Goal: Task Accomplishment & Management: Complete application form

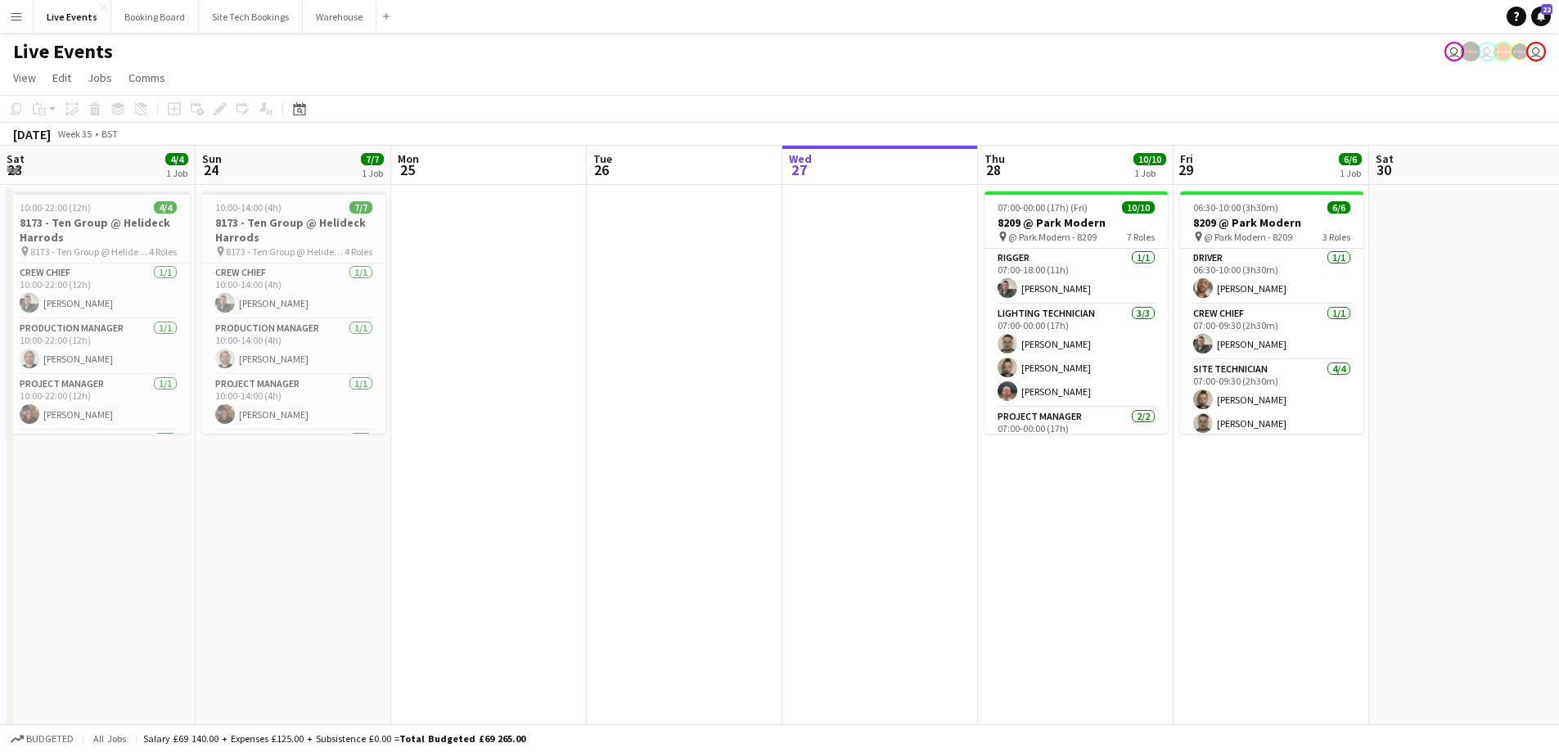
scroll to position [0, 391]
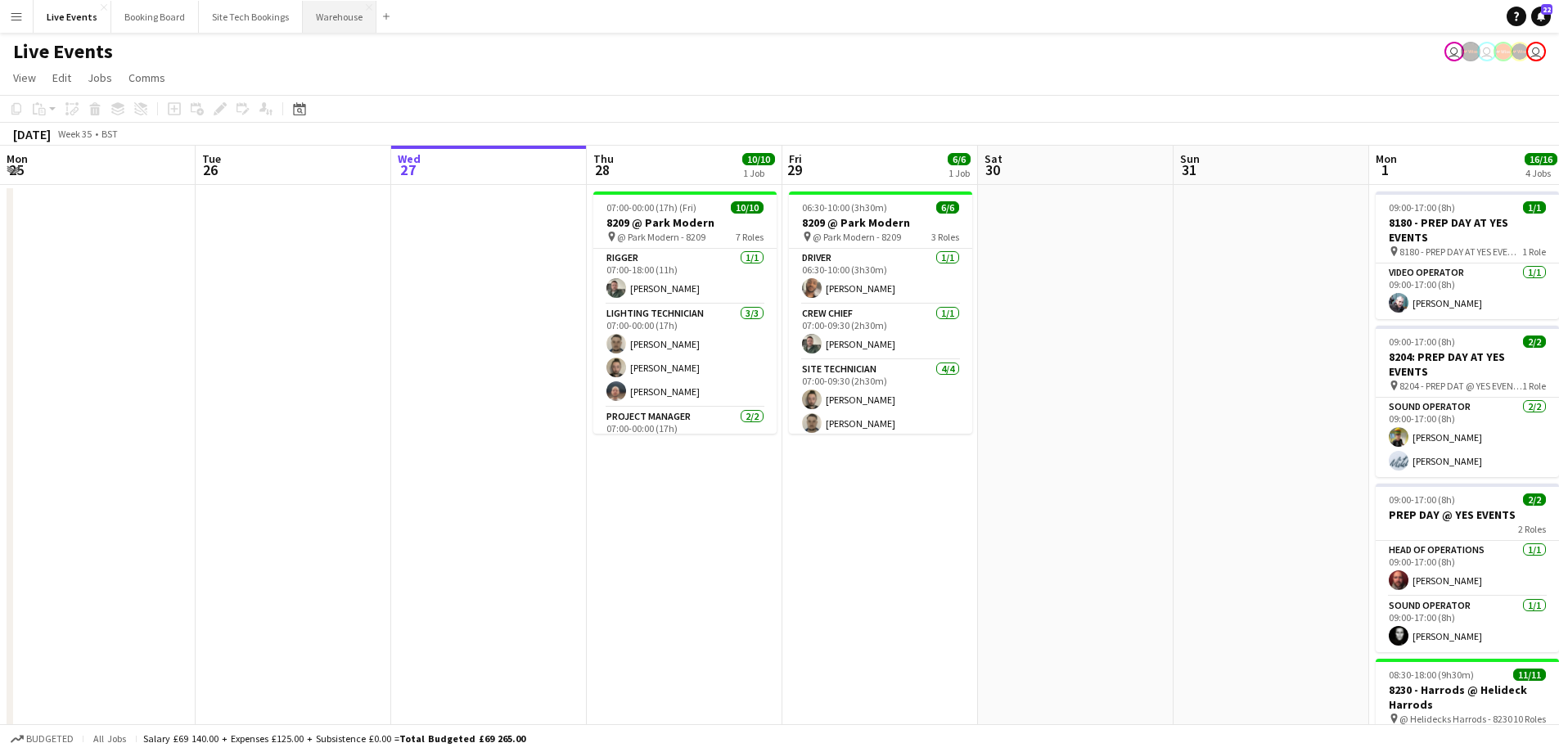
click at [334, 22] on button "Warehouse Close" at bounding box center [340, 17] width 74 height 32
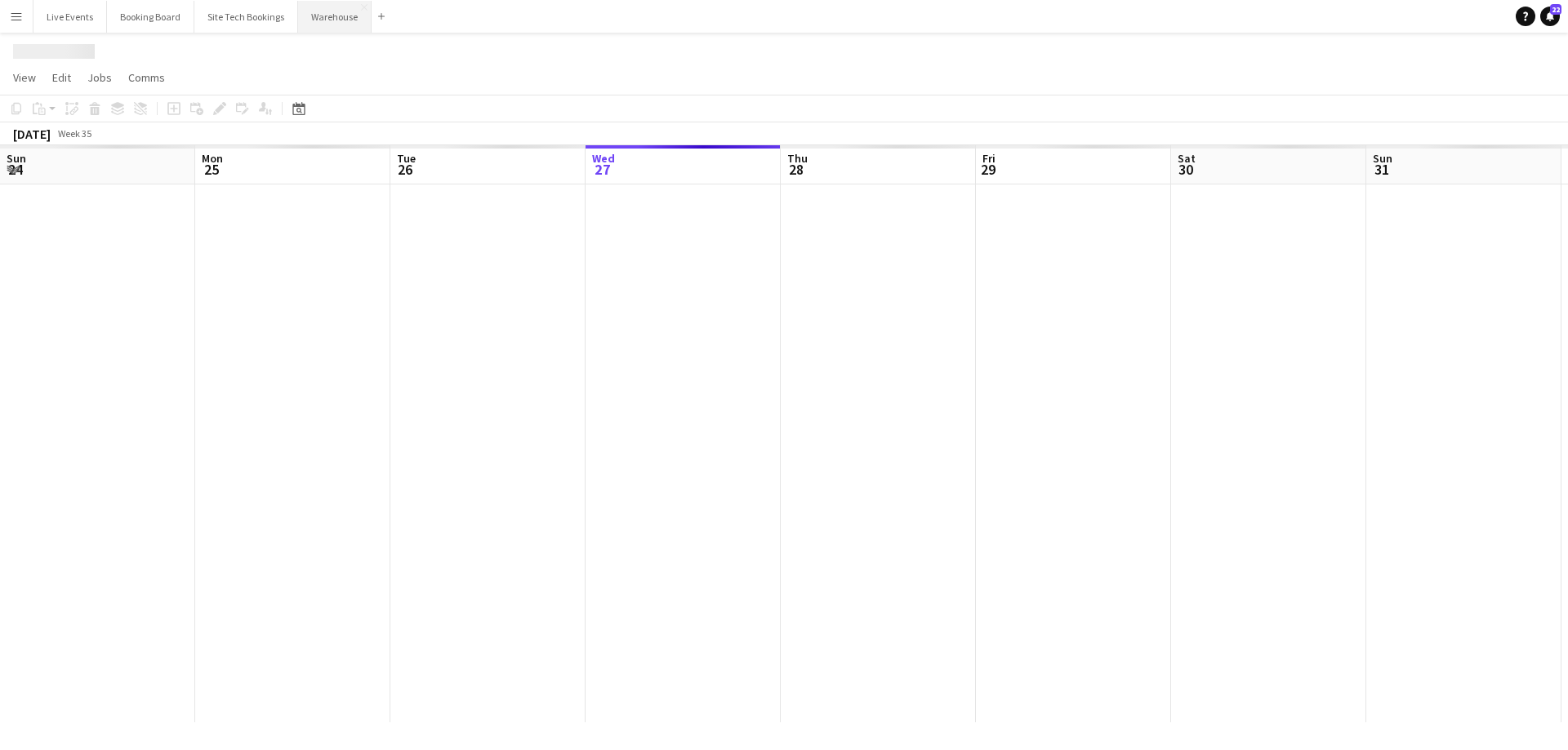
scroll to position [0, 390]
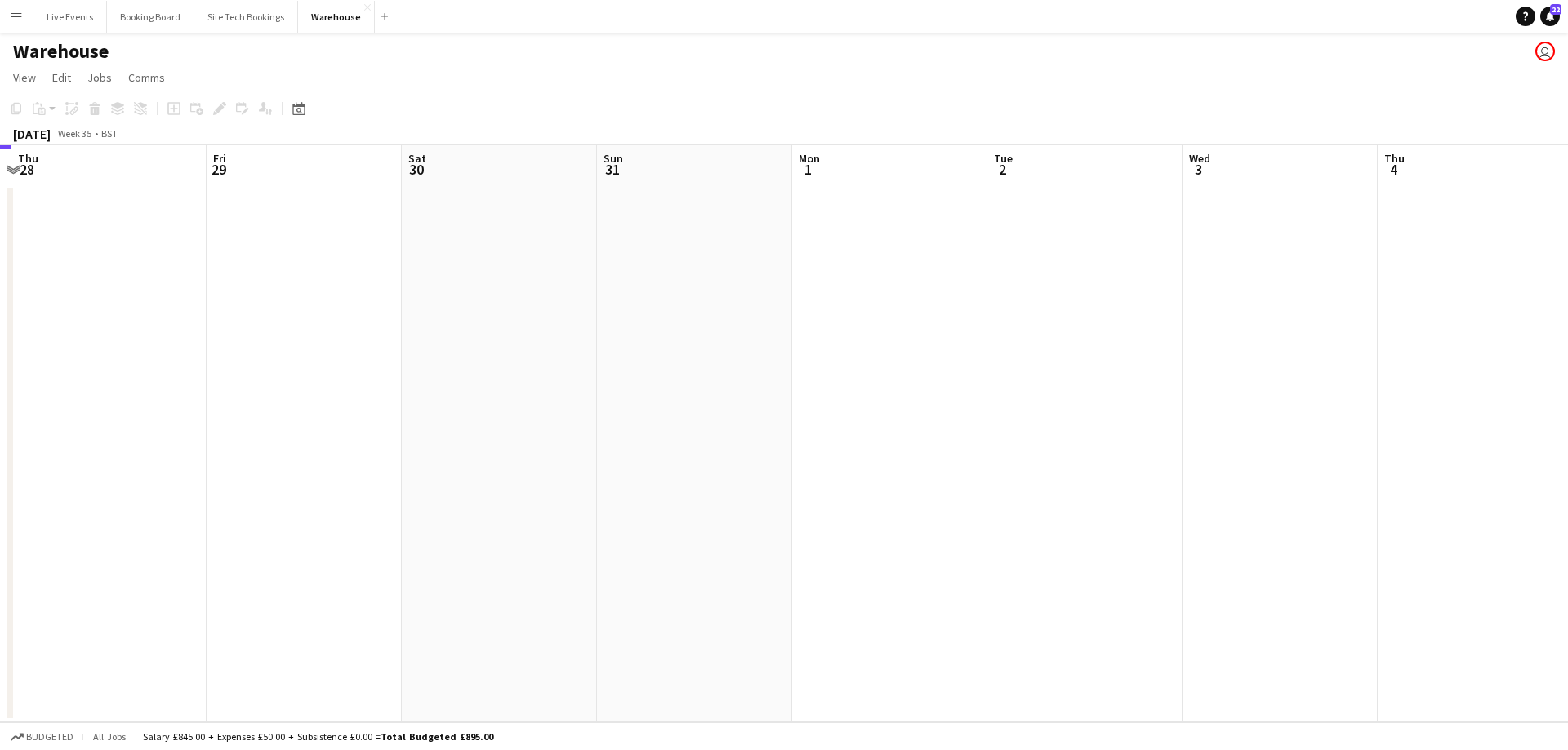
drag, startPoint x: 1057, startPoint y: 505, endPoint x: 473, endPoint y: 511, distance: 584.0
click at [473, 511] on app-calendar-viewport "Mon 25 Tue 26 Wed 27 Thu 28 Fri 29 Sat 30 Sun 31 Mon 1 Tue 2 Wed 3 Thu 4 Fri 5 …" at bounding box center [784, 434] width 1568 height 577
click at [1024, 240] on app-date-cell at bounding box center [1074, 453] width 196 height 538
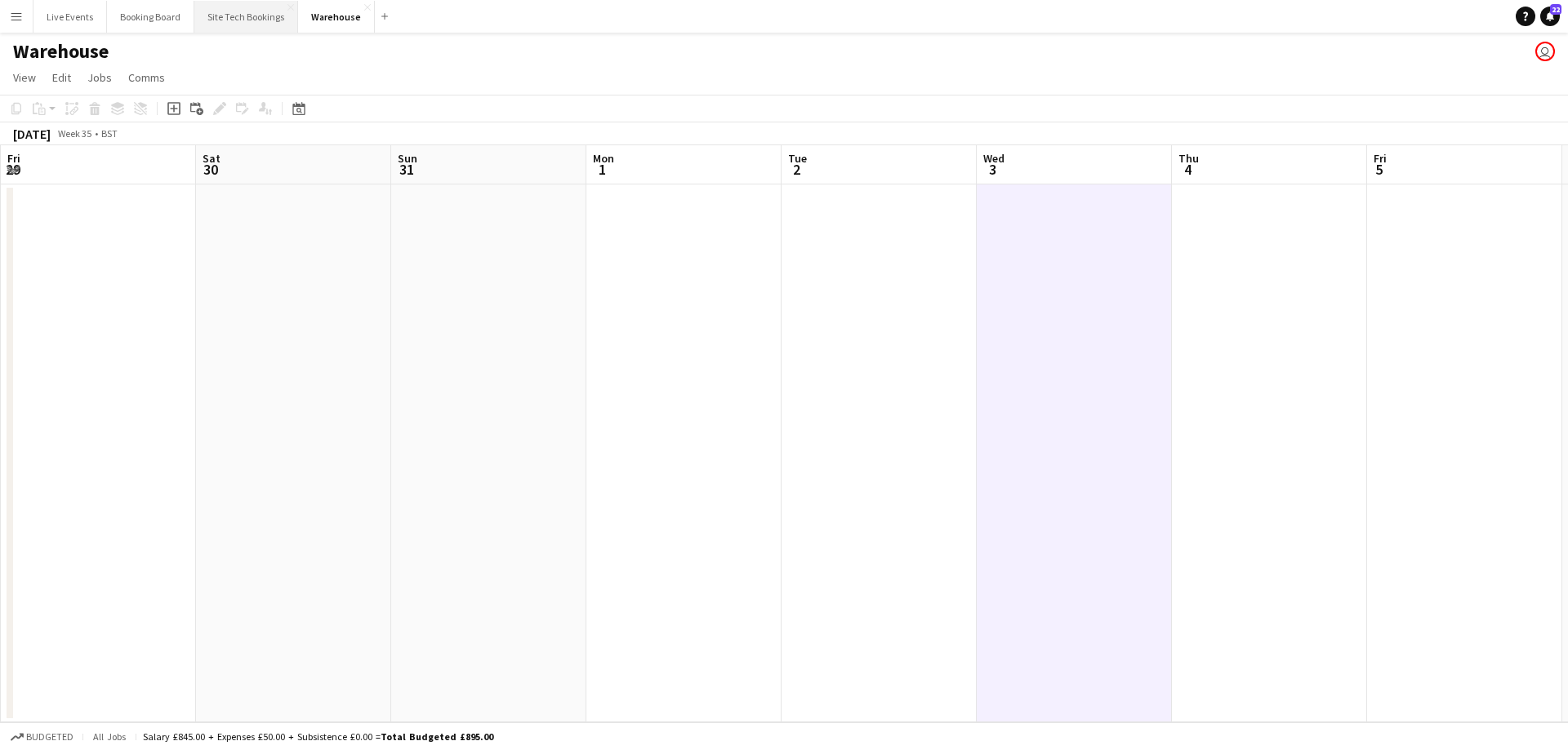
click at [235, 25] on button "Site Tech Bookings Close" at bounding box center [246, 17] width 104 height 32
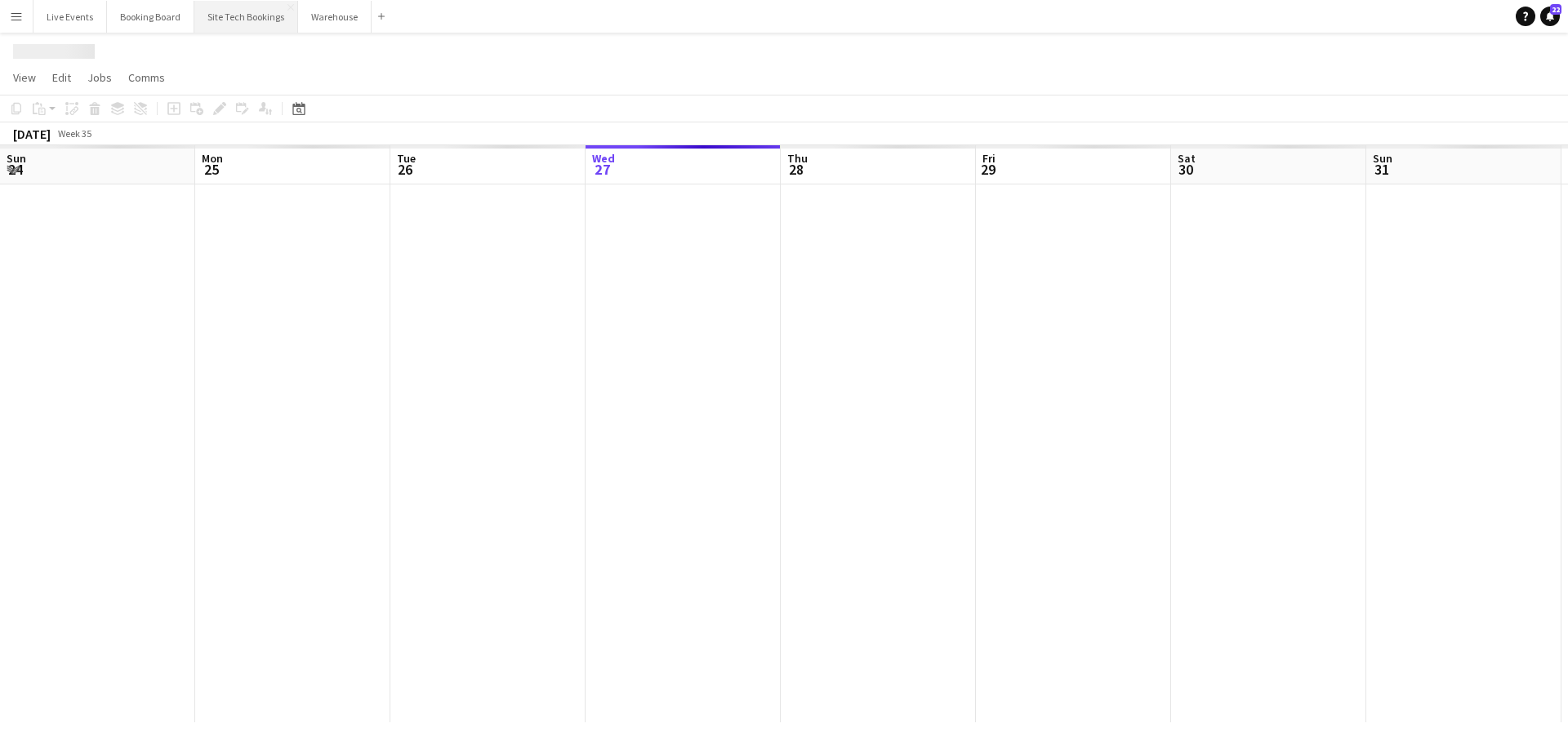
scroll to position [0, 390]
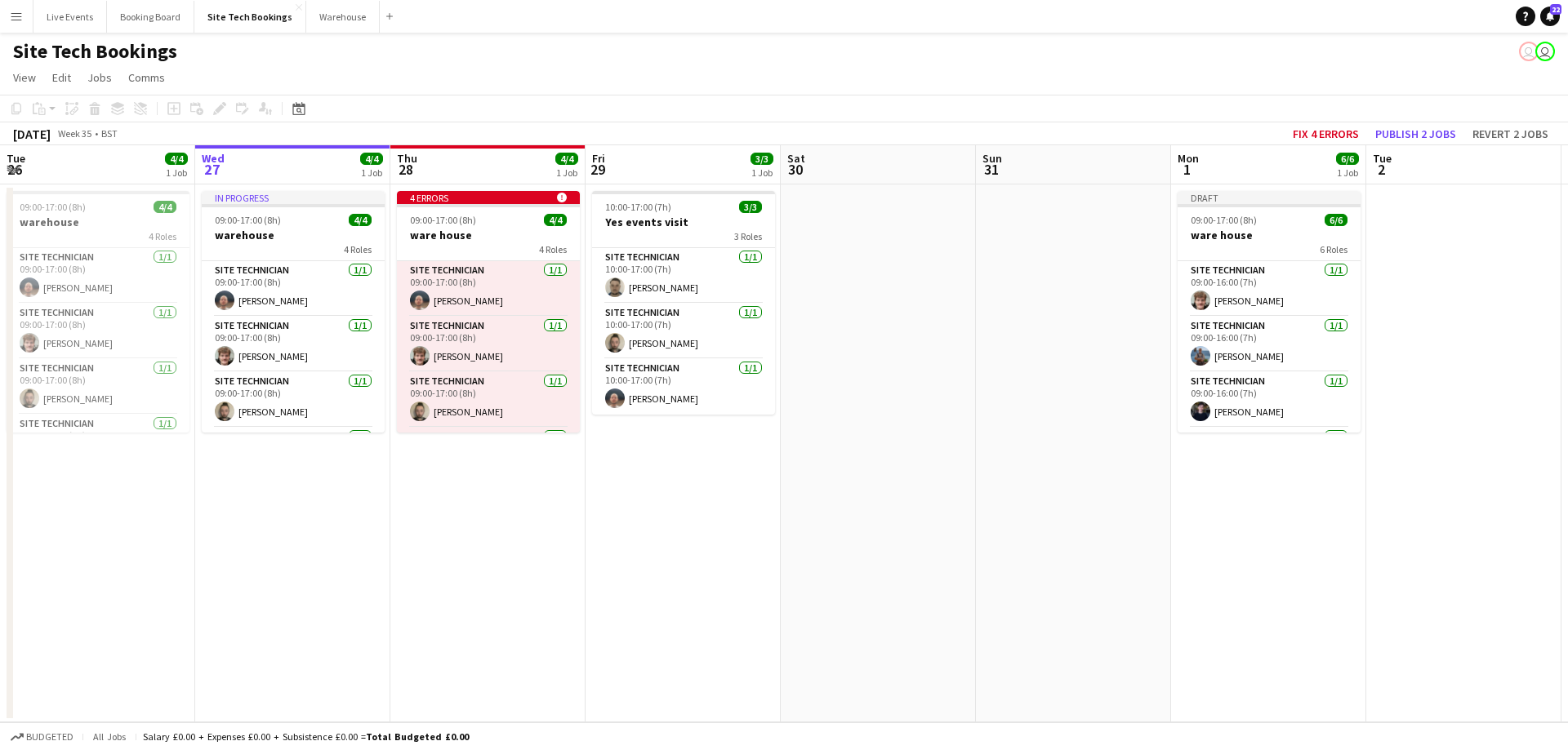
drag, startPoint x: 808, startPoint y: 594, endPoint x: 610, endPoint y: 597, distance: 198.0
click at [606, 596] on app-calendar-viewport "Sun 24 Mon 25 4/4 1 Job Tue 26 4/4 1 Job Wed 27 4/4 1 Job Thu 28 4/4 1 Job Fri …" at bounding box center [784, 434] width 1568 height 577
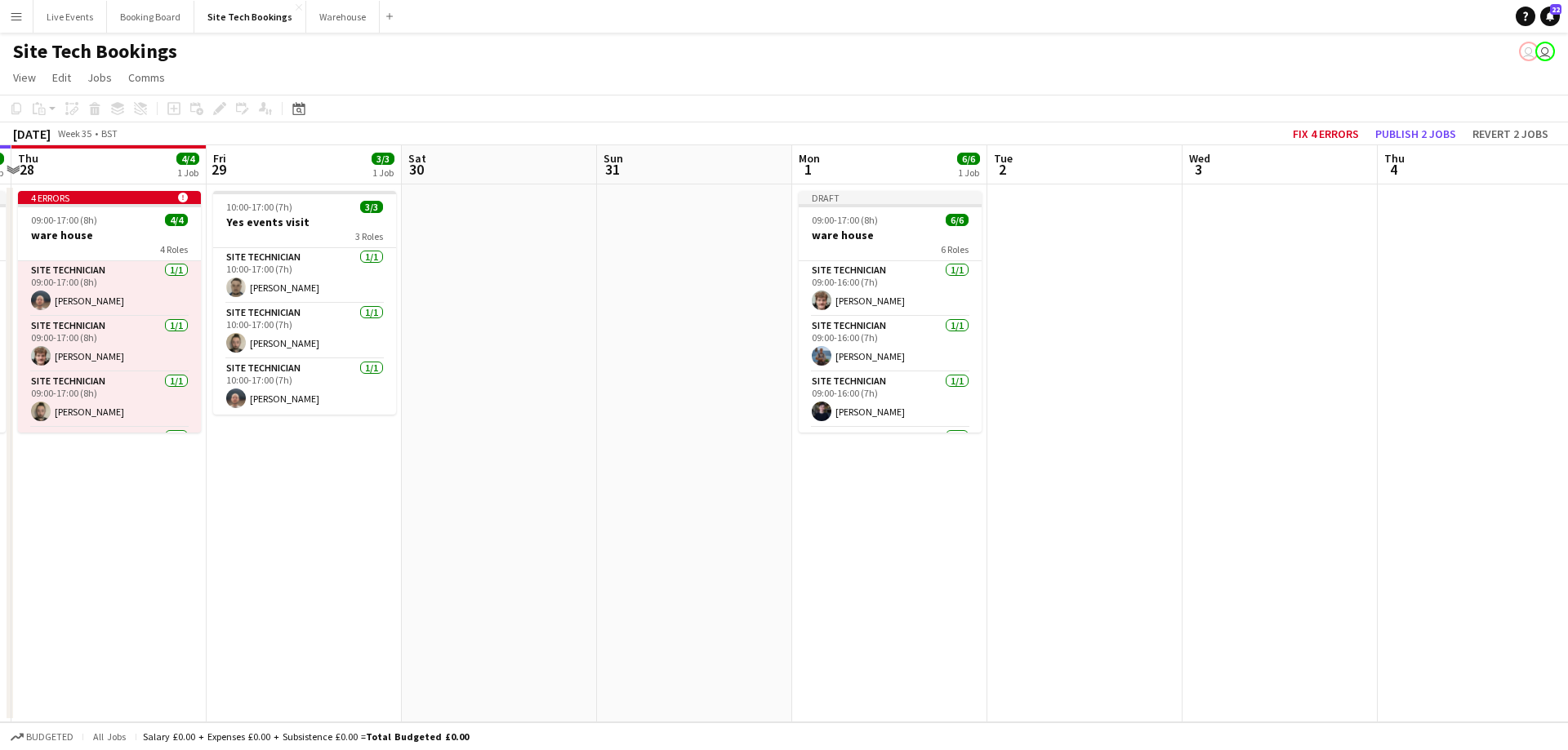
drag, startPoint x: 958, startPoint y: 587, endPoint x: 552, endPoint y: 596, distance: 406.1
click at [552, 596] on app-calendar-viewport "Mon 25 4/4 1 Job Tue 26 4/4 1 Job Wed 27 4/4 1 Job Thu 28 4/4 1 Job Fri 29 3/3 …" at bounding box center [784, 434] width 1568 height 577
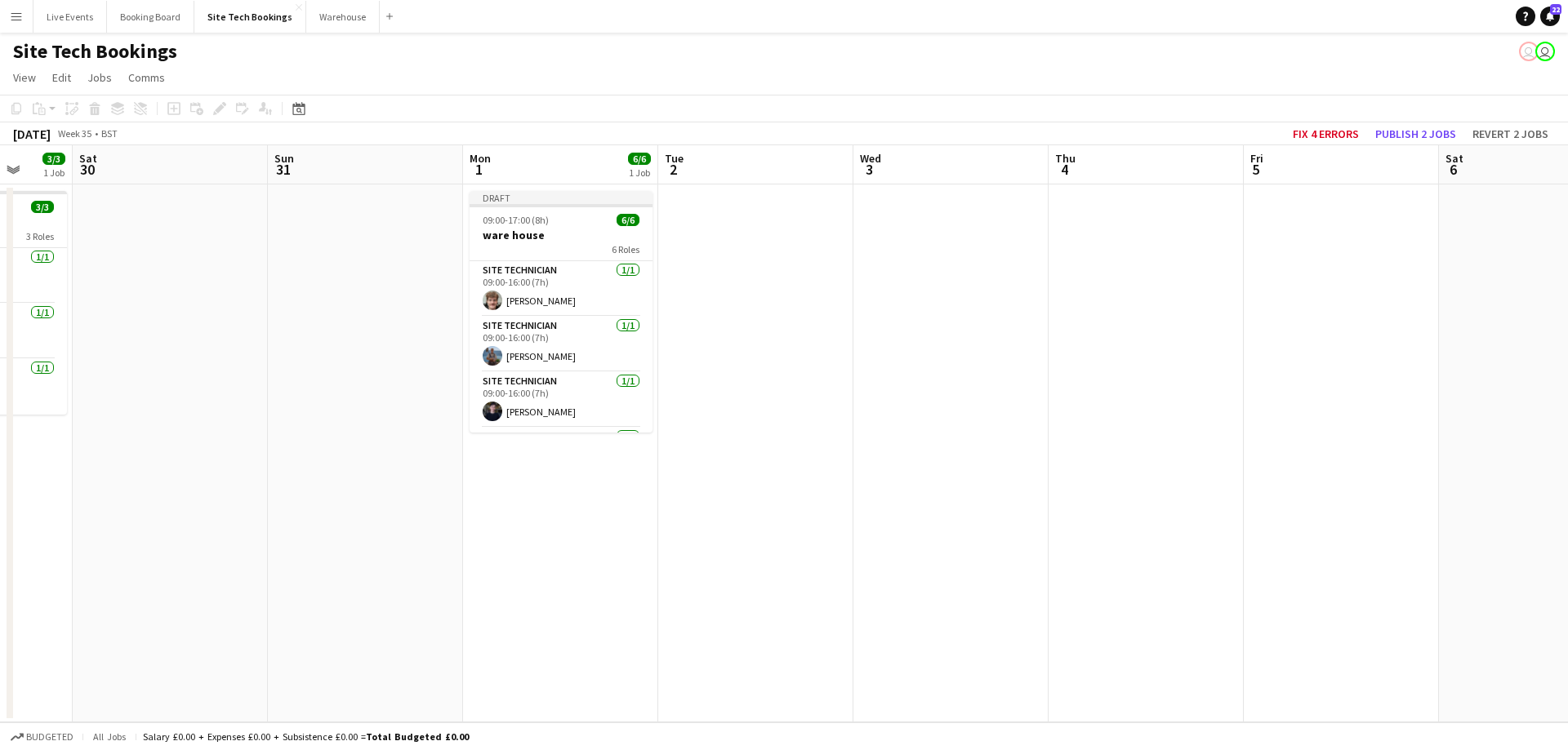
drag, startPoint x: 447, startPoint y: 609, endPoint x: 739, endPoint y: 617, distance: 292.1
click at [736, 620] on app-calendar-viewport "Wed 27 4/4 1 Job Thu 28 4/4 1 Job Fri 29 3/3 1 Job Sat 30 Sun 31 Mon 1 6/6 1 Jo…" at bounding box center [784, 434] width 1568 height 577
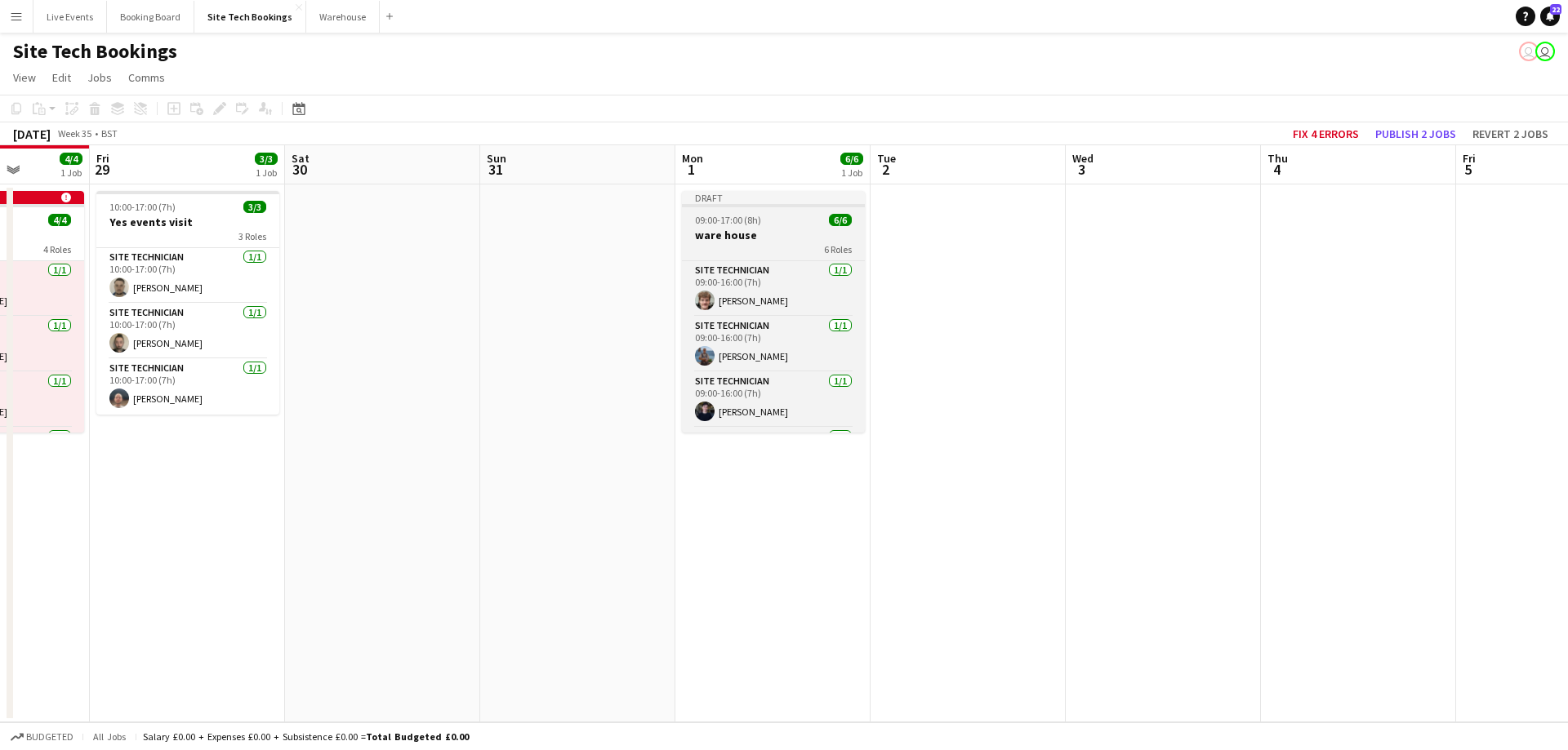
click at [749, 222] on span "09:00-17:00 (8h)" at bounding box center [728, 219] width 66 height 12
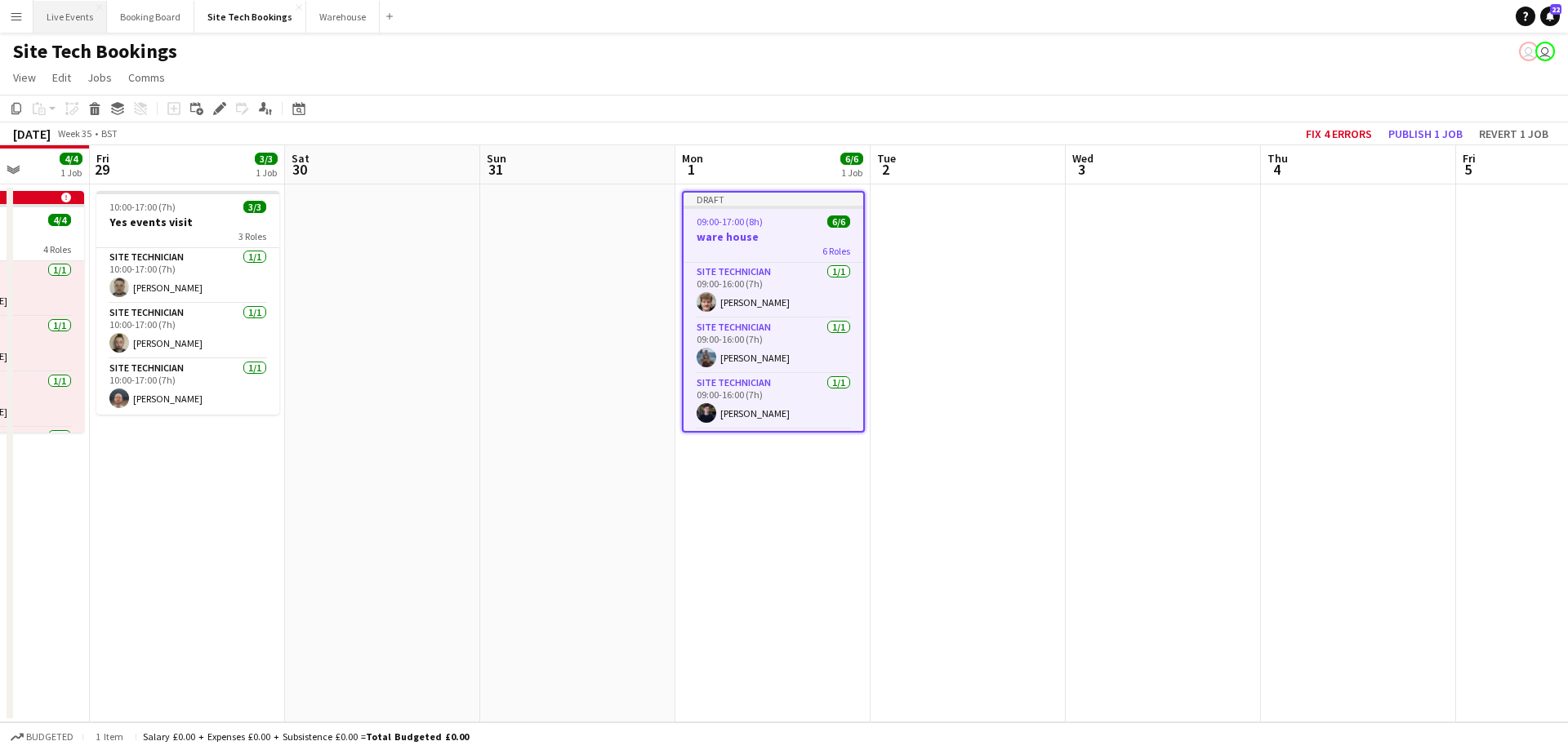
click at [57, 18] on button "Live Events Close" at bounding box center [71, 17] width 74 height 32
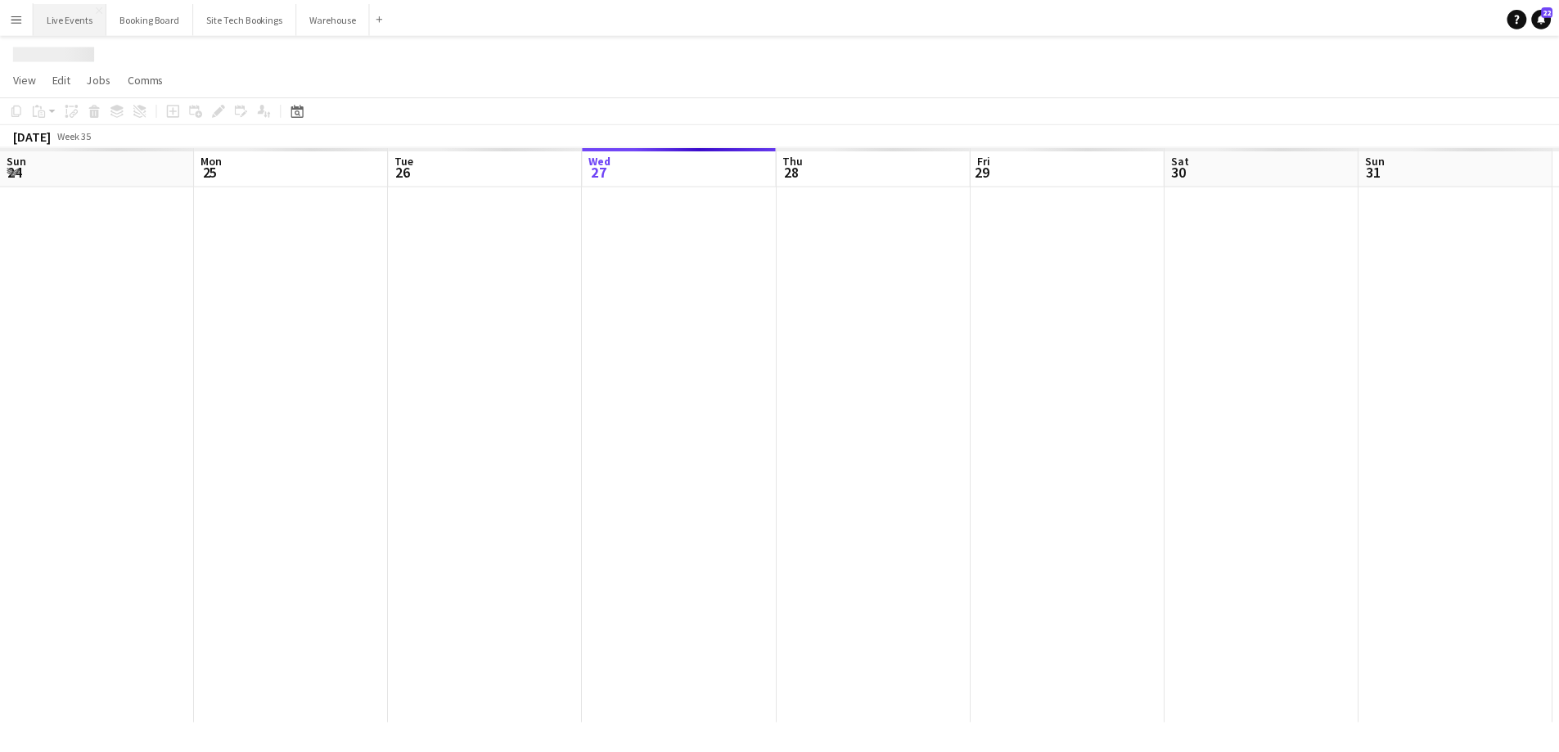
scroll to position [0, 391]
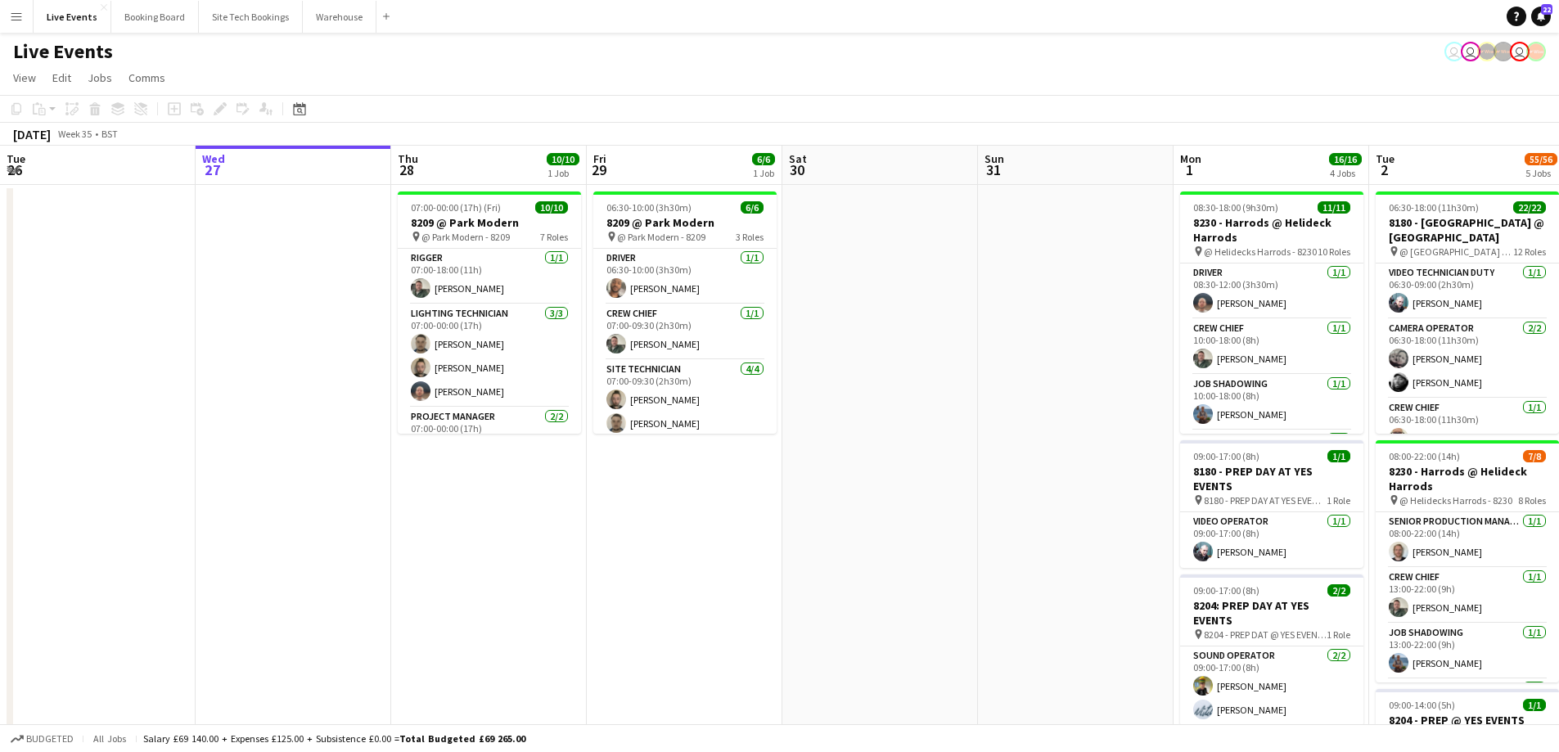
click at [449, 621] on app-calendar-viewport "Sun 24 7/7 1 Job Mon 25 Tue 26 Wed 27 Thu 28 10/10 1 Job Fri 29 6/6 1 Job Sat 3…" at bounding box center [779, 747] width 1559 height 1203
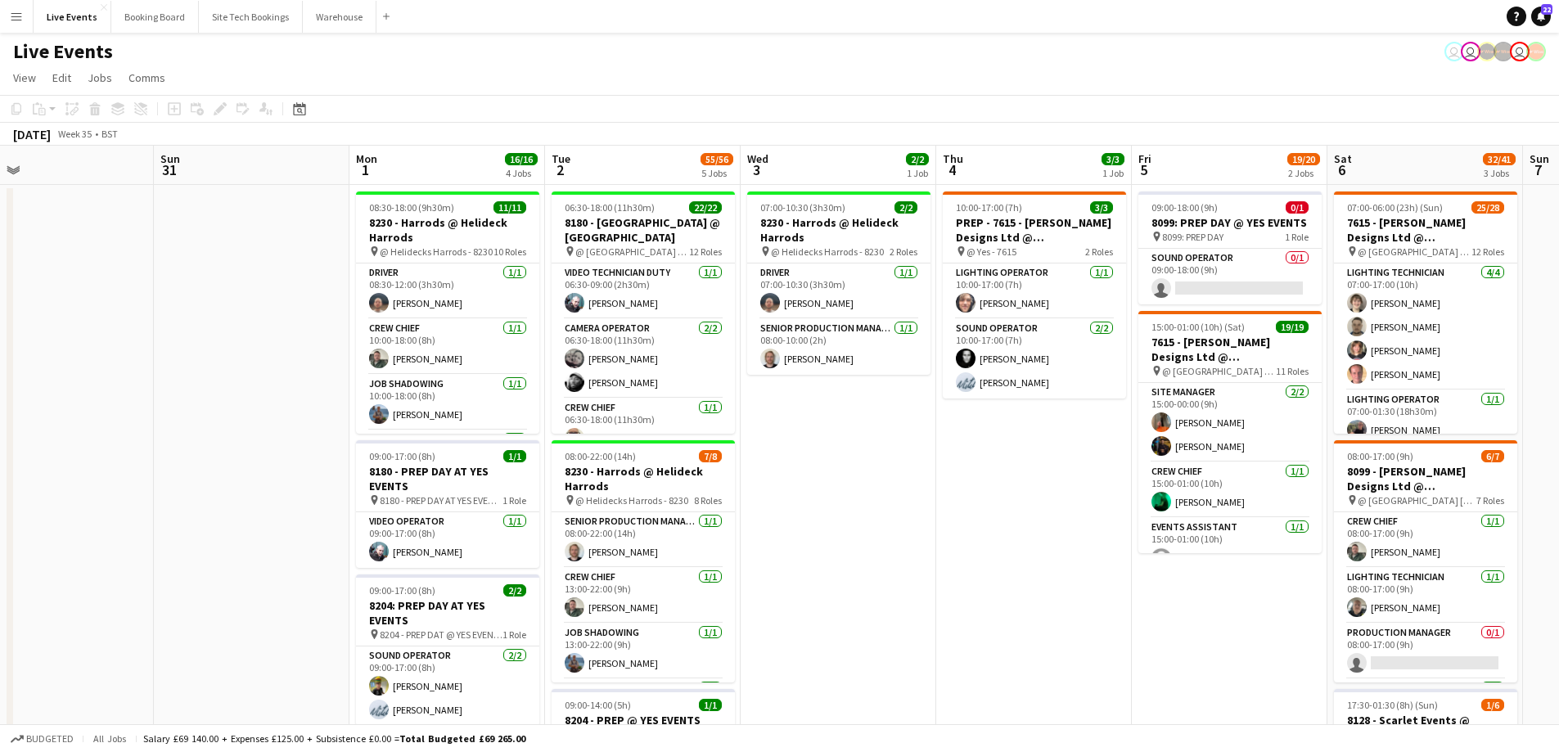
drag, startPoint x: 1033, startPoint y: 610, endPoint x: 944, endPoint y: 621, distance: 89.9
click at [963, 619] on app-calendar-viewport "Wed 27 Thu 28 10/10 1 Job Fri 29 6/6 1 Job Sat 30 Sun 31 Mon 1 16/16 4 Jobs Tue…" at bounding box center [779, 747] width 1559 height 1203
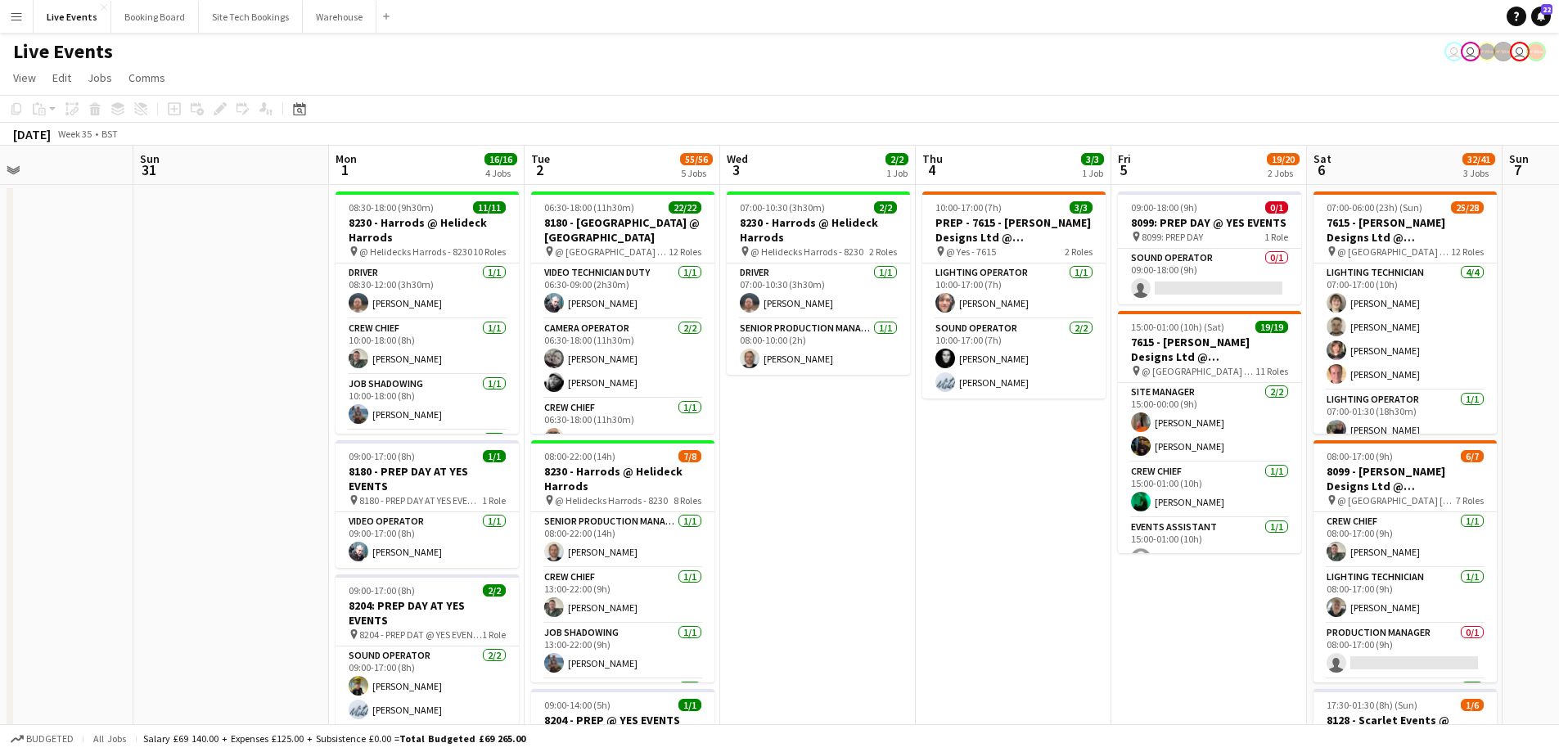
click at [853, 562] on app-date-cell "07:00-10:30 (3h30m) 2/2 8230 - Harrods @ Helideck Harrods pin @ Helidecks Harro…" at bounding box center [818, 767] width 196 height 1164
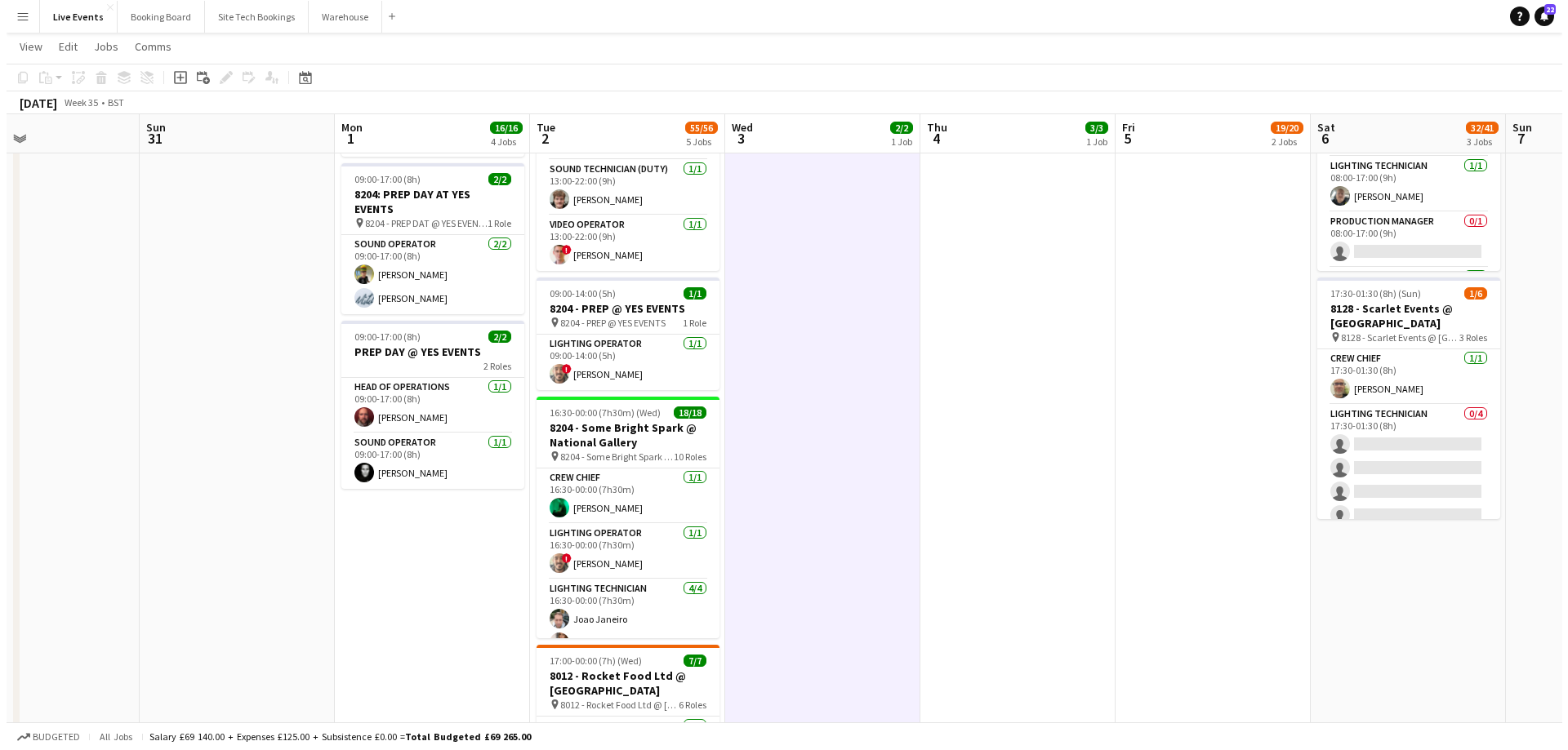
scroll to position [0, 0]
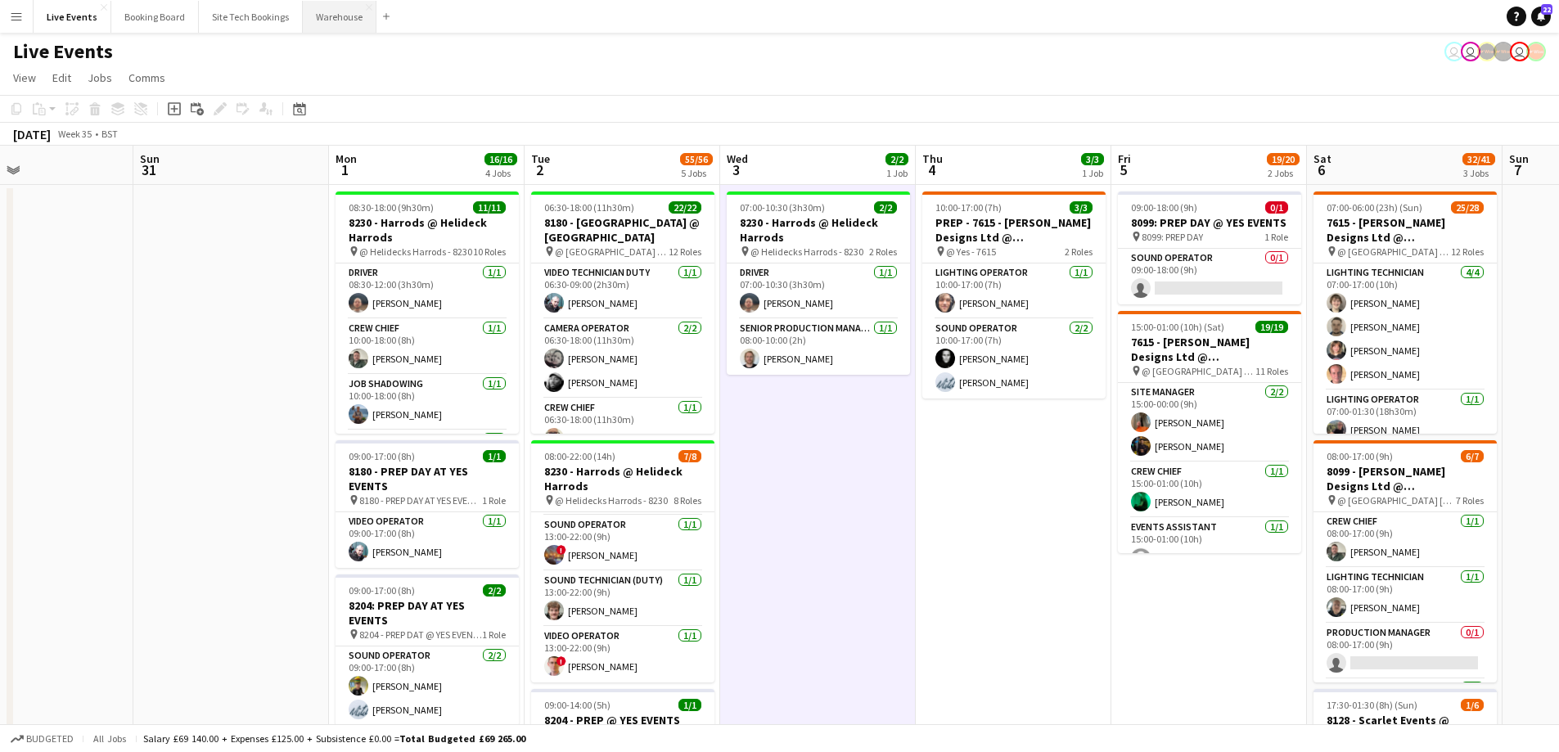
click at [331, 27] on button "Warehouse Close" at bounding box center [340, 17] width 74 height 32
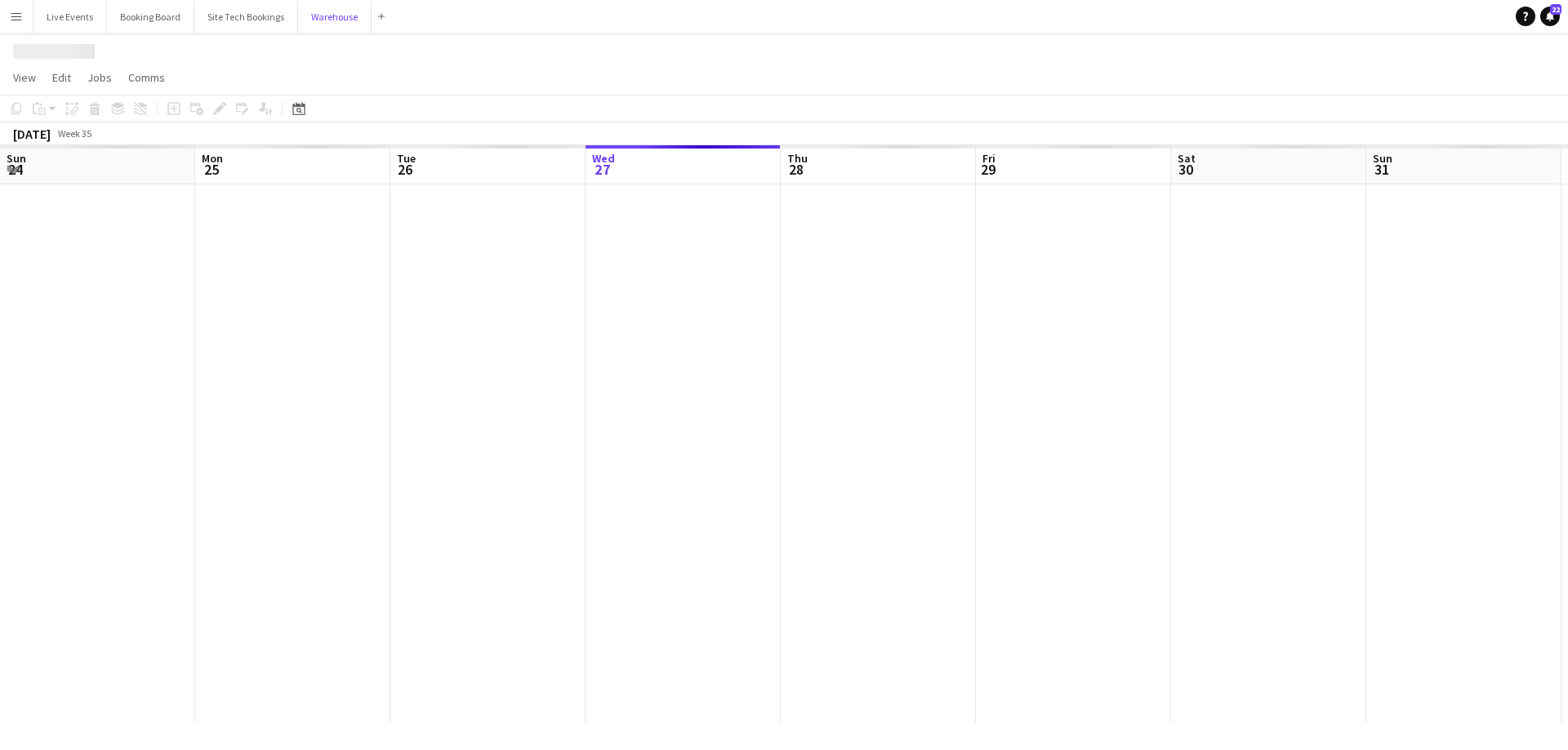
scroll to position [0, 390]
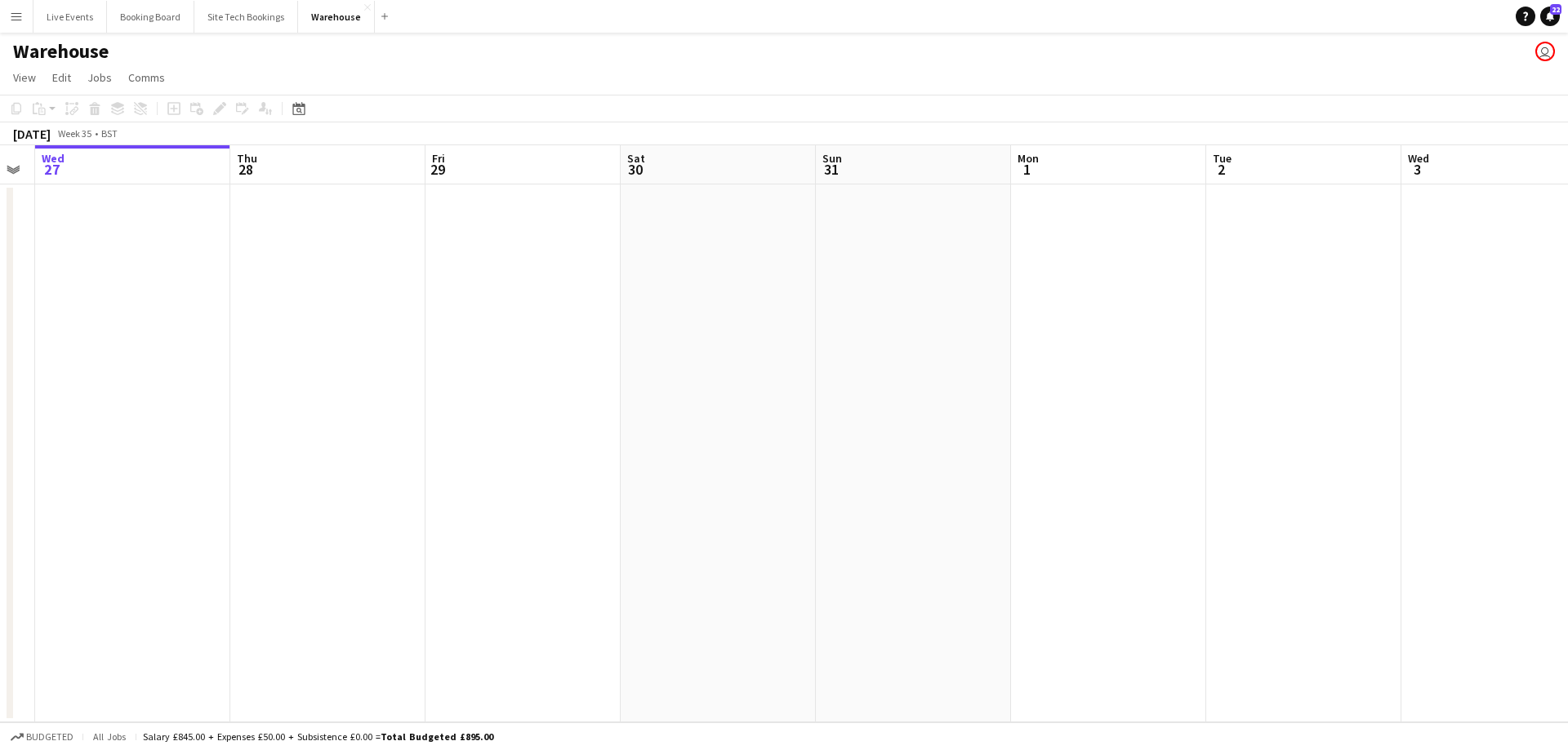
click at [646, 426] on app-calendar-viewport "Sun 24 2/2 1 Job Mon 25 Tue 26 Wed 27 Thu 28 Fri 29 Sat 30 Sun 31 Mon 1 Tue 2 W…" at bounding box center [784, 434] width 1568 height 577
click at [1060, 225] on app-date-cell at bounding box center [1095, 453] width 196 height 538
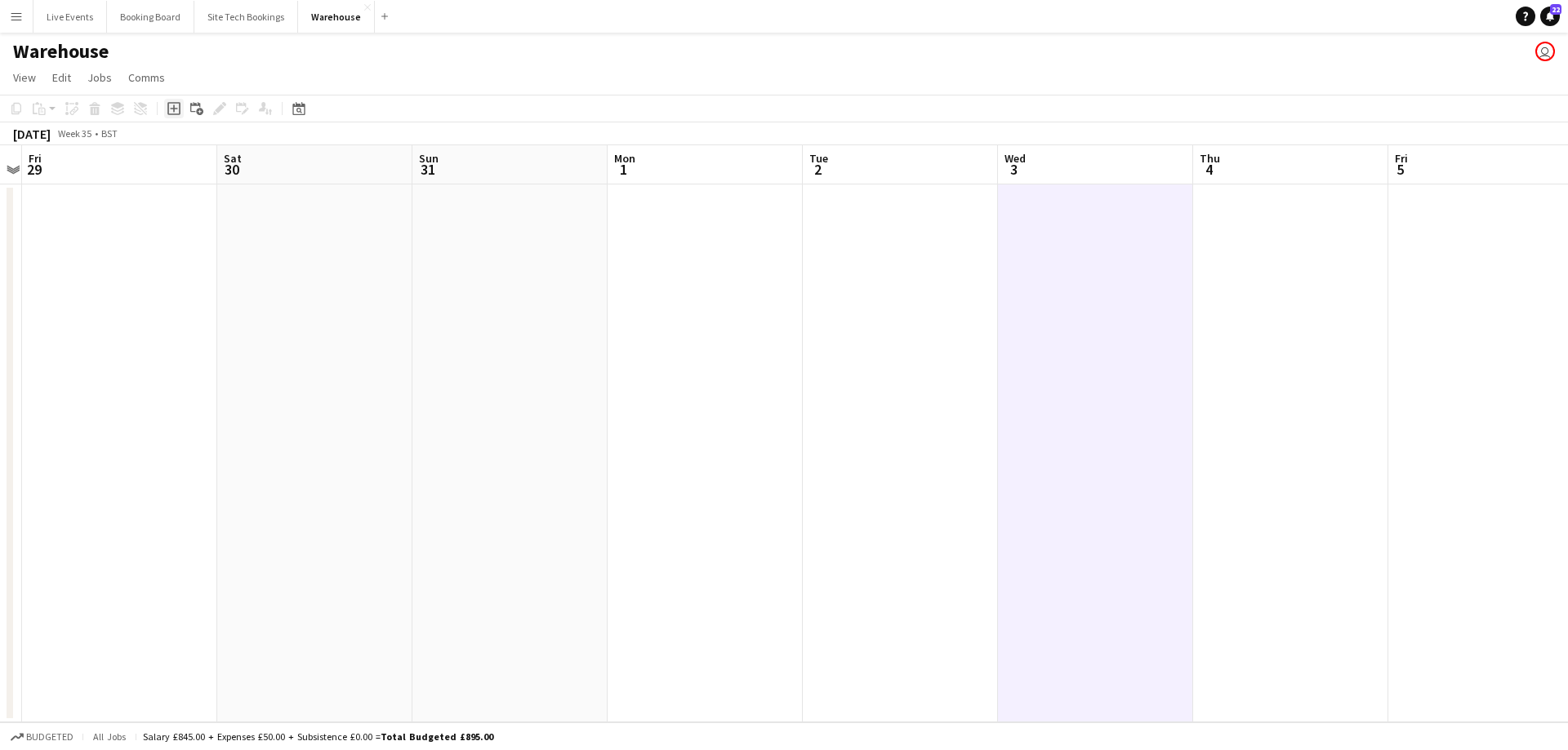
click at [176, 115] on icon at bounding box center [174, 108] width 13 height 13
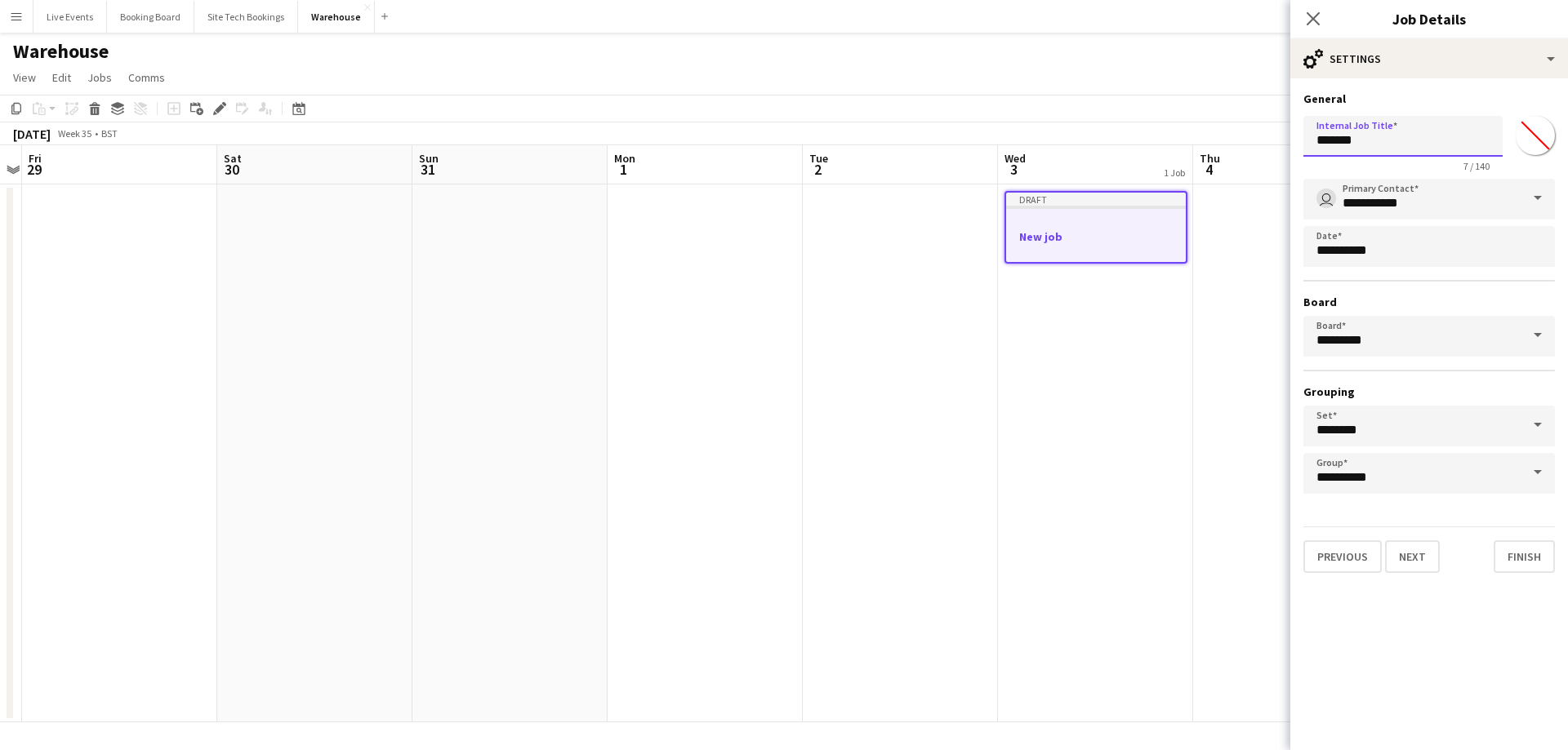
drag, startPoint x: 1385, startPoint y: 143, endPoint x: 1186, endPoint y: 142, distance: 199.0
click at [1191, 147] on body "Menu Boards Boards Boards All jobs Status Workforce Workforce My Workforce Recr…" at bounding box center [784, 375] width 1568 height 750
type input "******"
click at [1416, 564] on button "Next" at bounding box center [1411, 557] width 55 height 33
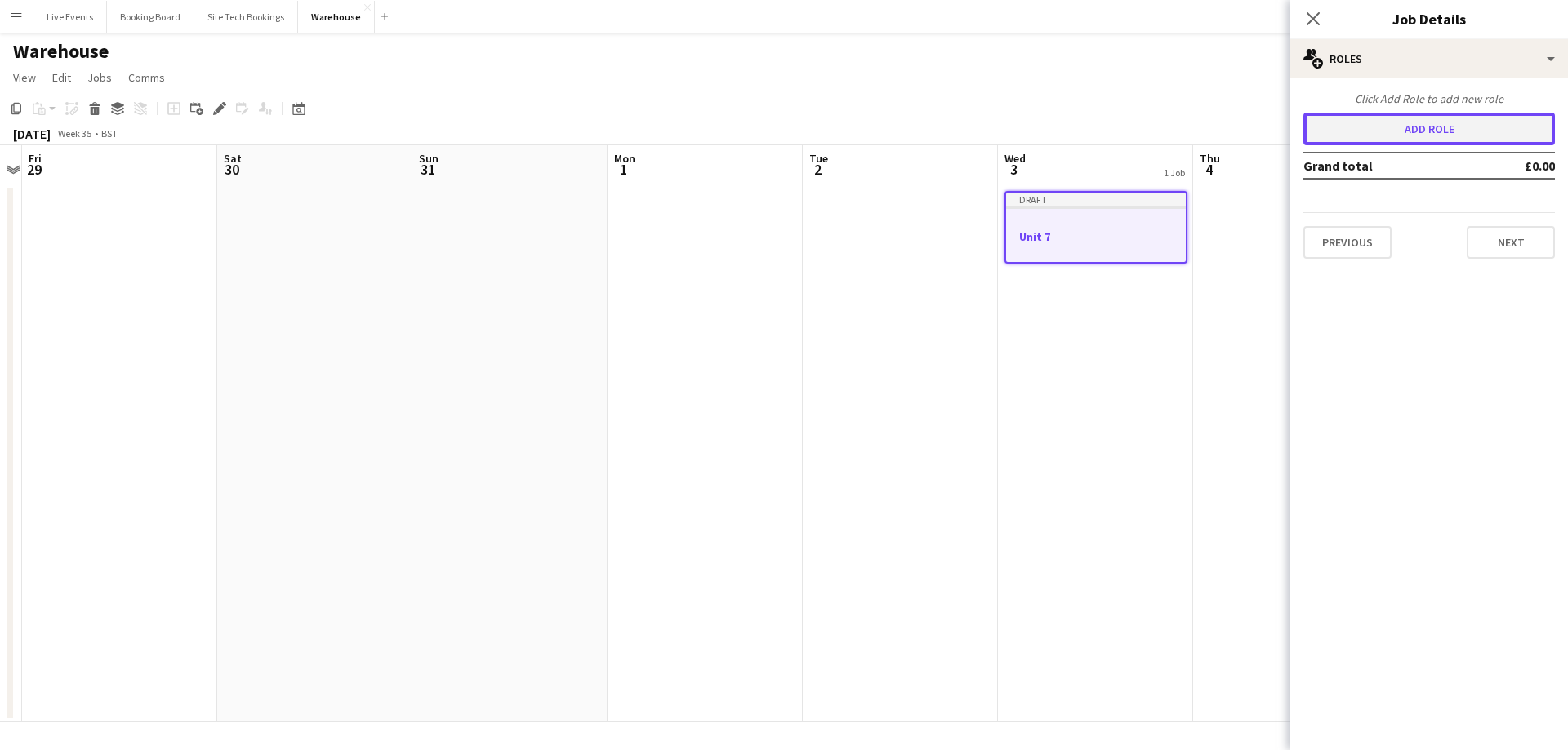
click at [1429, 127] on button "Add role" at bounding box center [1429, 129] width 251 height 33
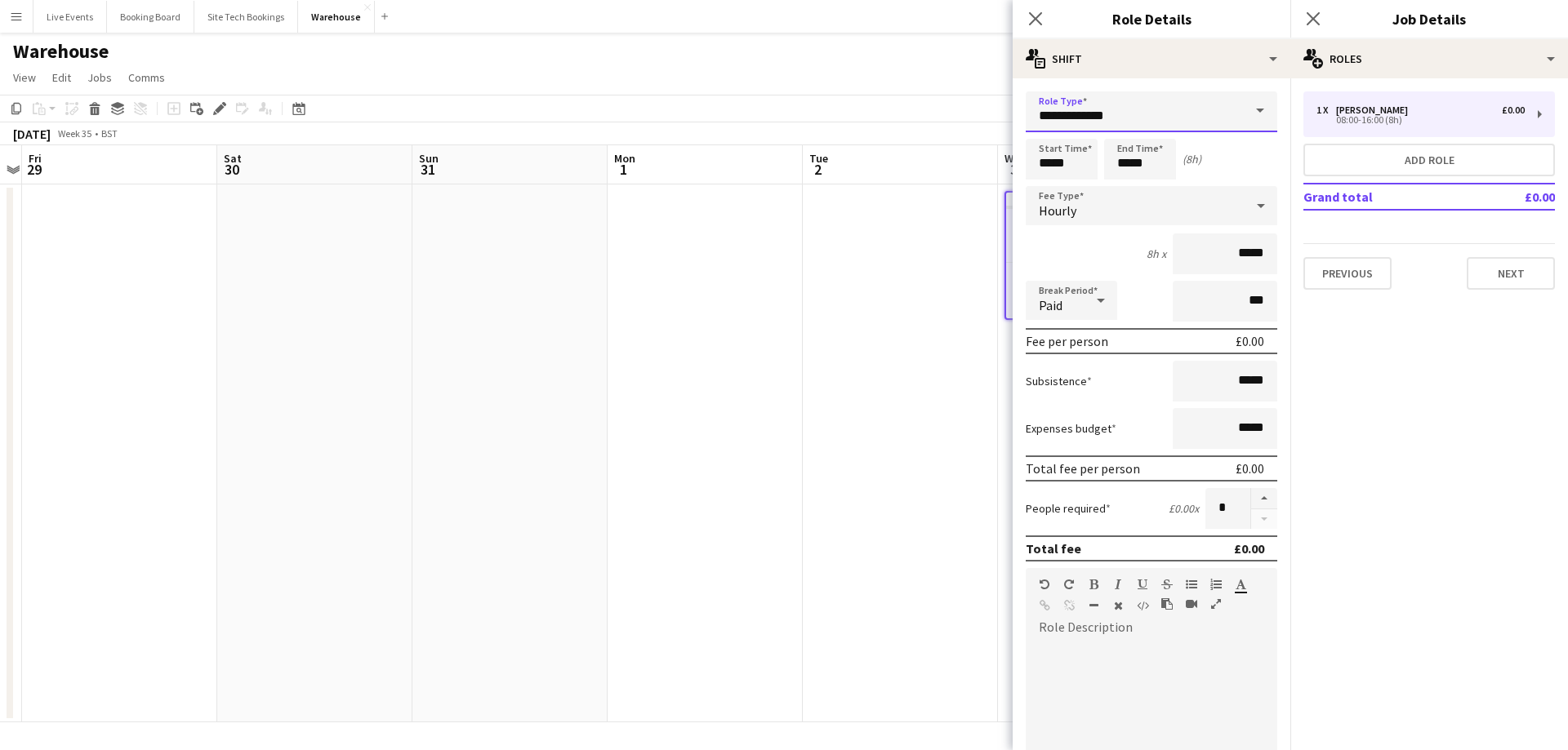
drag, startPoint x: 955, startPoint y: 102, endPoint x: 866, endPoint y: 93, distance: 89.5
click at [869, 93] on body "Menu Boards Boards Boards All jobs Status Workforce Workforce My Workforce Recr…" at bounding box center [784, 375] width 1568 height 750
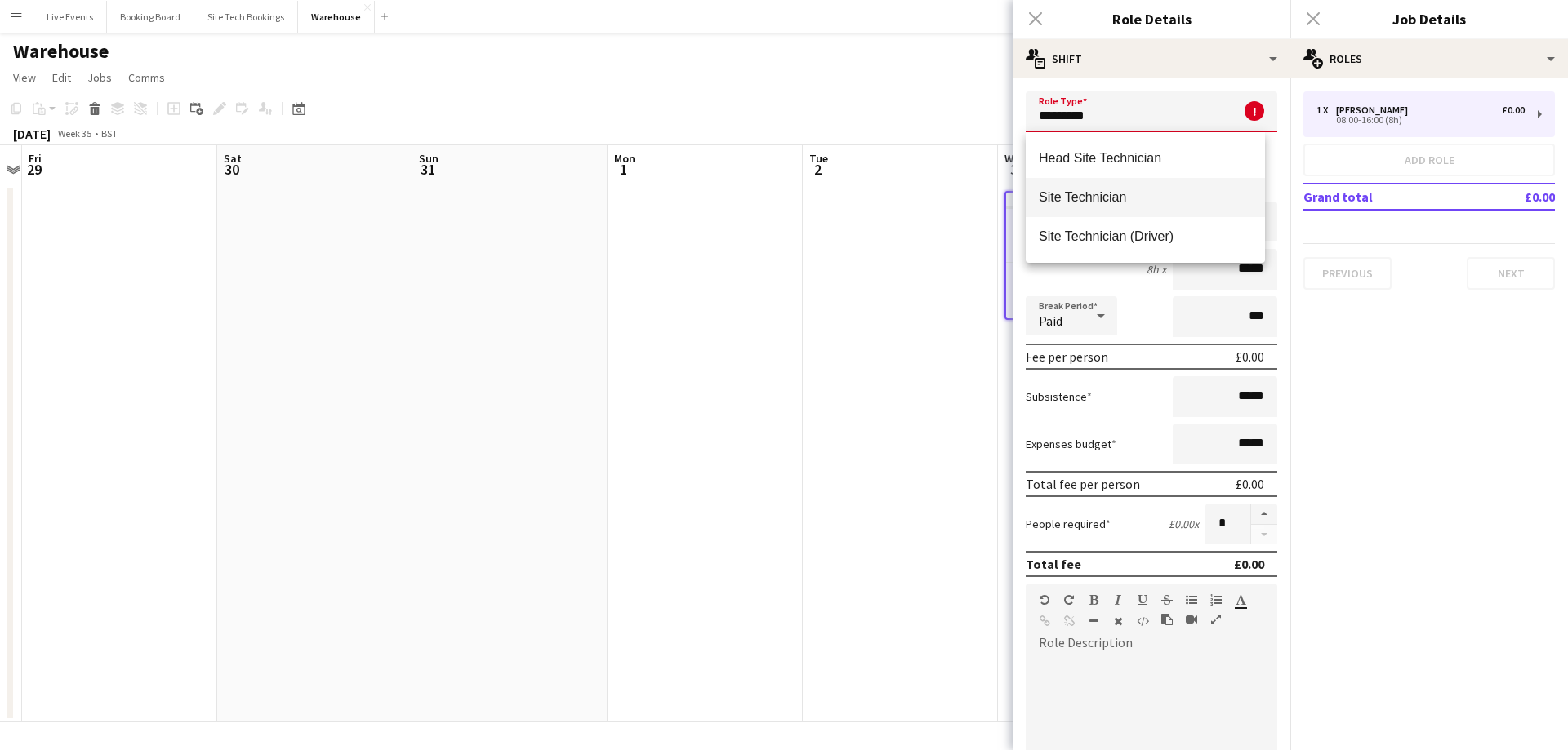
click at [1081, 197] on span "Site Technician" at bounding box center [1145, 197] width 213 height 16
type input "**********"
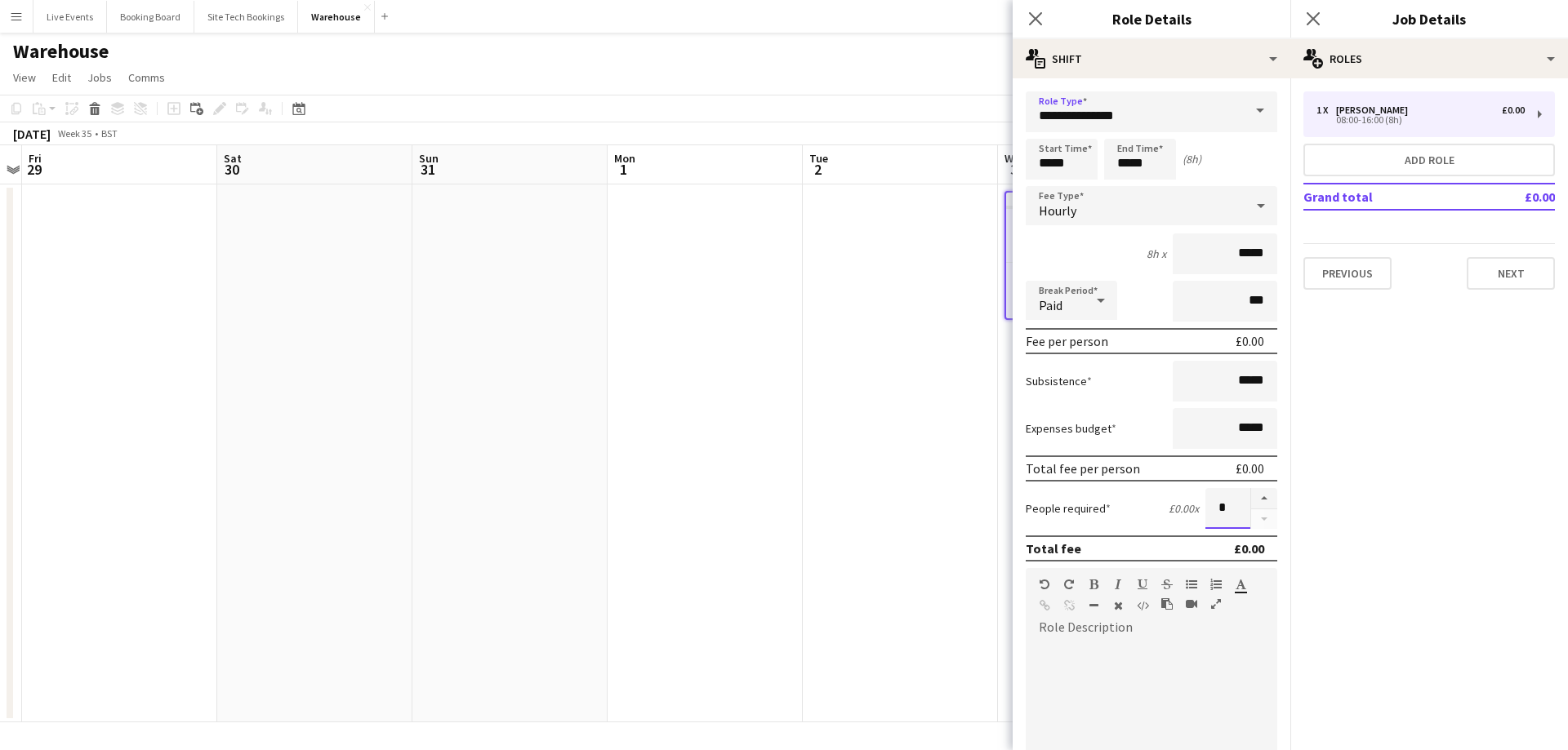
click at [1182, 517] on div "People required £0.00 x *" at bounding box center [1151, 509] width 251 height 41
type input "*"
click at [1033, 15] on icon "Close pop-in" at bounding box center [1035, 19] width 16 height 16
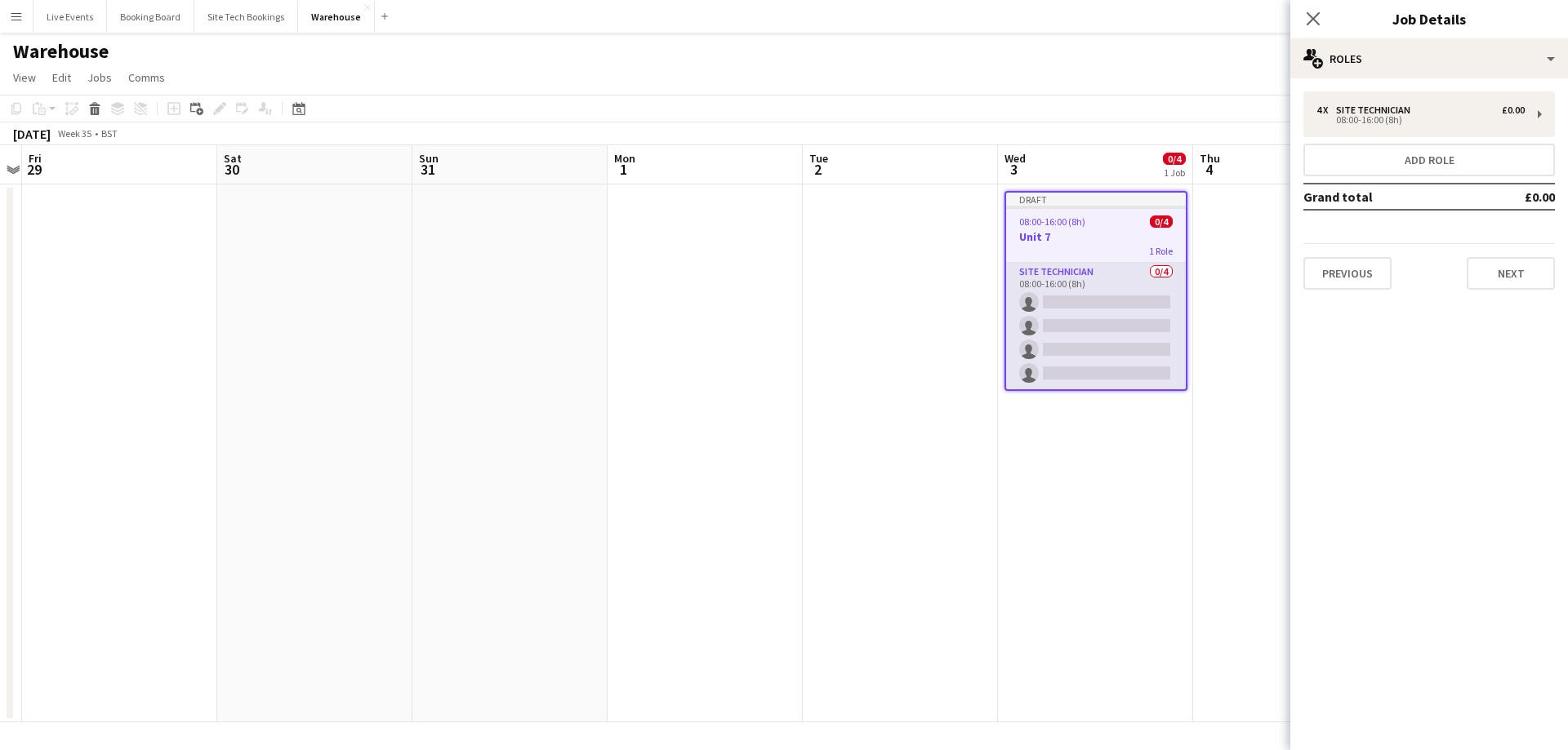
click at [1082, 317] on app-card-role "Site Technician 0/4 08:00-16:00 (8h) single-neutral-actions single-neutral-acti…" at bounding box center [1096, 326] width 180 height 127
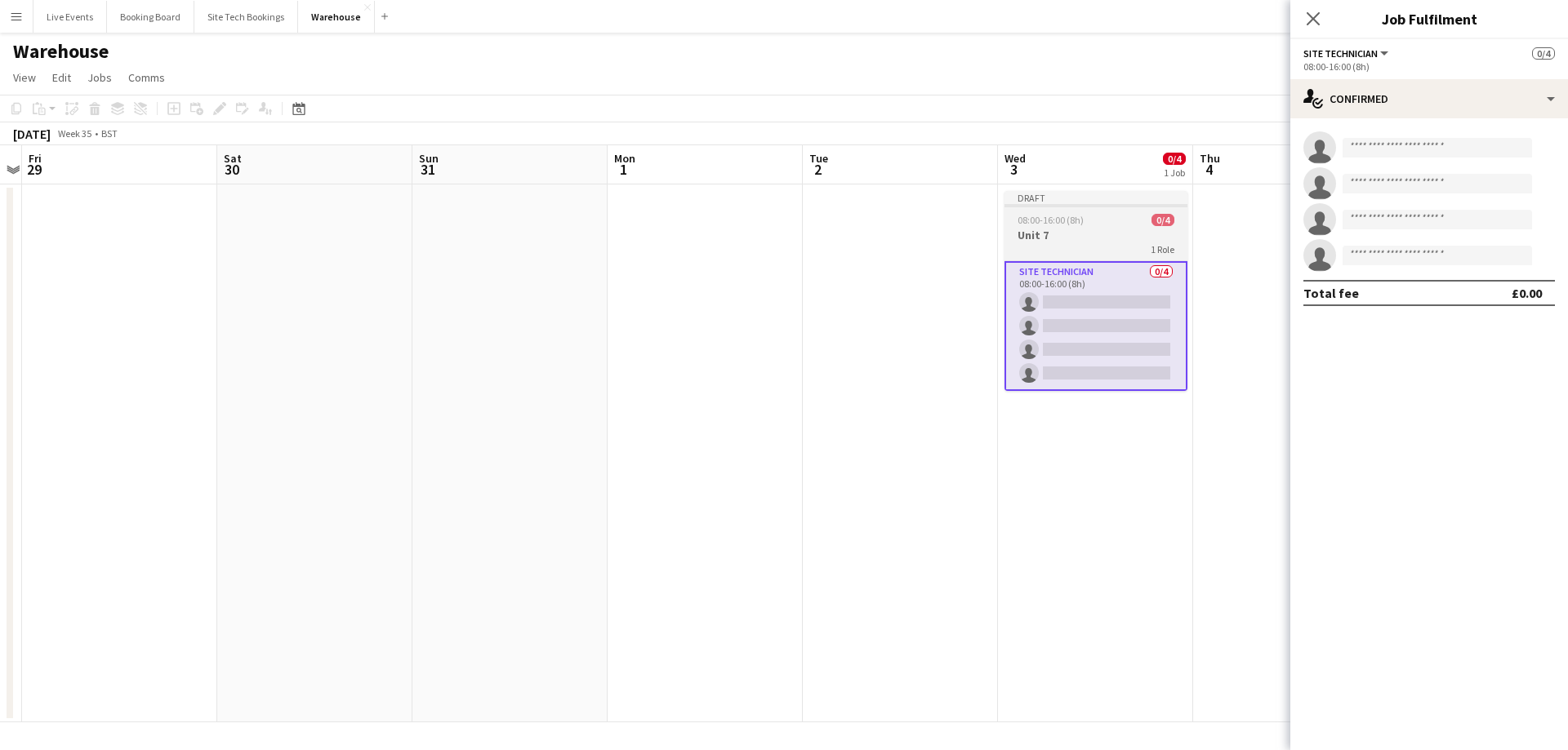
click at [1083, 223] on div "08:00-16:00 (8h) 0/4" at bounding box center [1095, 219] width 183 height 12
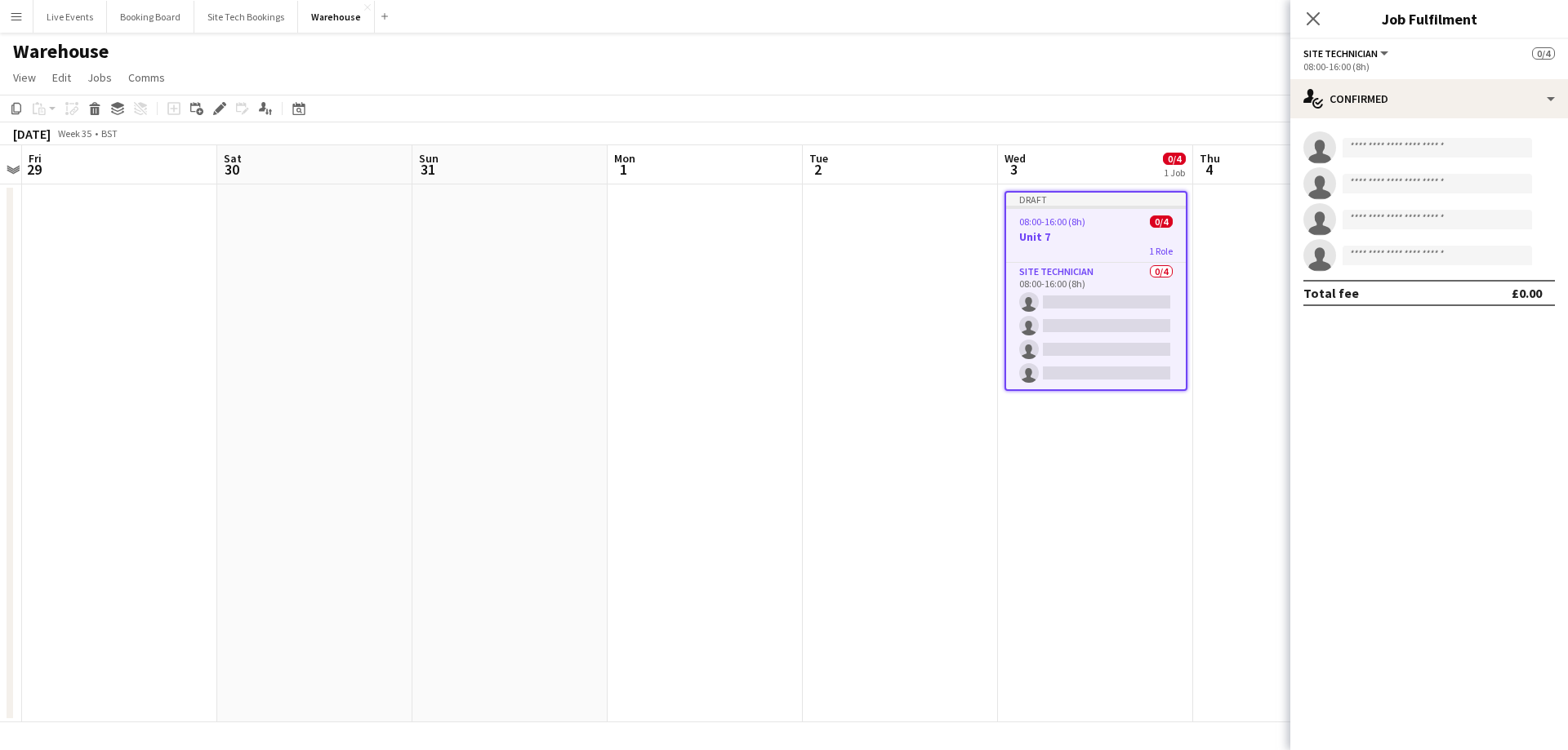
click at [229, 107] on div "Add job Add linked Job Edit Edit linked Job Applicants" at bounding box center [212, 109] width 125 height 20
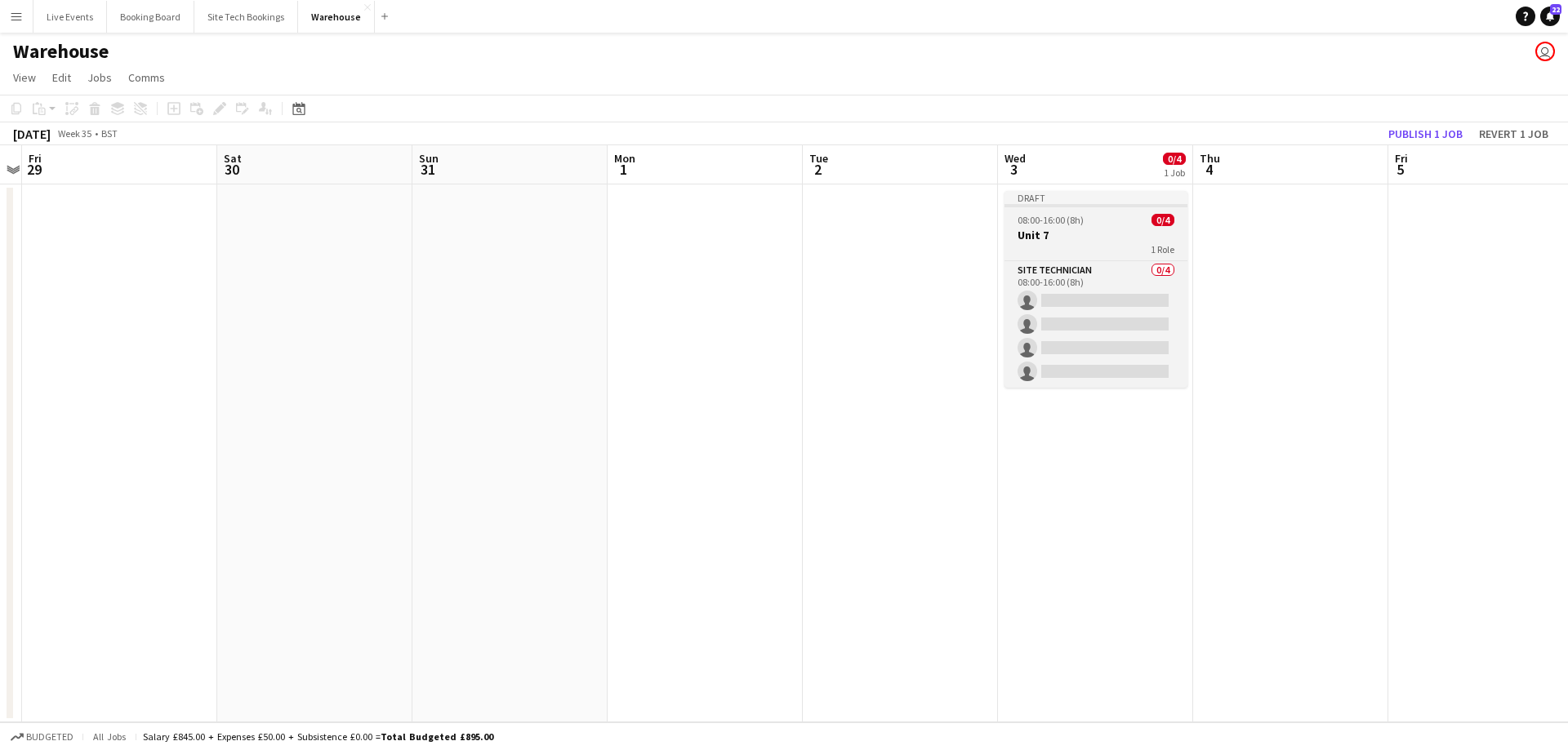
click at [1061, 236] on h3 "Unit 7" at bounding box center [1095, 234] width 183 height 15
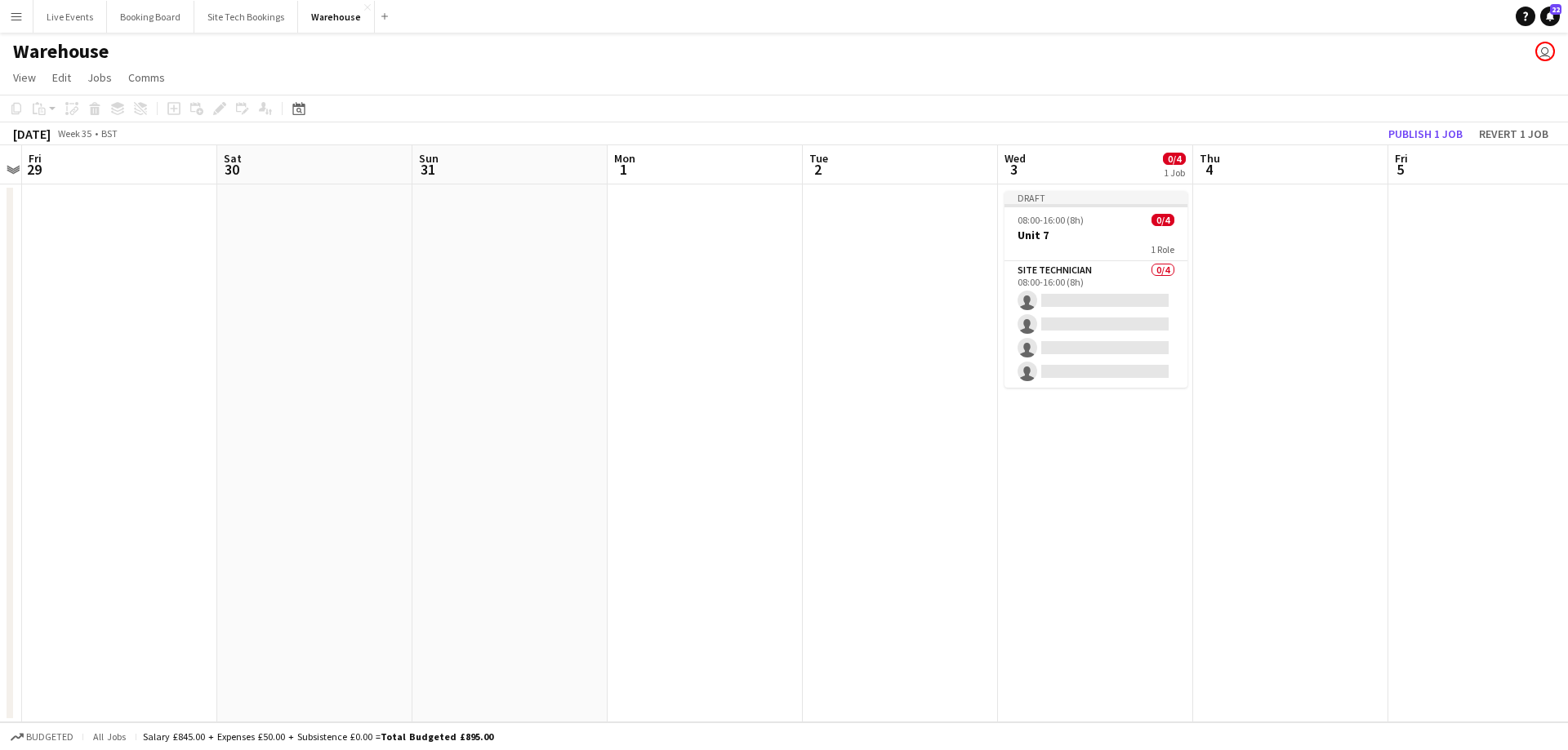
scroll to position [0, 563]
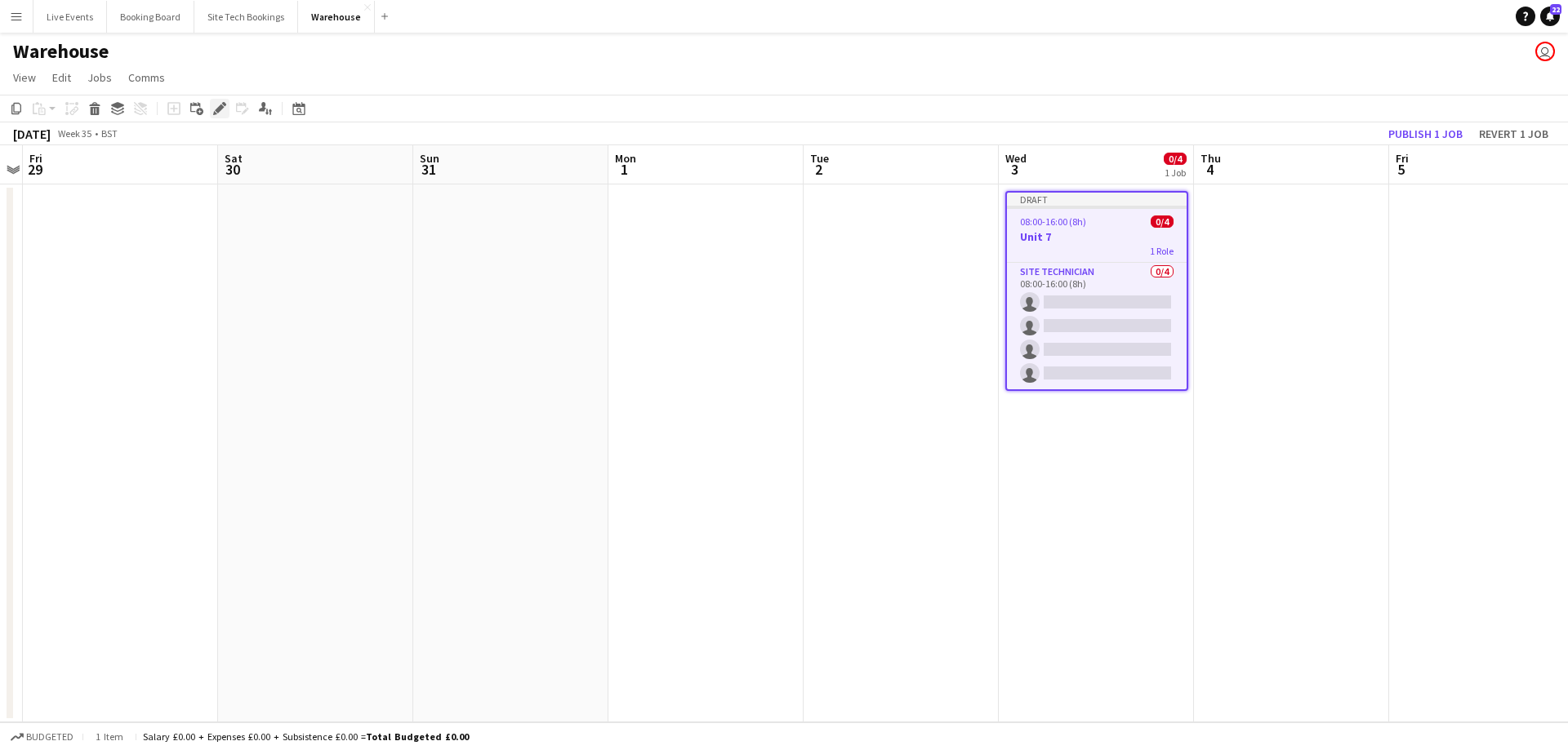
click at [216, 107] on icon "Edit" at bounding box center [219, 108] width 13 height 13
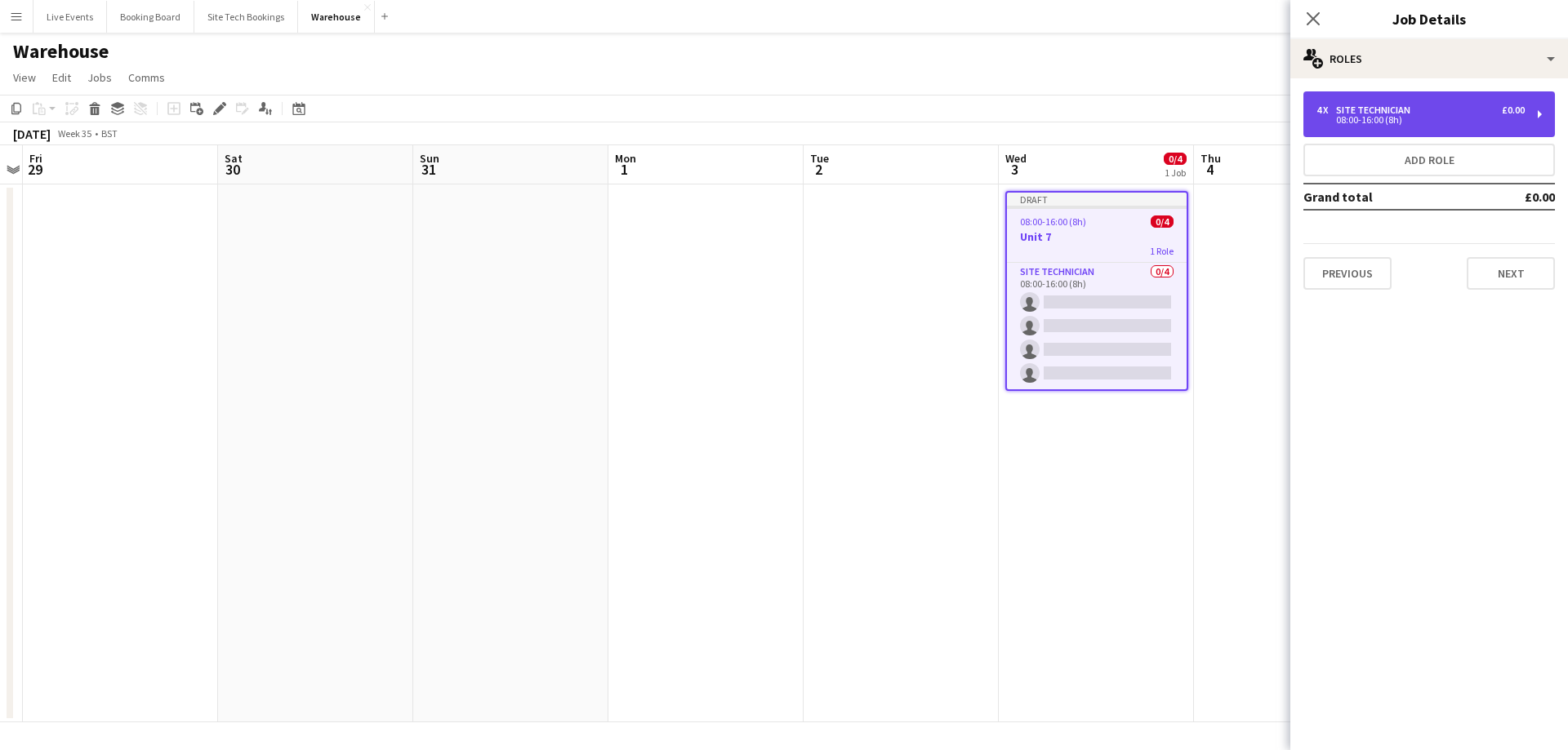
click at [1372, 124] on div "08:00-16:00 (8h)" at bounding box center [1420, 120] width 208 height 8
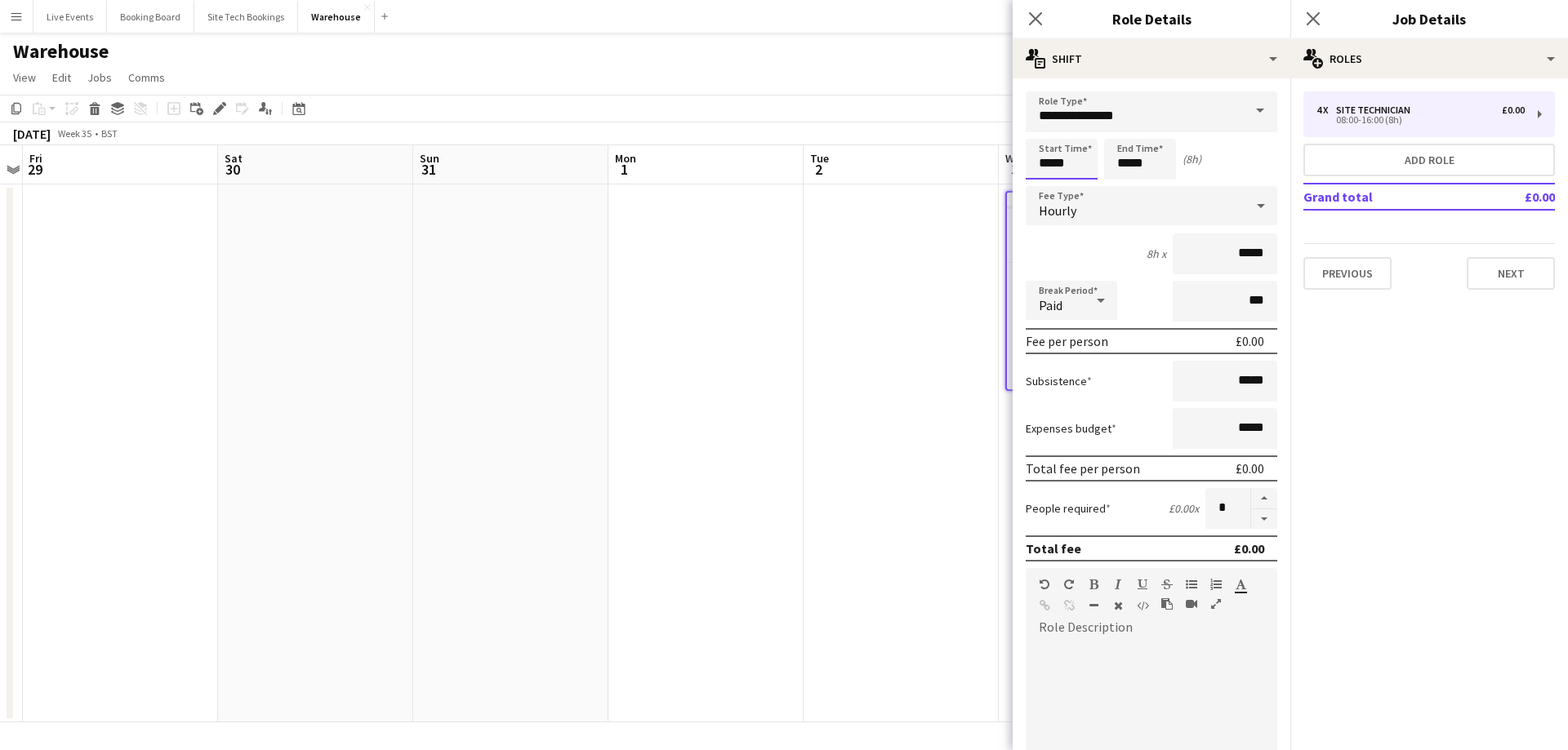
drag, startPoint x: 1069, startPoint y: 169, endPoint x: 957, endPoint y: 160, distance: 112.4
click at [959, 160] on body "Menu Boards Boards Boards All jobs Status Workforce Workforce My Workforce Recr…" at bounding box center [784, 375] width 1568 height 750
type input "*****"
click at [1033, 18] on icon "Close pop-in" at bounding box center [1035, 19] width 16 height 16
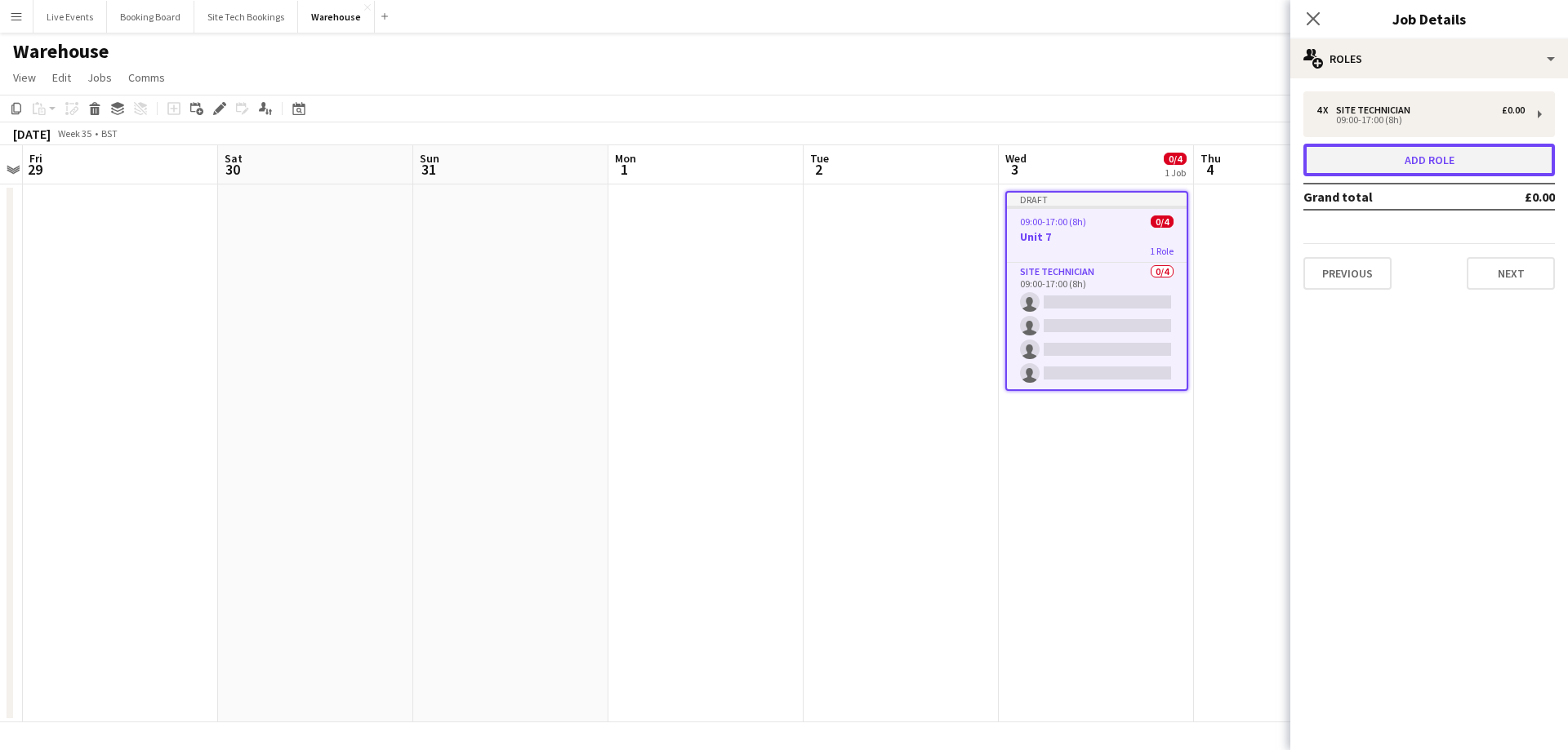
click at [1384, 159] on button "Add role" at bounding box center [1429, 160] width 251 height 33
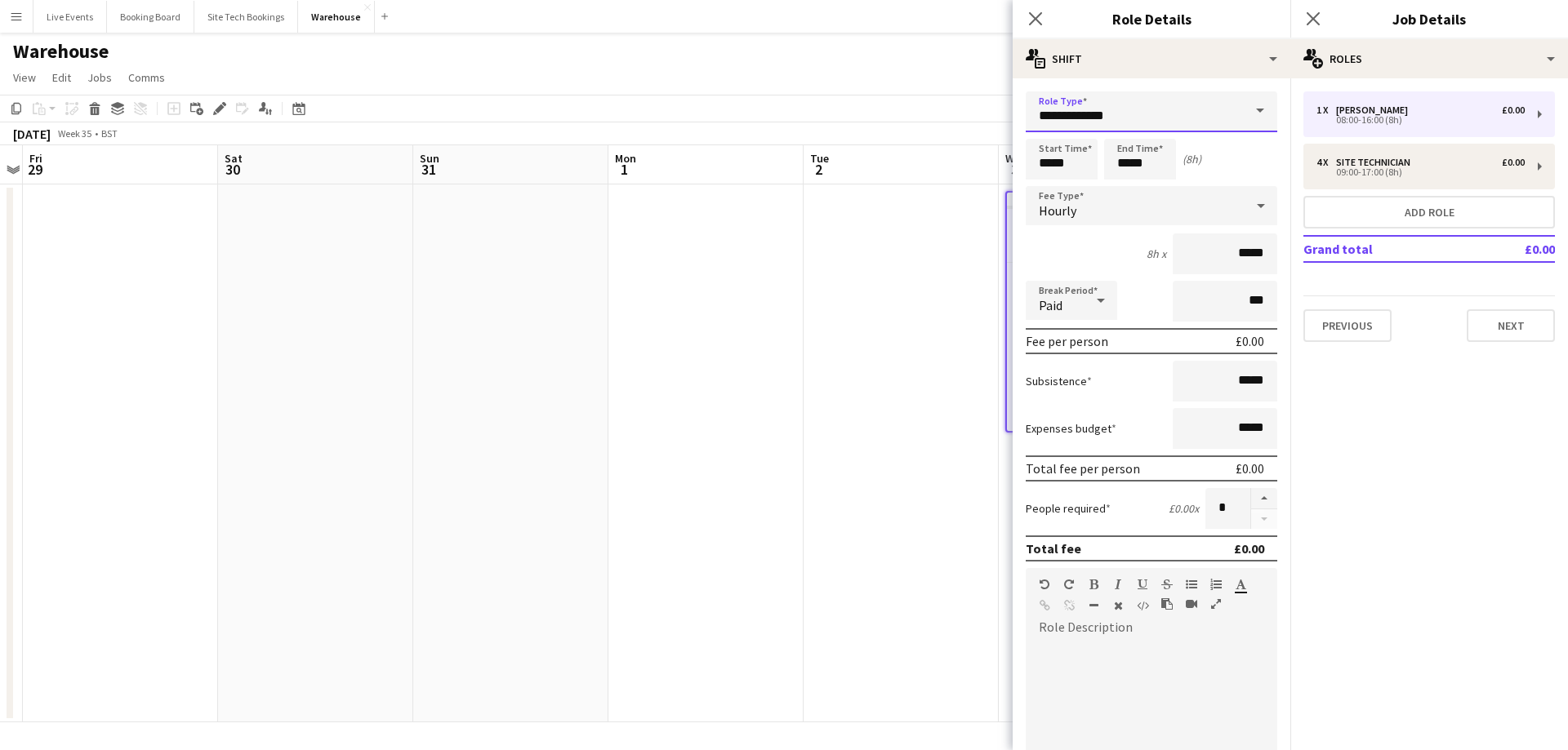
drag, startPoint x: 1123, startPoint y: 117, endPoint x: 898, endPoint y: 117, distance: 225.0
click at [902, 117] on body "Menu Boards Boards Boards All jobs Status Workforce Workforce My Workforce Recr…" at bounding box center [784, 375] width 1568 height 750
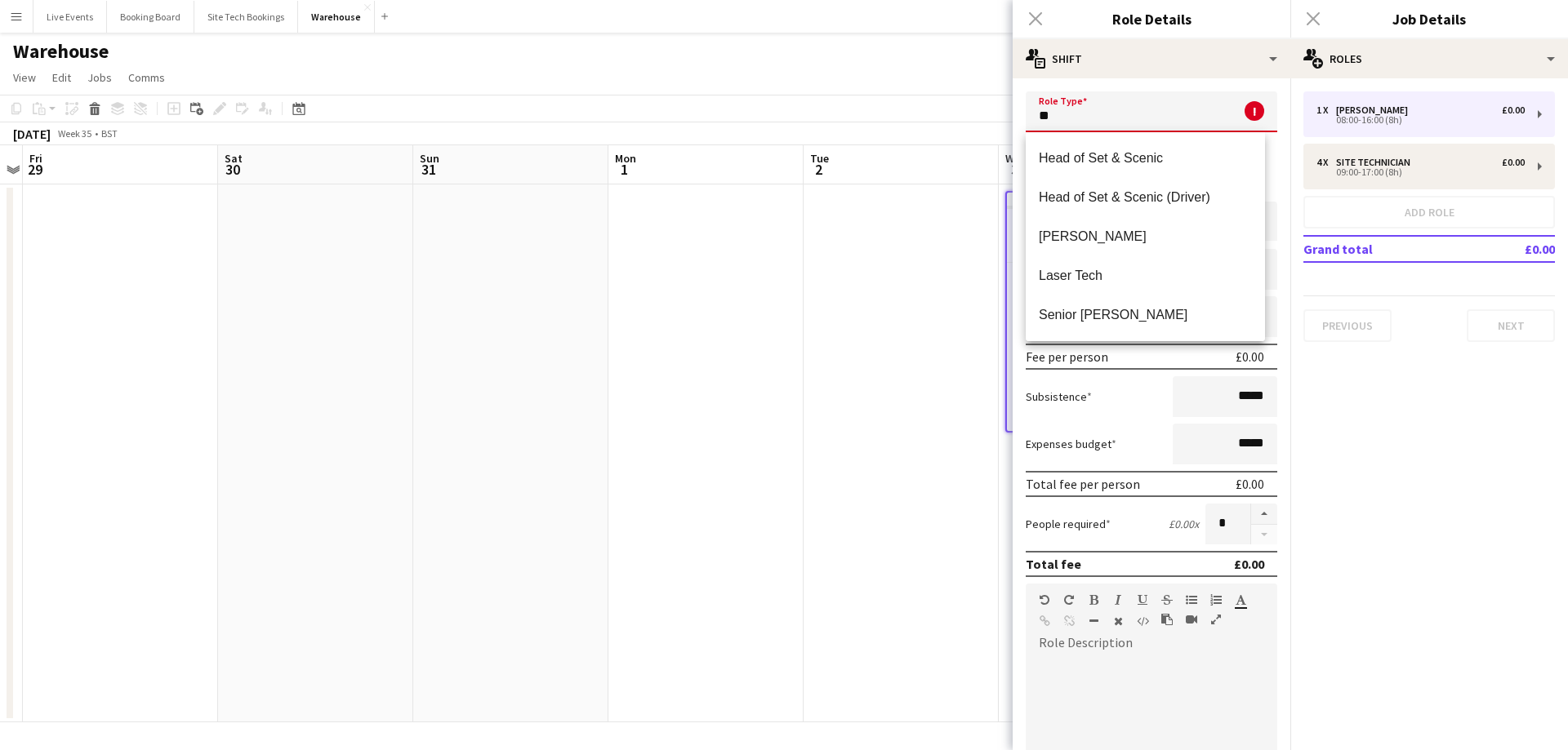
type input "*"
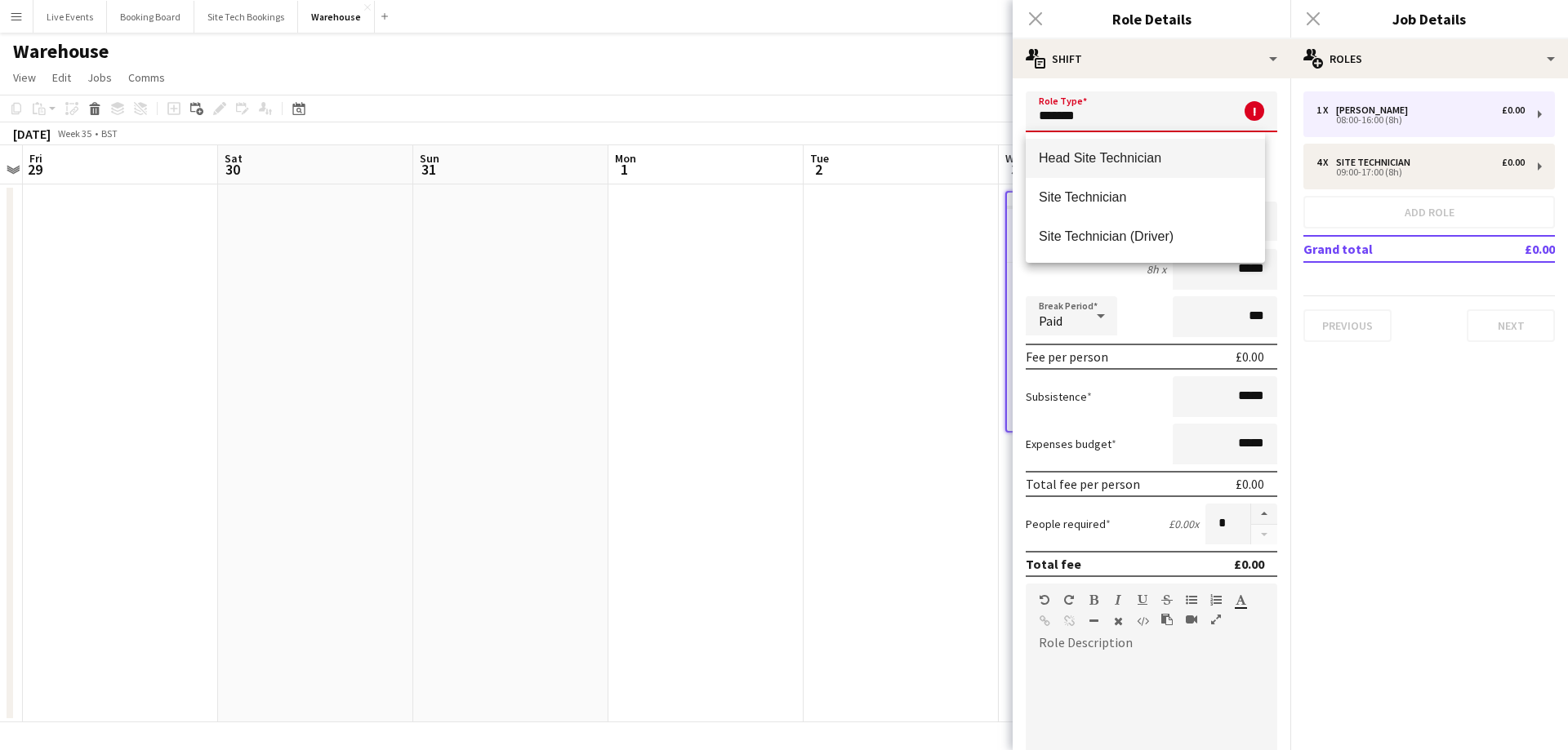
click at [1052, 165] on span "Head Site Technician" at bounding box center [1145, 159] width 213 height 16
type input "**********"
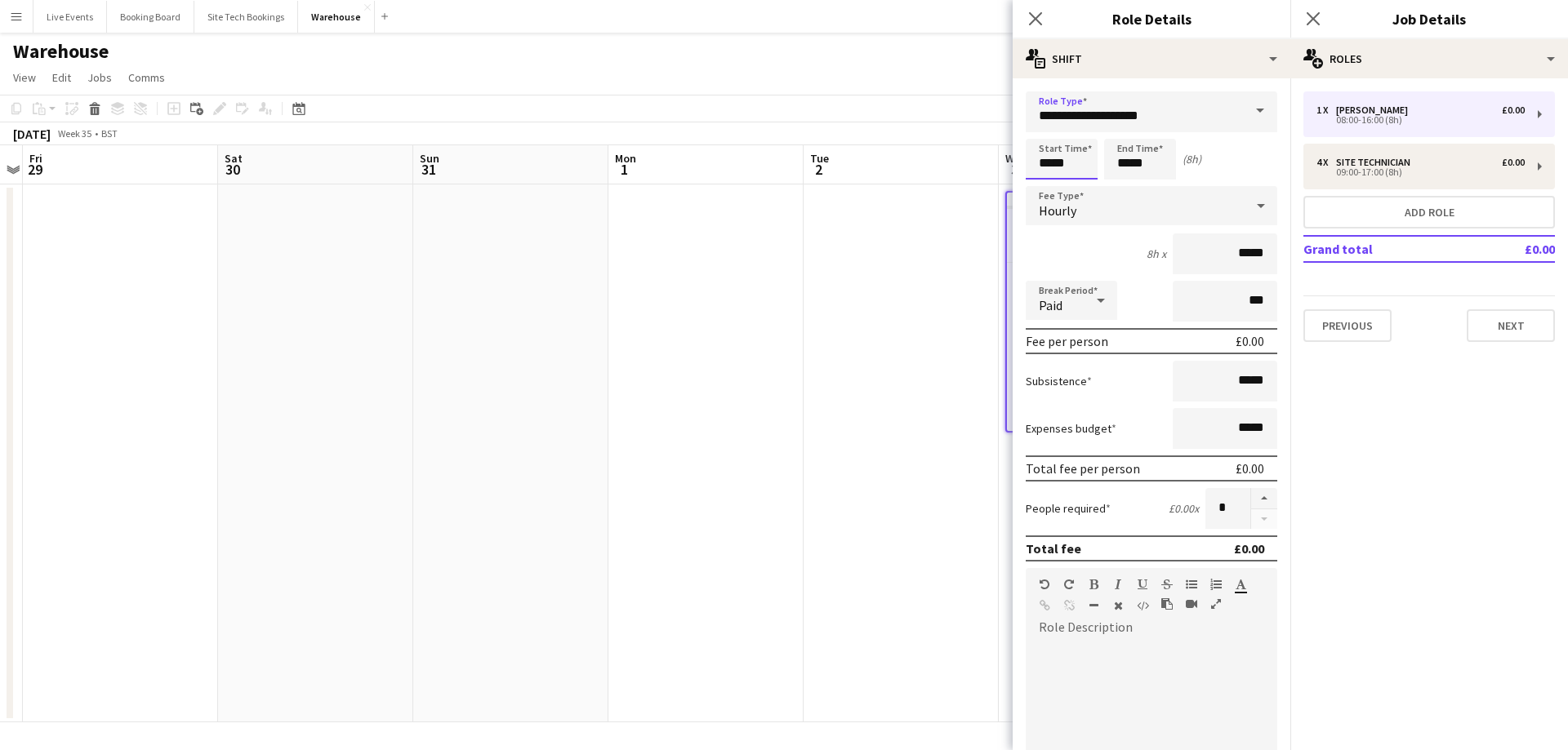
drag, startPoint x: 1082, startPoint y: 168, endPoint x: 961, endPoint y: 157, distance: 121.5
click at [961, 157] on body "Menu Boards Boards Boards All jobs Status Workforce Workforce My Workforce Recr…" at bounding box center [784, 375] width 1568 height 750
type input "*****"
drag, startPoint x: 1157, startPoint y: 164, endPoint x: 1061, endPoint y: 168, distance: 96.1
click at [1061, 168] on div "Start Time ***** End Time ***** (5h)" at bounding box center [1151, 159] width 251 height 41
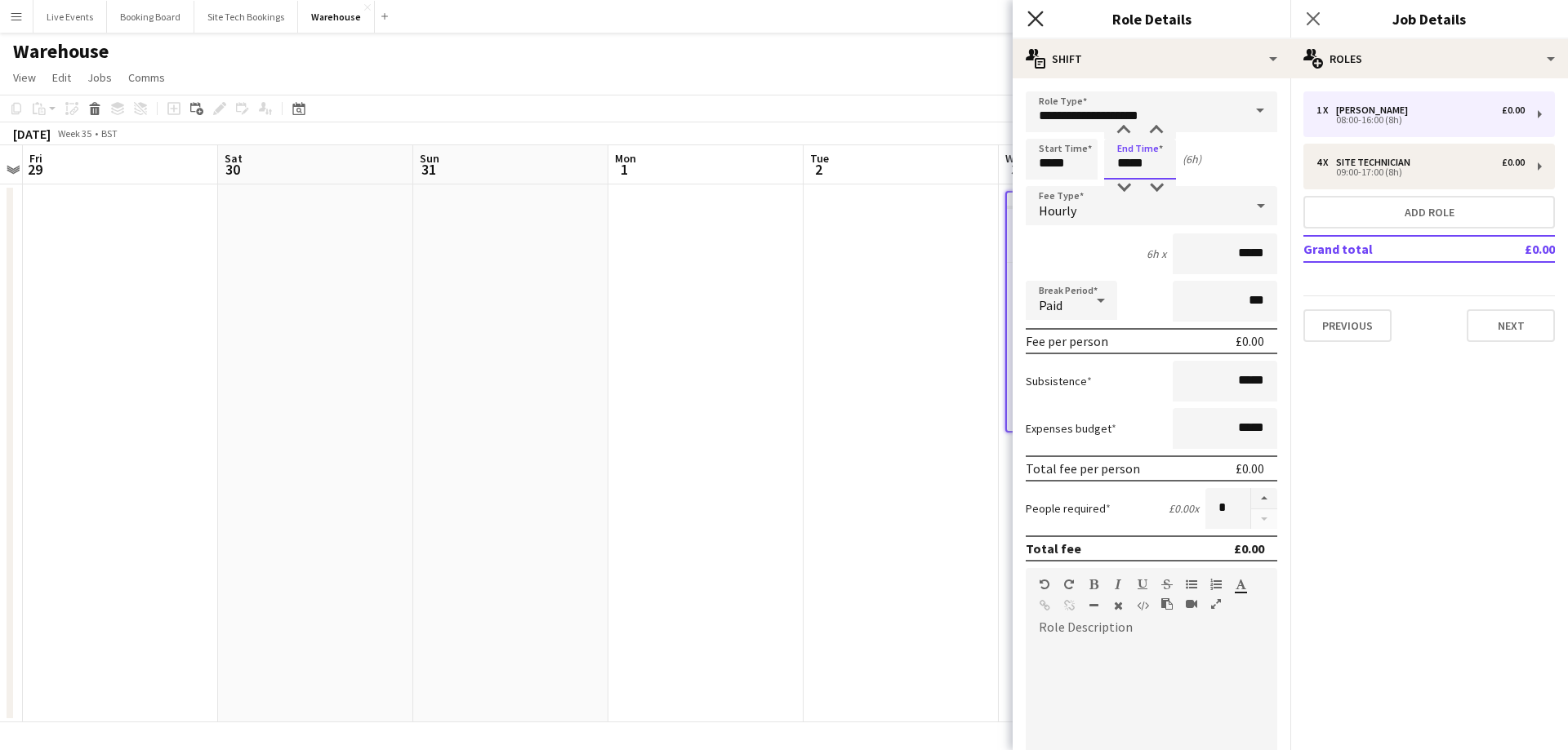
type input "*****"
click at [1040, 20] on icon "Close pop-in" at bounding box center [1035, 19] width 16 height 16
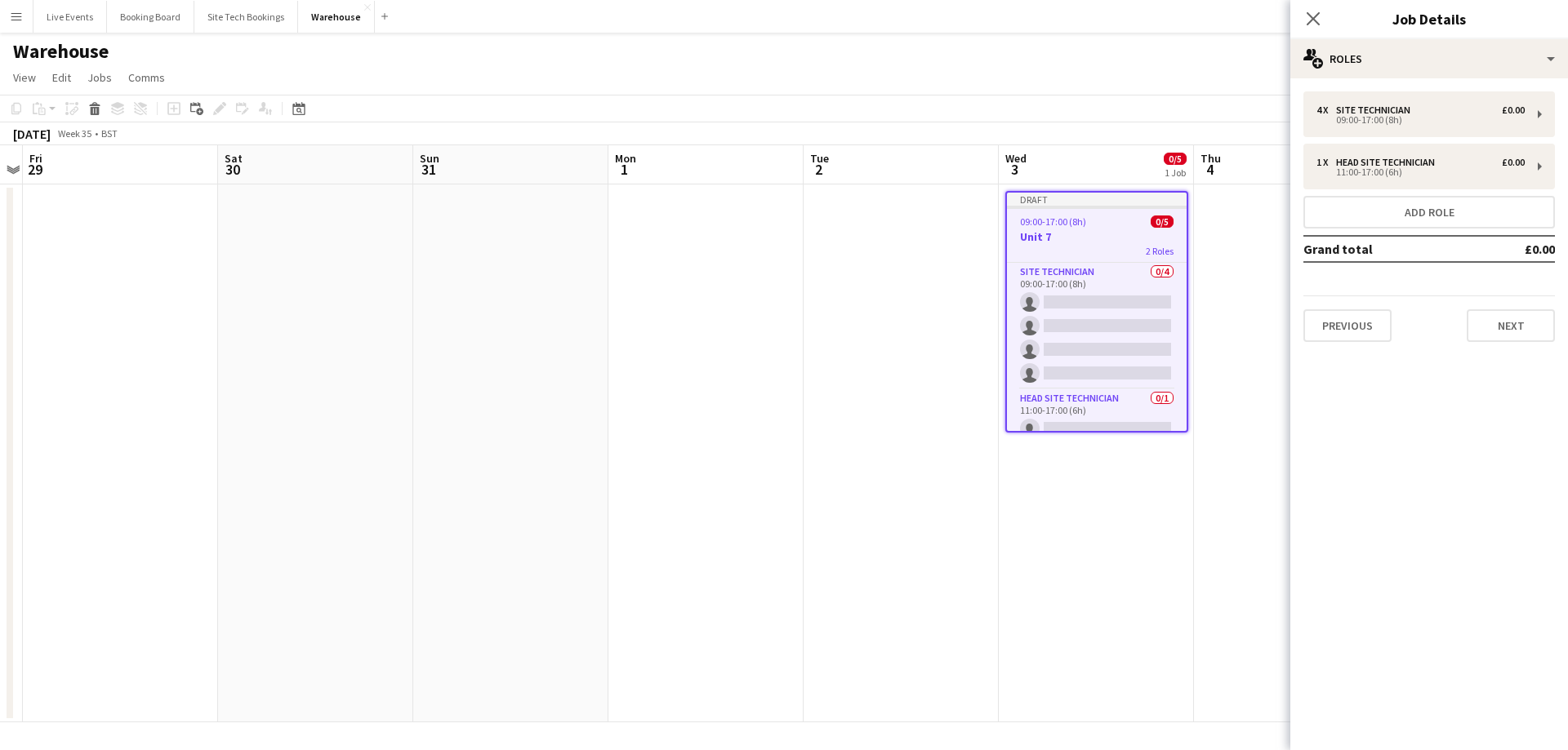
scroll to position [14, 0]
click at [1097, 409] on app-card-role "Head Site Technician 0/1 11:00-17:00 (6h) single-neutral-actions" at bounding box center [1096, 404] width 180 height 56
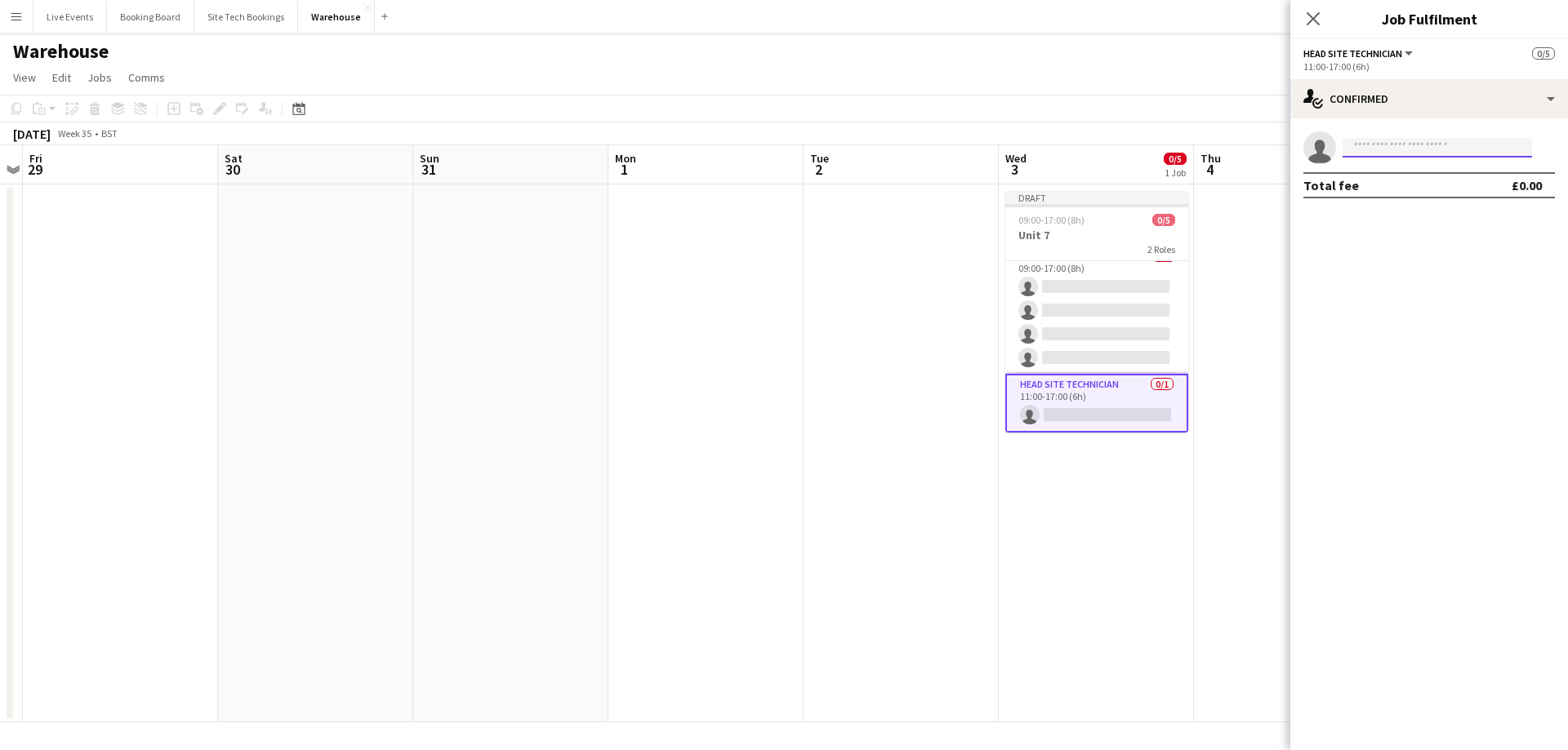
click at [1378, 156] on input at bounding box center [1437, 148] width 190 height 20
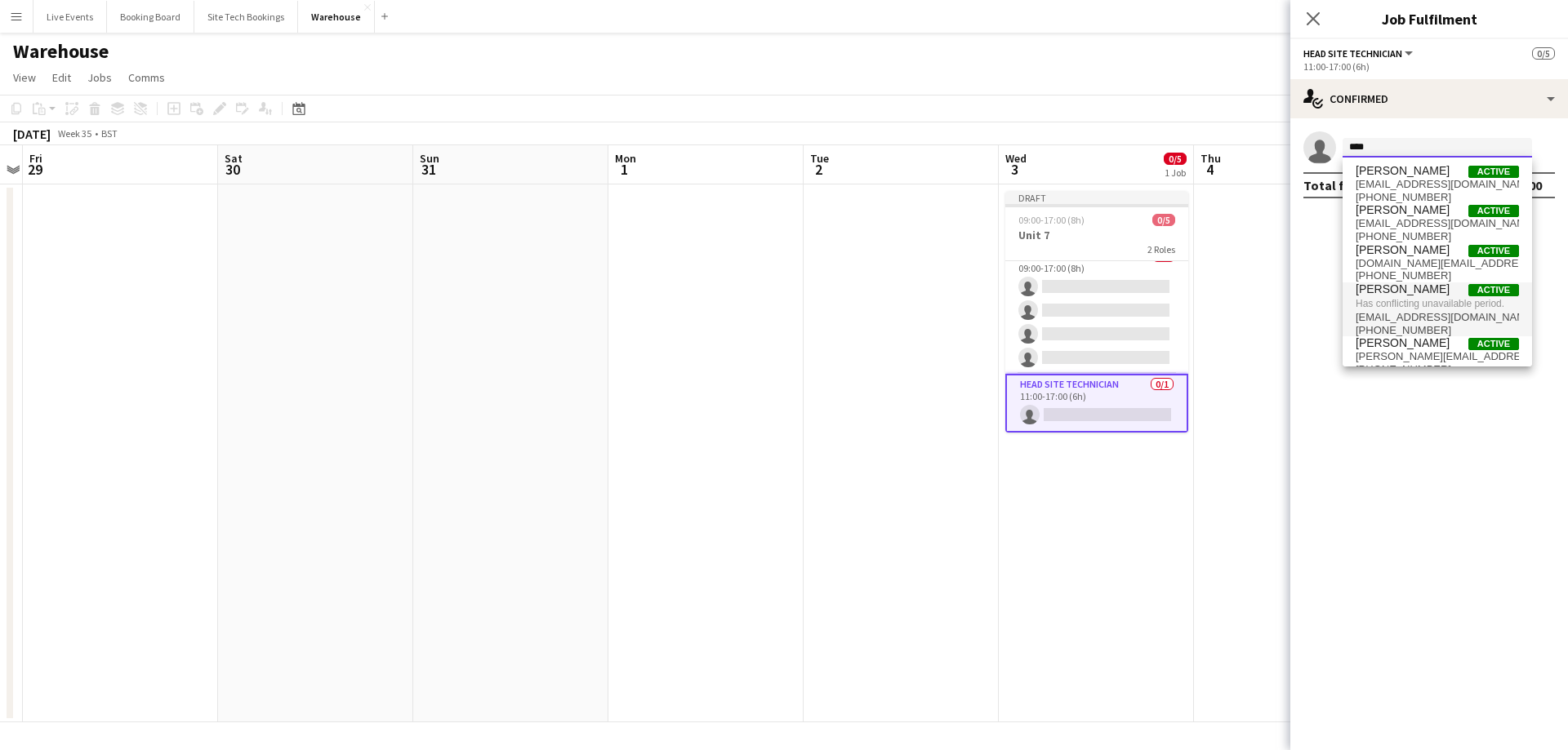
type input "****"
click at [1424, 308] on span "Has conflicting unavailable period." at bounding box center [1437, 303] width 164 height 15
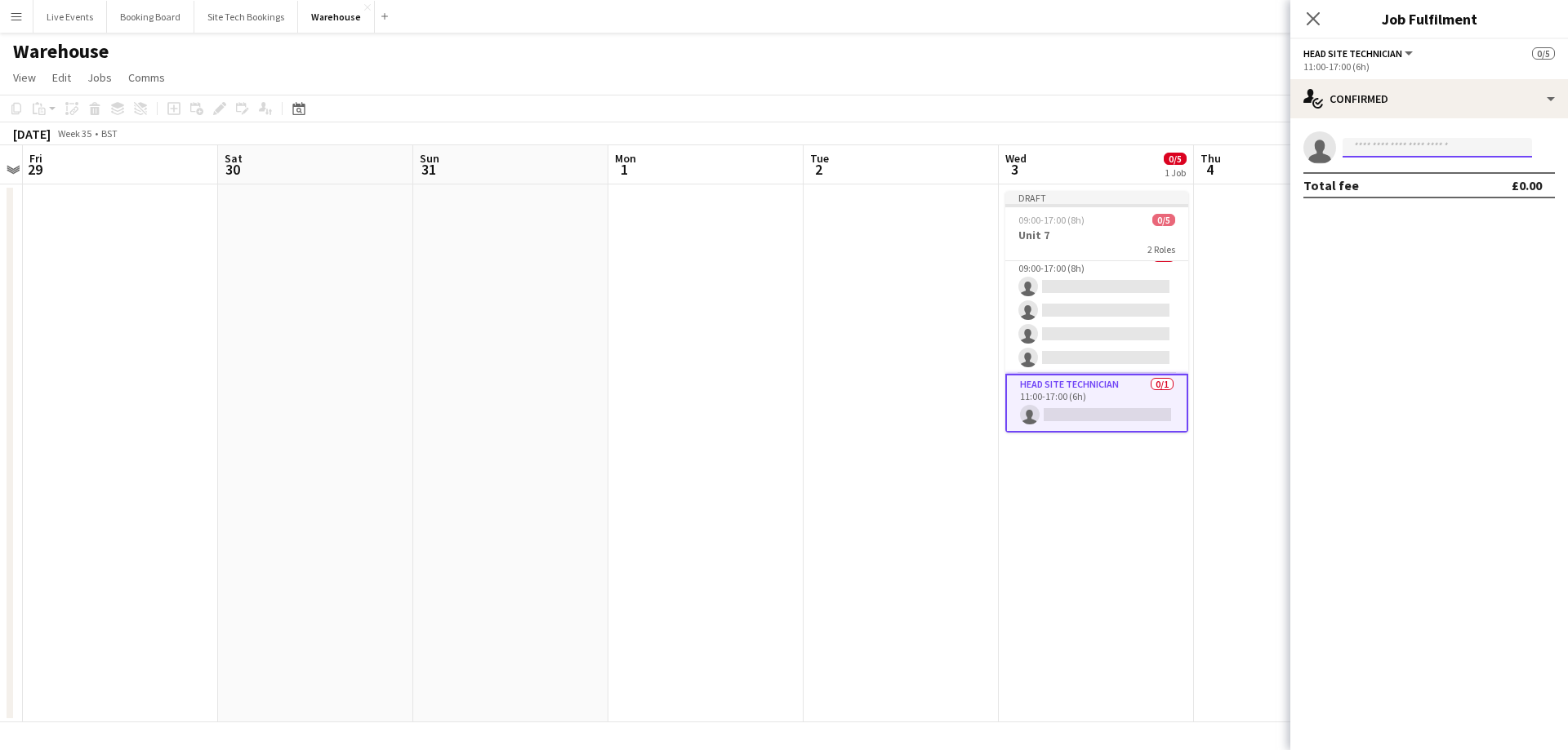
click at [1375, 155] on input at bounding box center [1437, 148] width 190 height 20
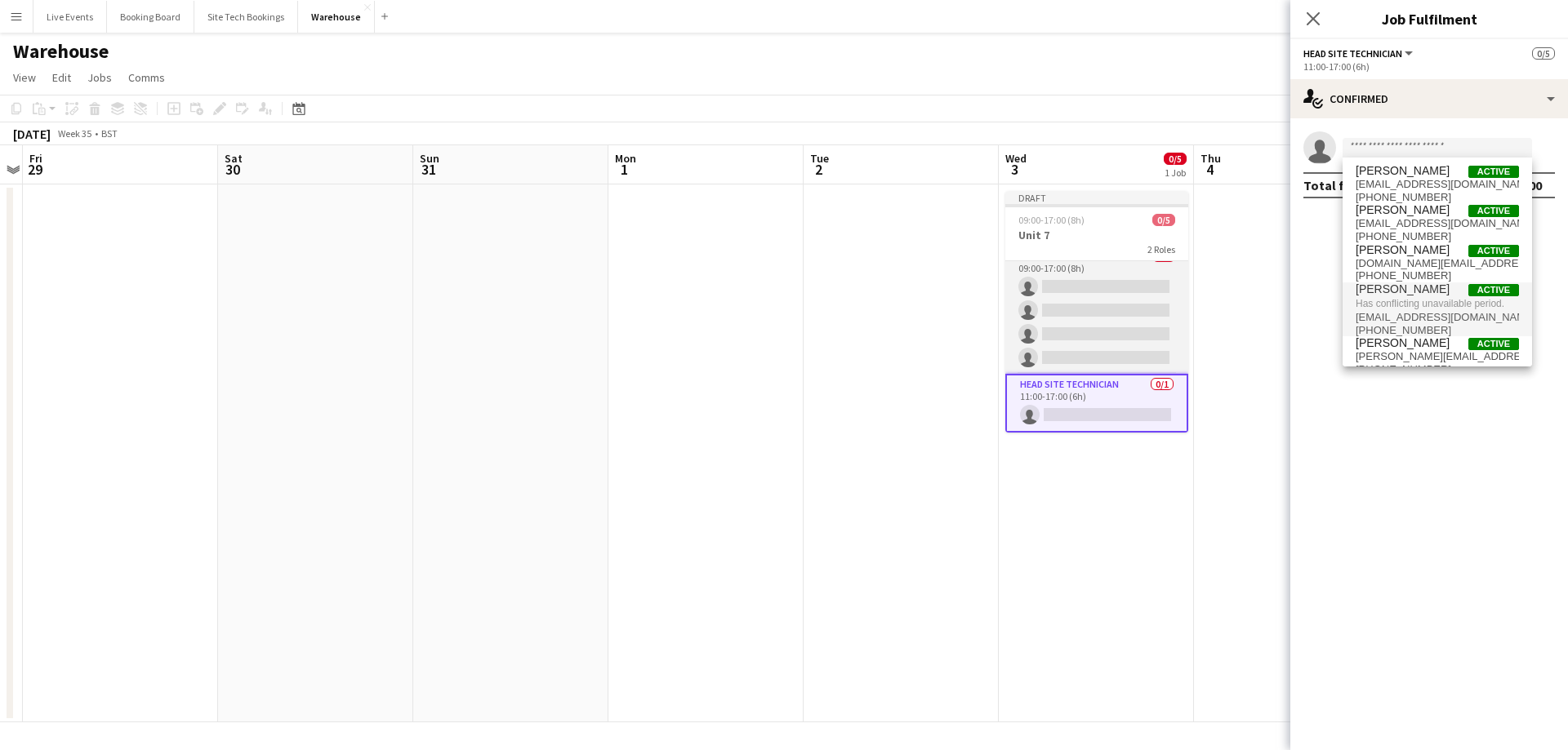
click at [1100, 295] on app-card-role "Site Technician 0/4 09:00-17:00 (8h) single-neutral-actions single-neutral-acti…" at bounding box center [1096, 310] width 183 height 127
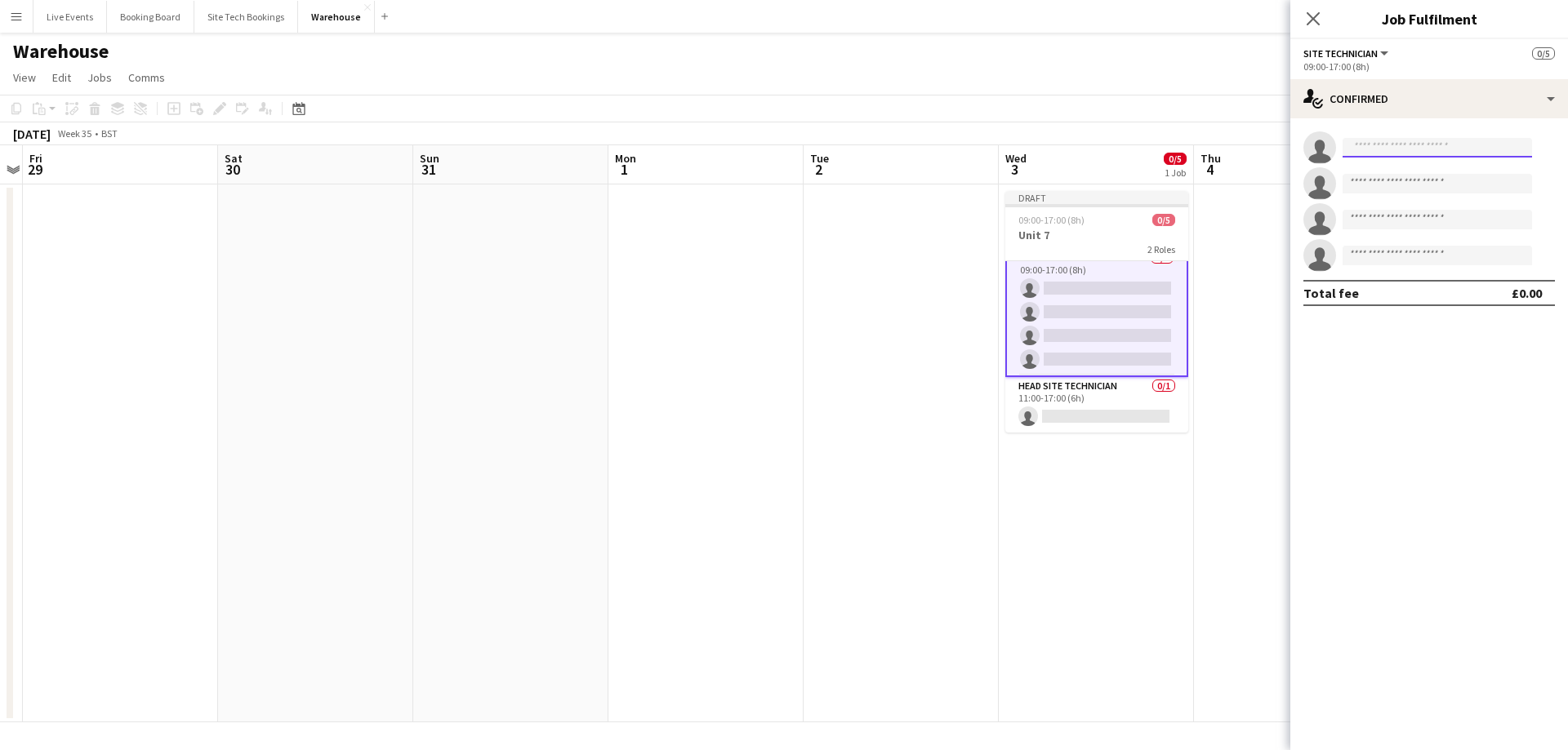
click at [1380, 150] on input at bounding box center [1437, 148] width 190 height 20
type input "********"
click at [1412, 187] on span "[PERSON_NAME][EMAIL_ADDRESS][DOMAIN_NAME]" at bounding box center [1437, 184] width 164 height 13
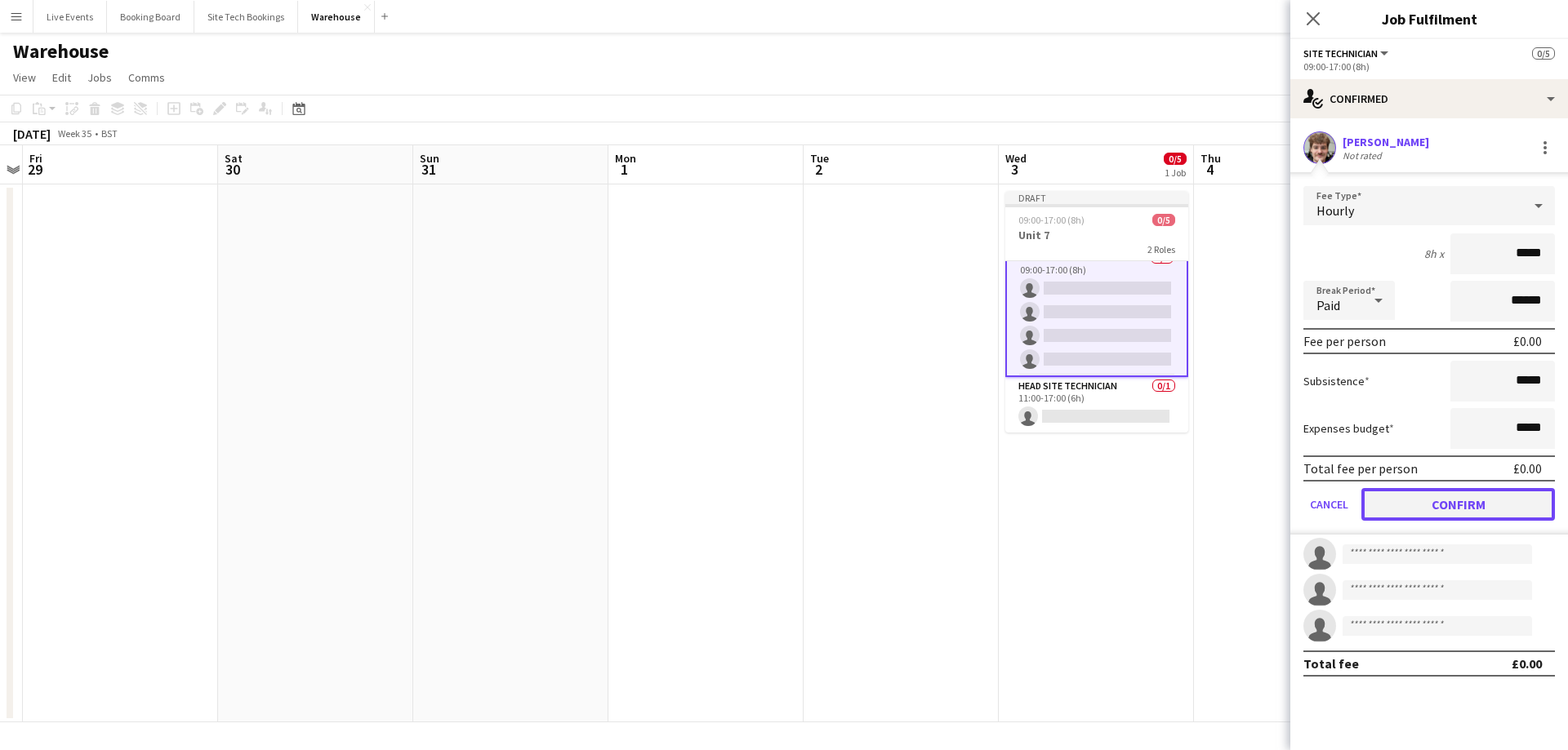
click at [1437, 505] on button "Confirm" at bounding box center [1458, 505] width 194 height 33
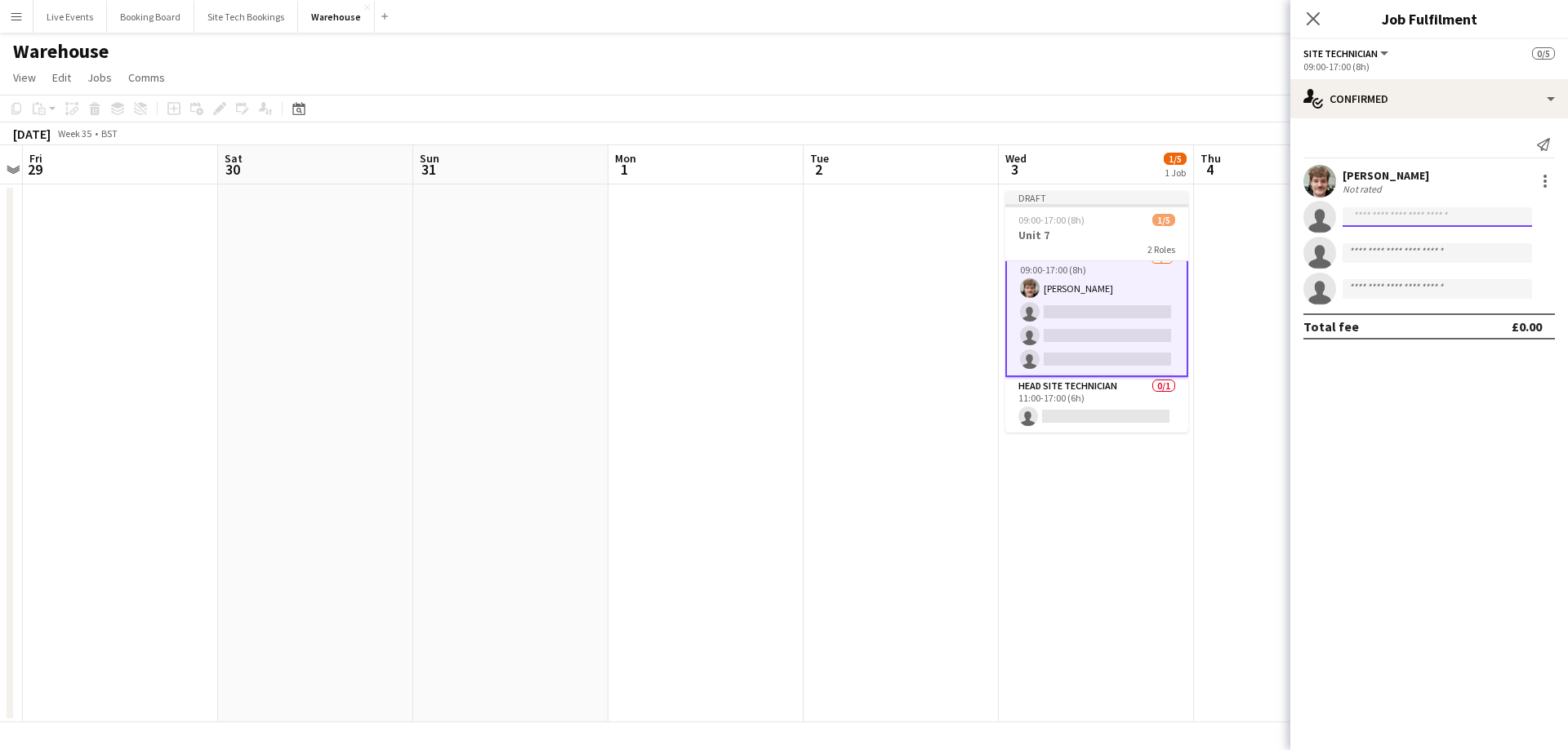
click at [1372, 217] on input at bounding box center [1437, 217] width 190 height 20
type input "***"
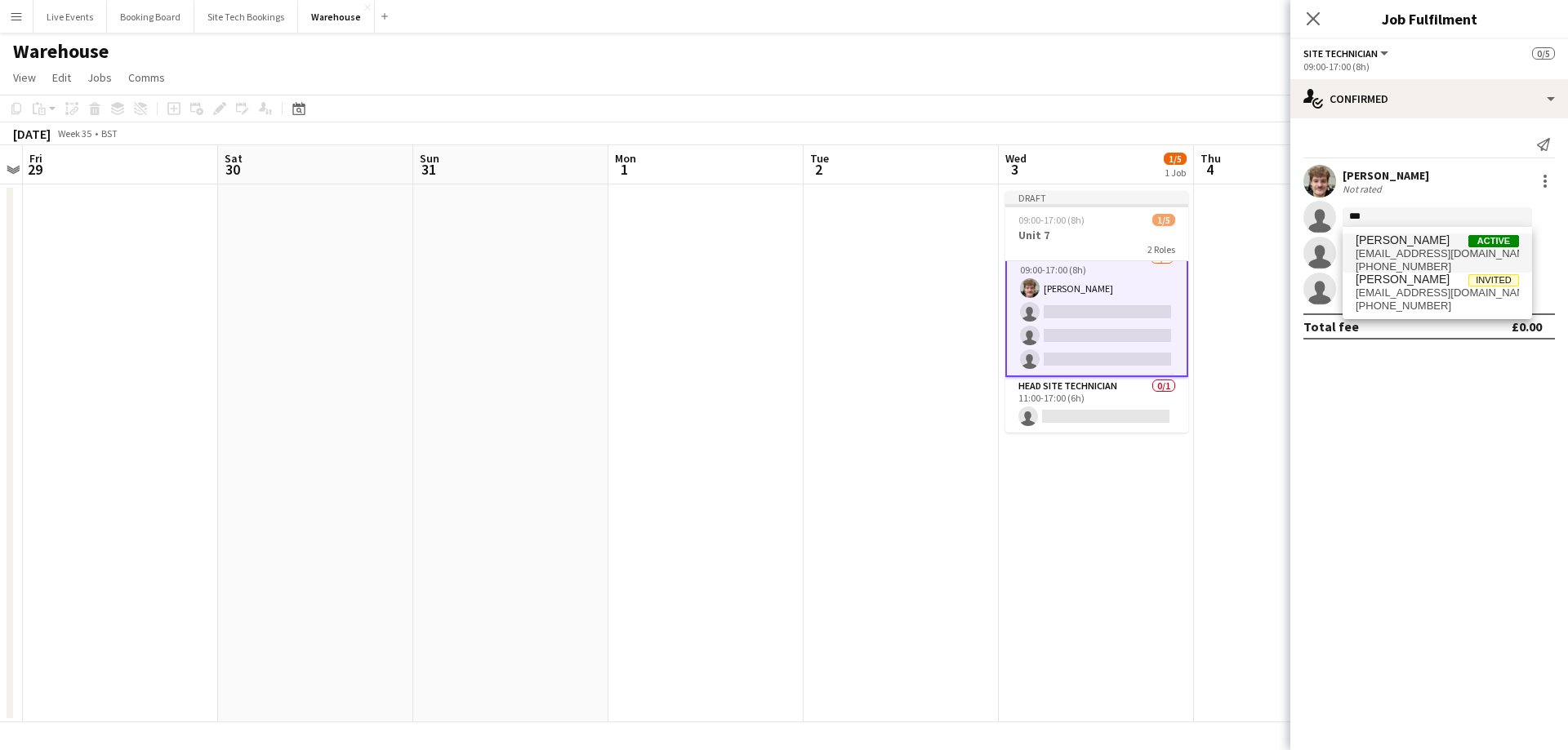
click at [1378, 246] on span "[PERSON_NAME]" at bounding box center [1402, 240] width 94 height 14
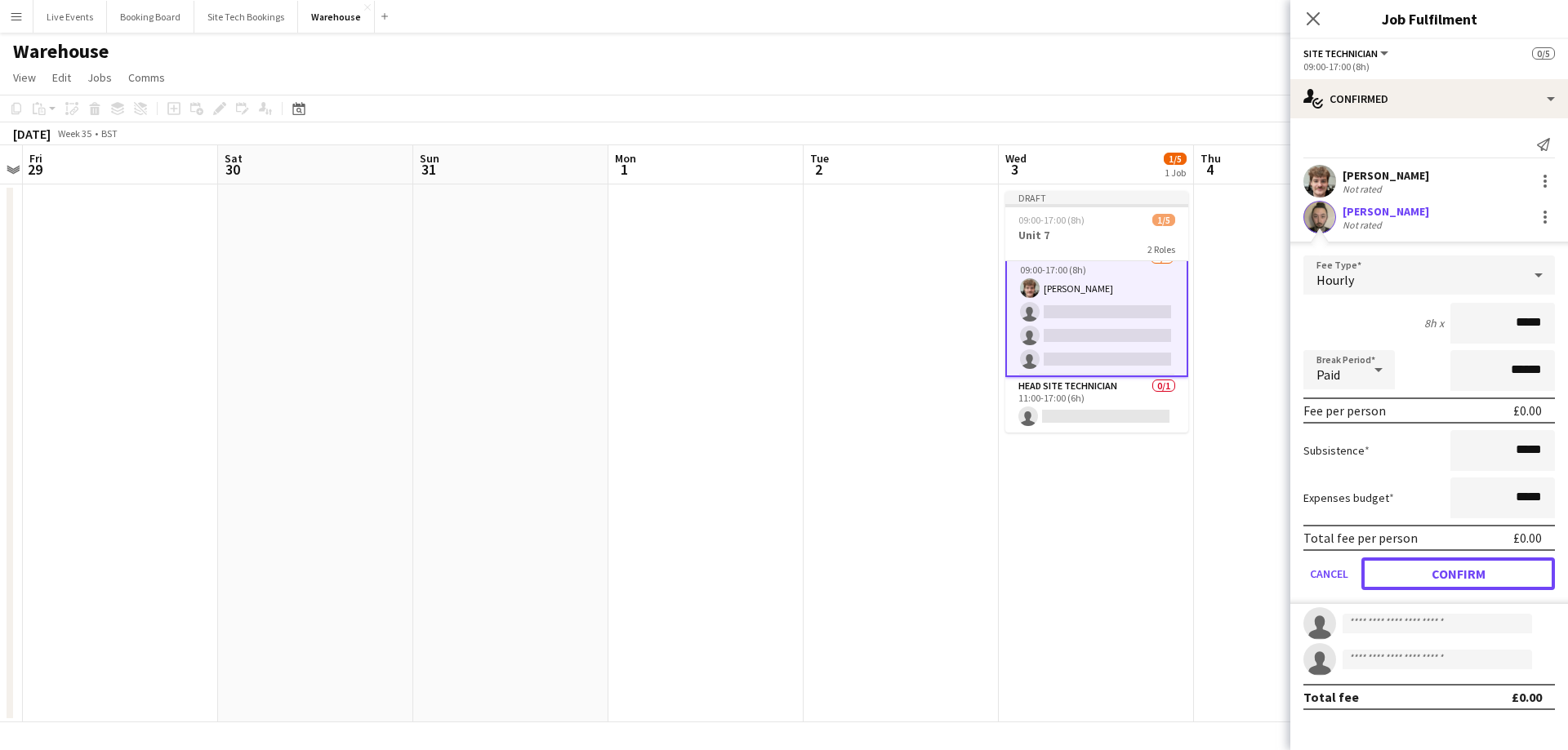
click at [1411, 579] on button "Confirm" at bounding box center [1458, 573] width 194 height 33
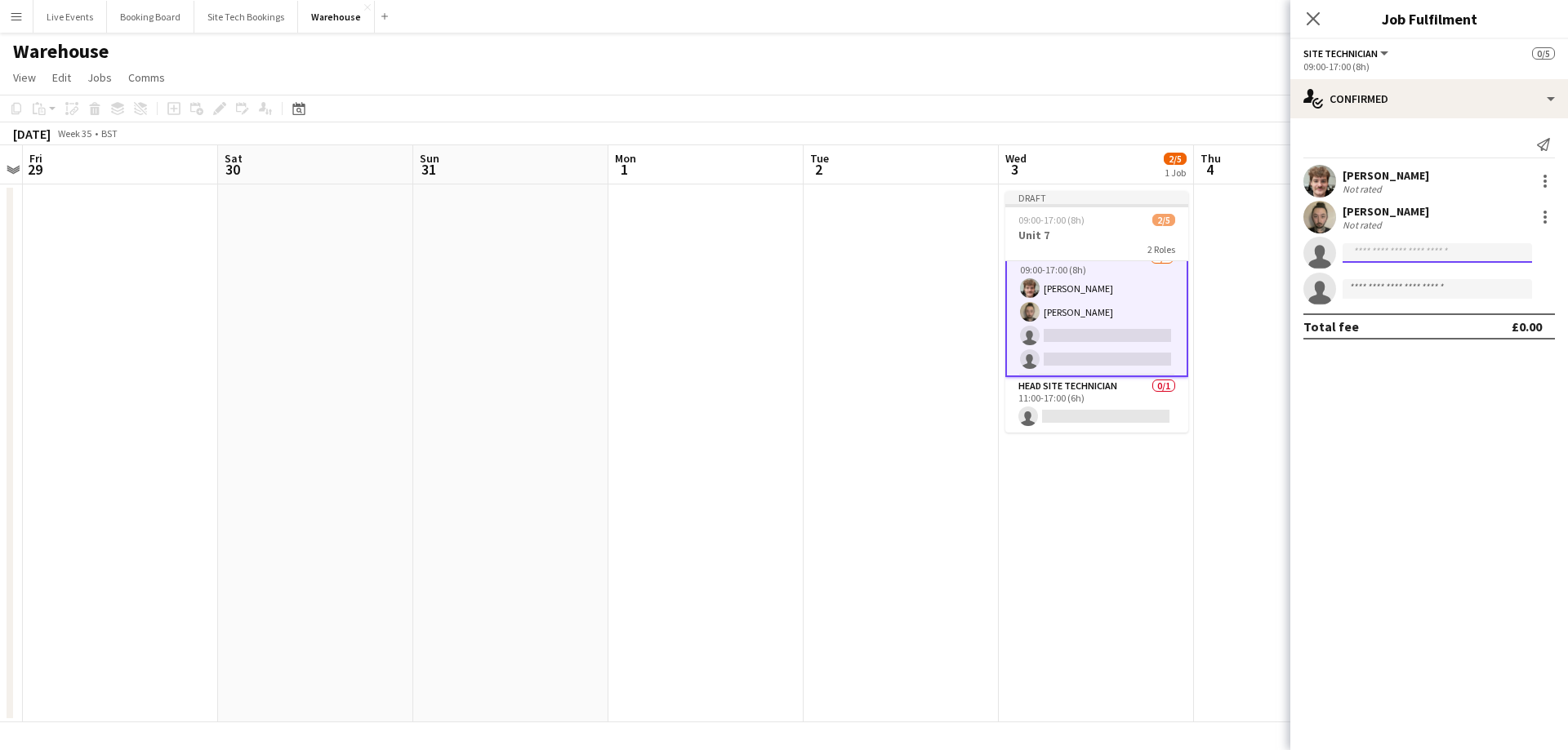
click at [1396, 254] on input at bounding box center [1437, 253] width 190 height 20
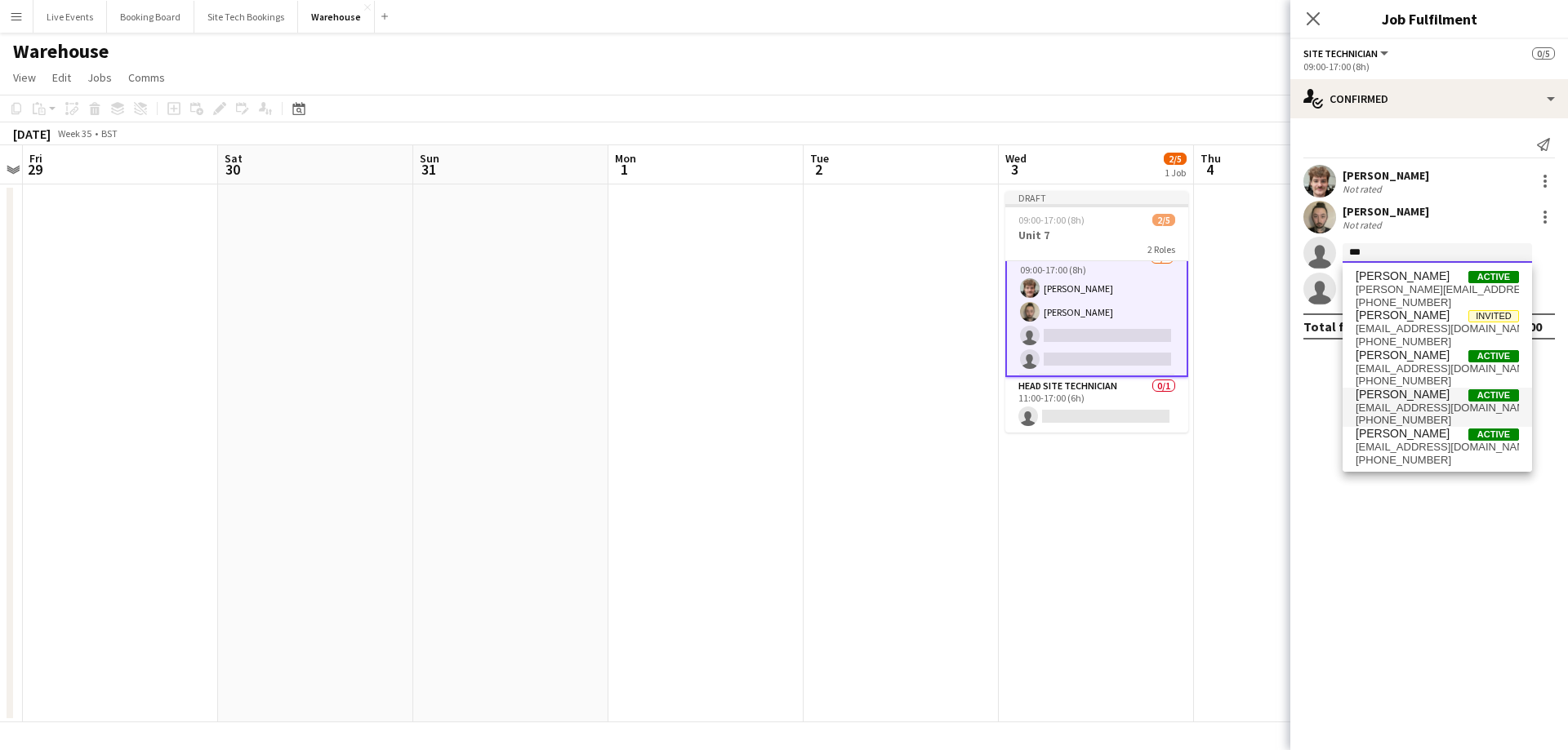
type input "***"
click at [1404, 409] on span "[EMAIL_ADDRESS][DOMAIN_NAME]" at bounding box center [1437, 408] width 164 height 13
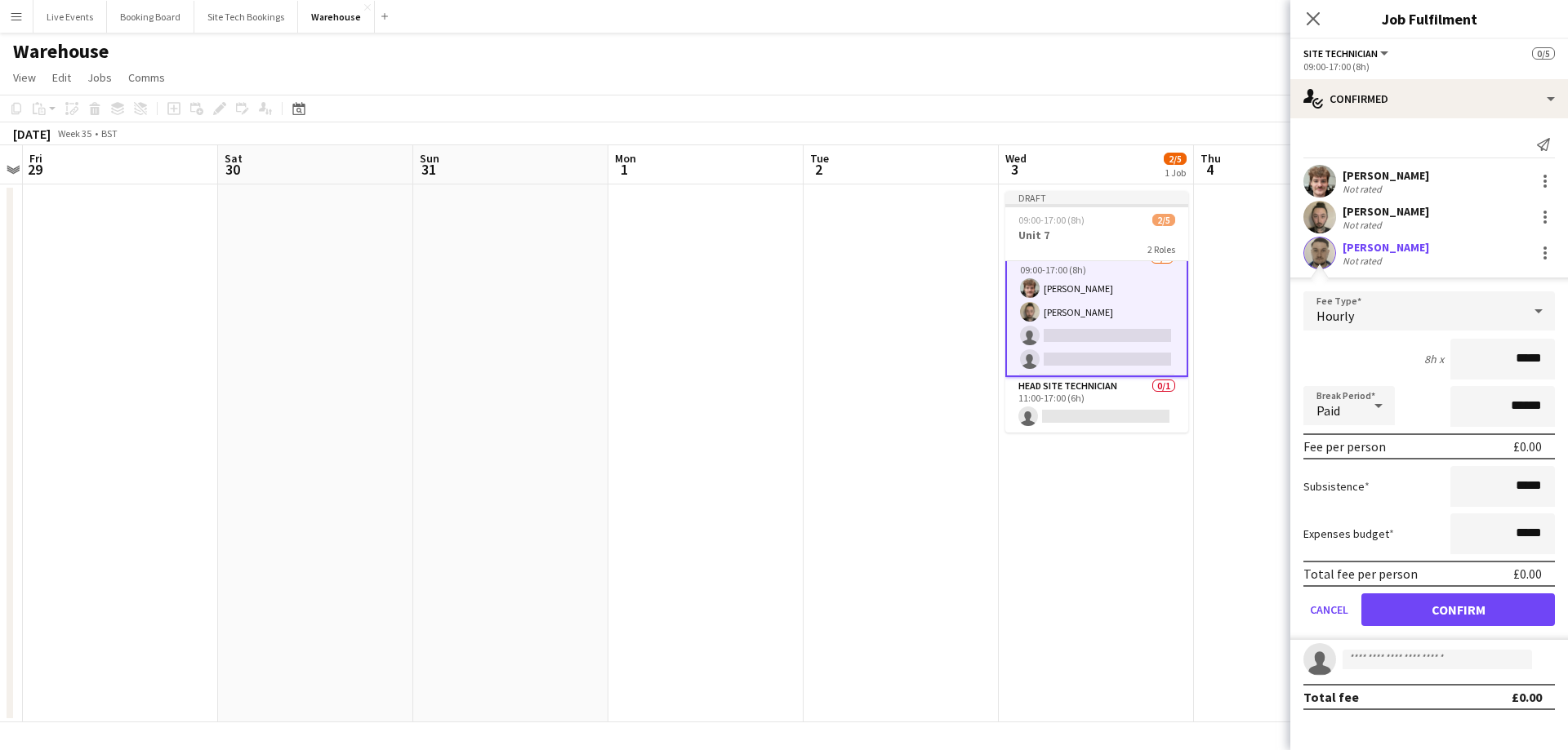
click at [1423, 587] on form "Fee Type Hourly 8h x ***** Break Period Paid ****** Fee per person £0.00 Subsis…" at bounding box center [1428, 466] width 277 height 349
click at [1428, 614] on button "Confirm" at bounding box center [1458, 609] width 194 height 33
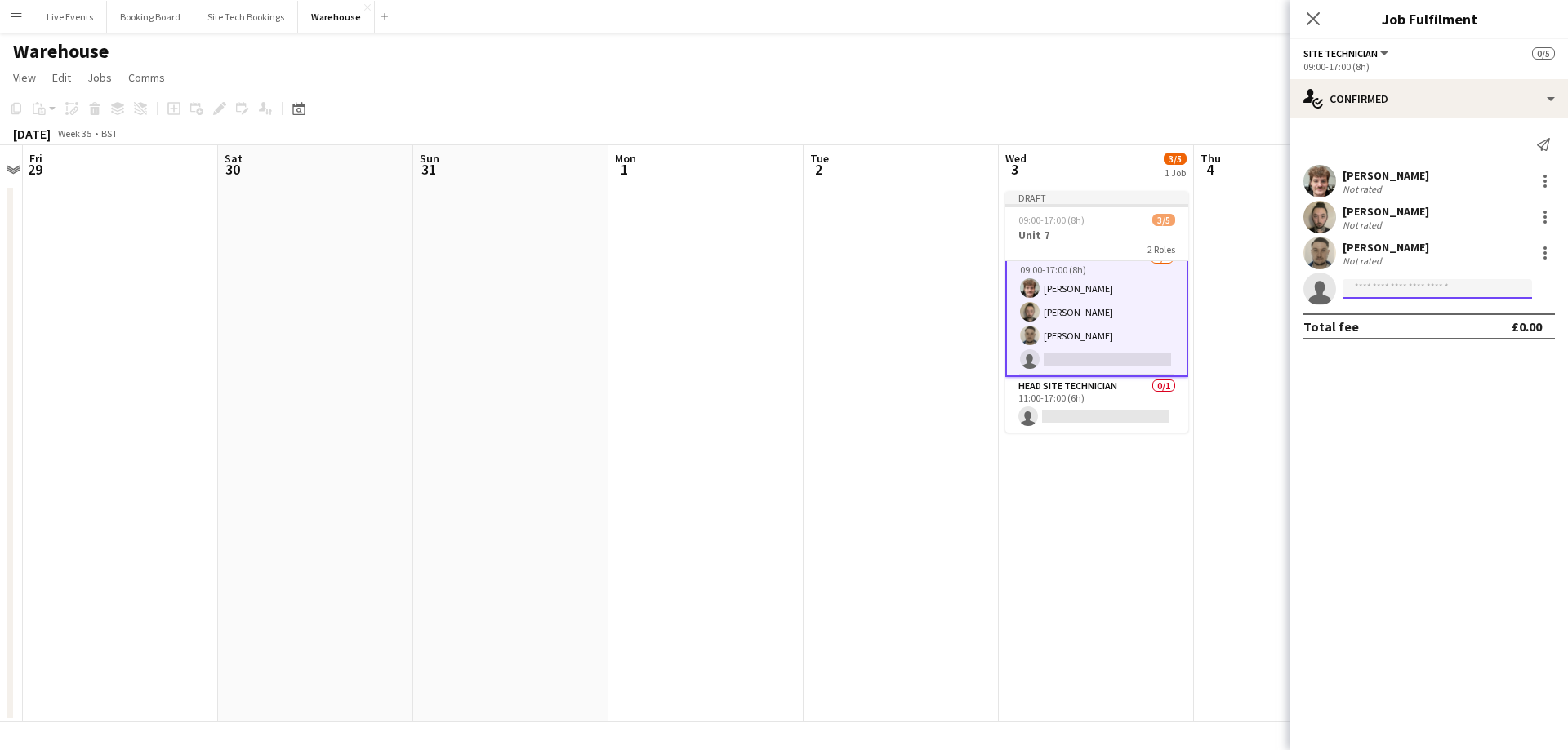
click at [1392, 290] on input at bounding box center [1437, 289] width 190 height 20
type input "******"
click at [1399, 329] on span "[EMAIL_ADDRESS][DOMAIN_NAME]" at bounding box center [1437, 325] width 164 height 13
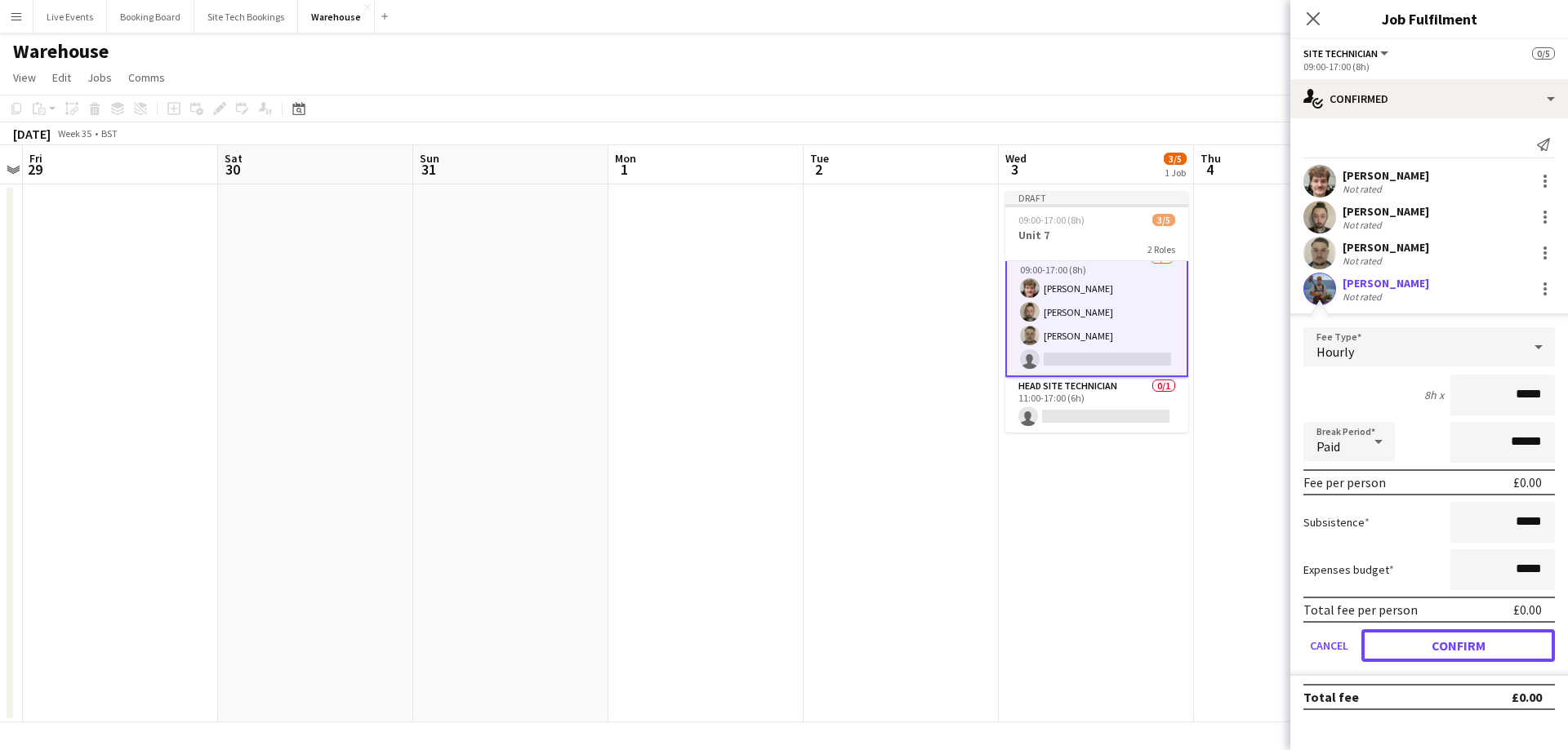
click at [1407, 648] on button "Confirm" at bounding box center [1458, 645] width 194 height 33
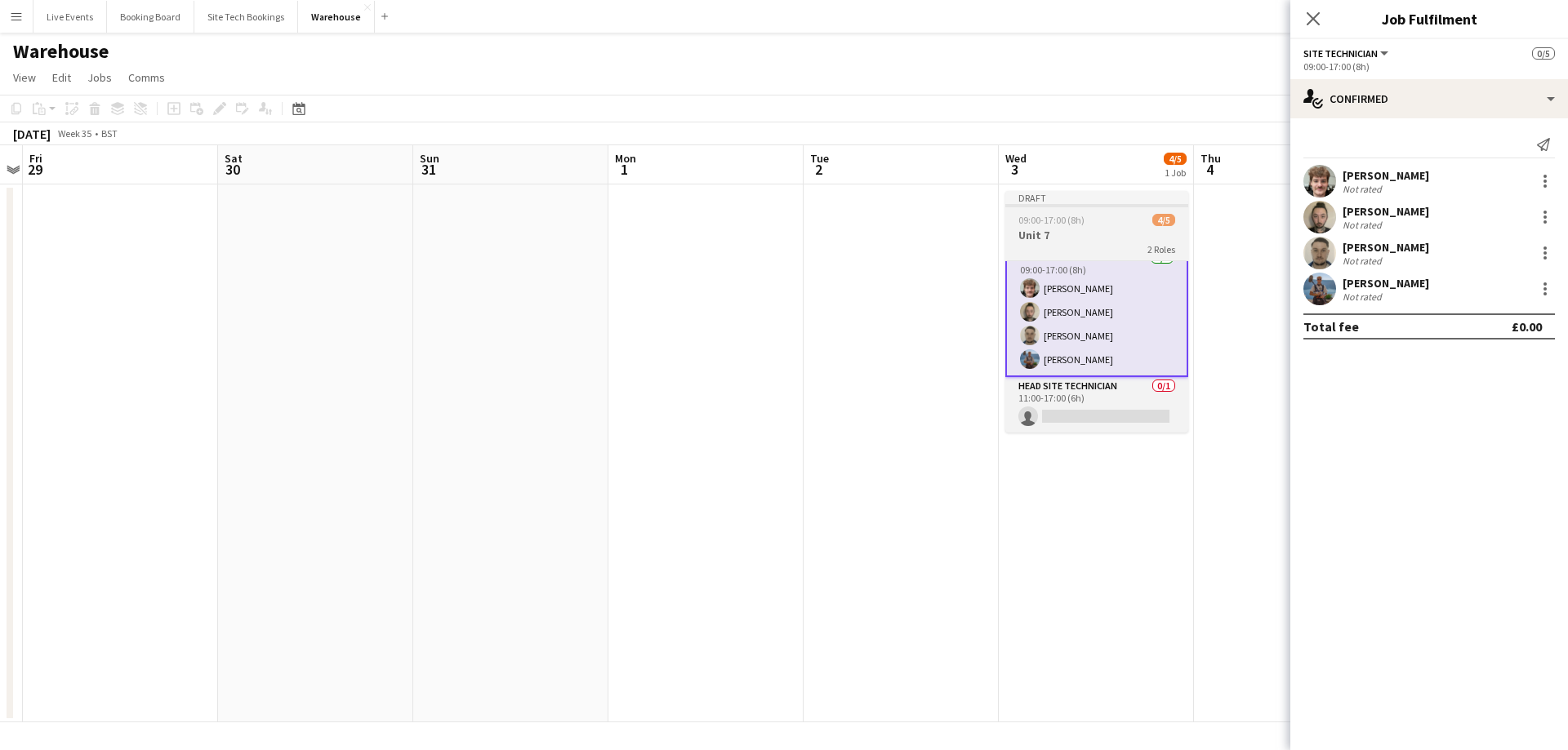
click at [1083, 230] on h3 "Unit 7" at bounding box center [1096, 234] width 183 height 15
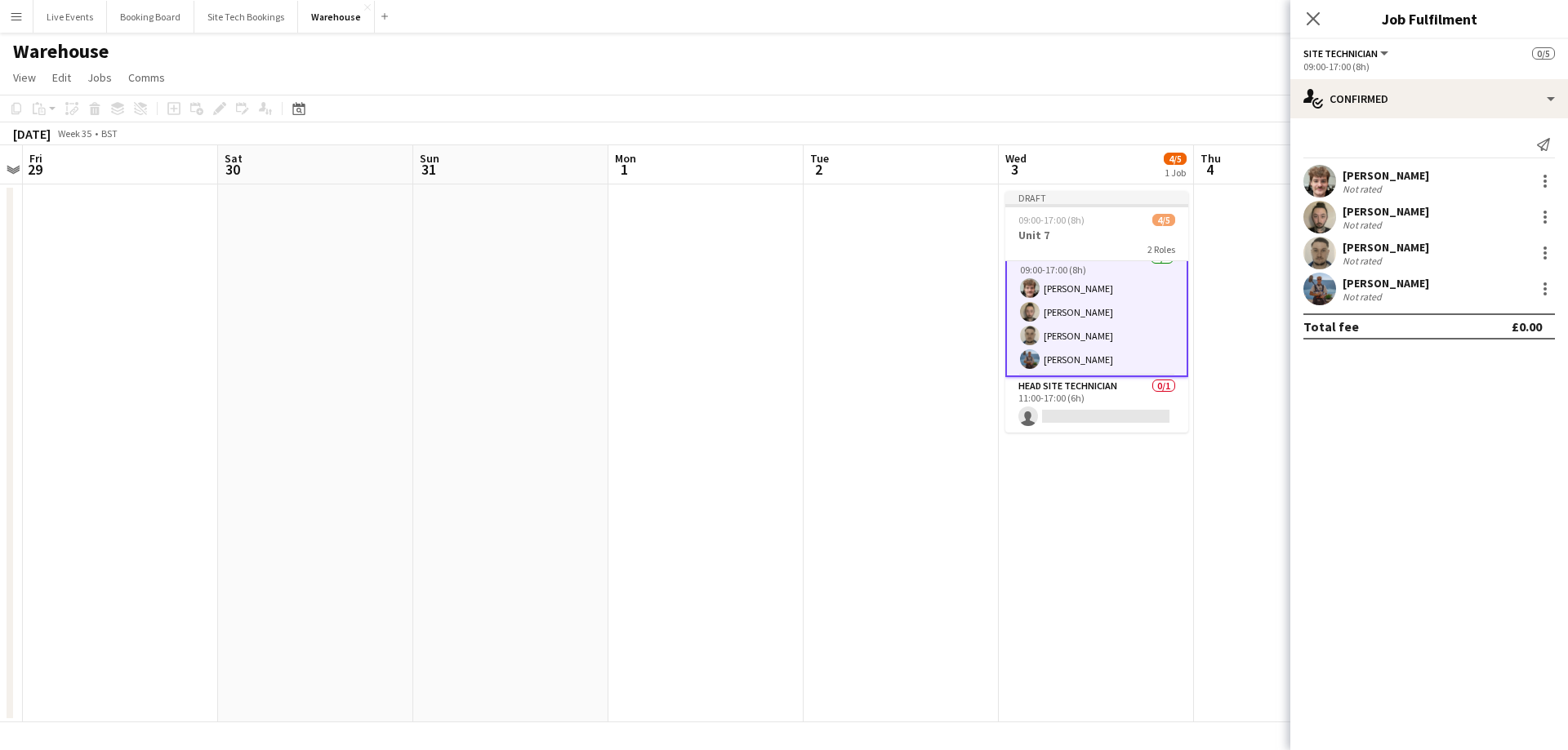
scroll to position [12, 0]
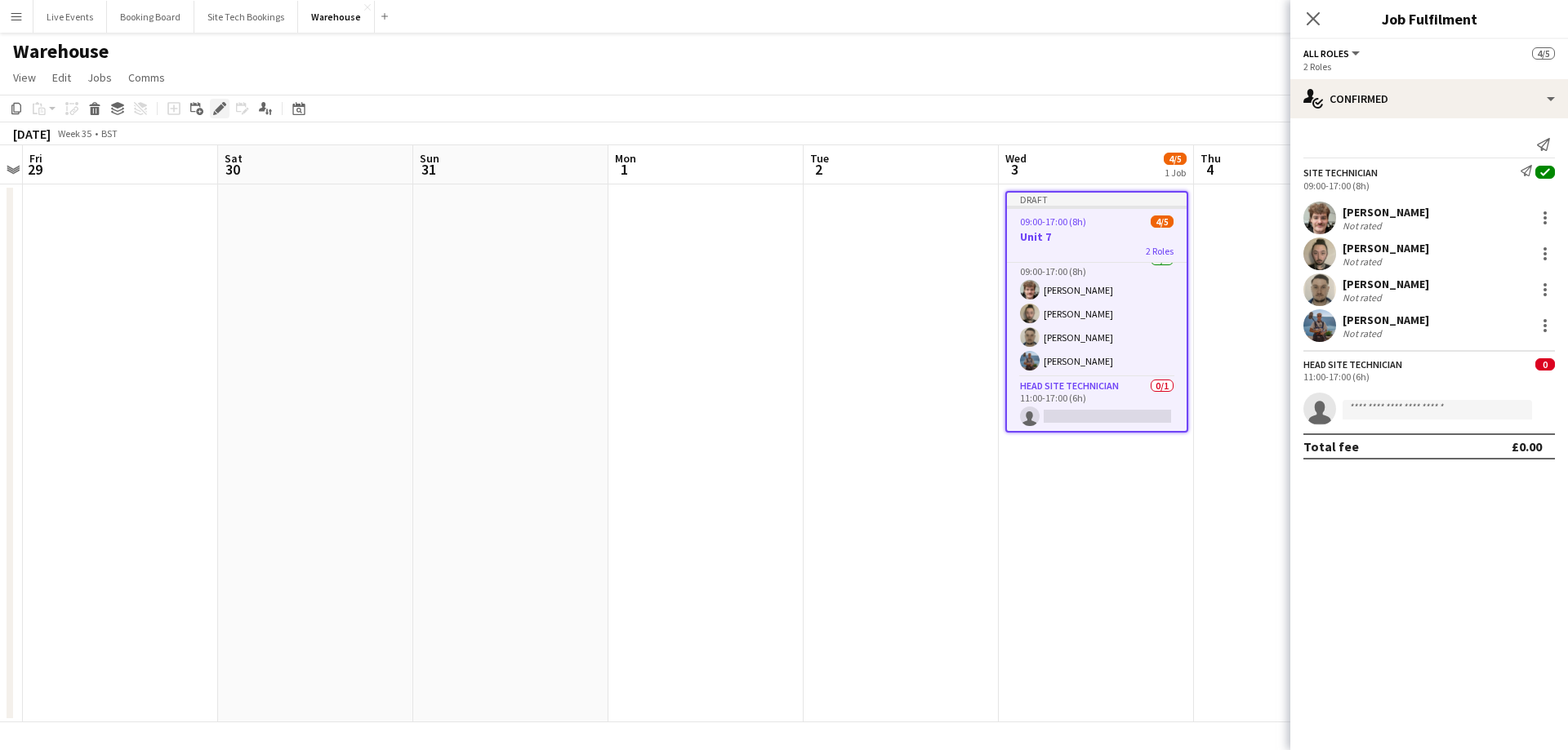
click at [219, 112] on icon "Edit" at bounding box center [219, 108] width 13 height 13
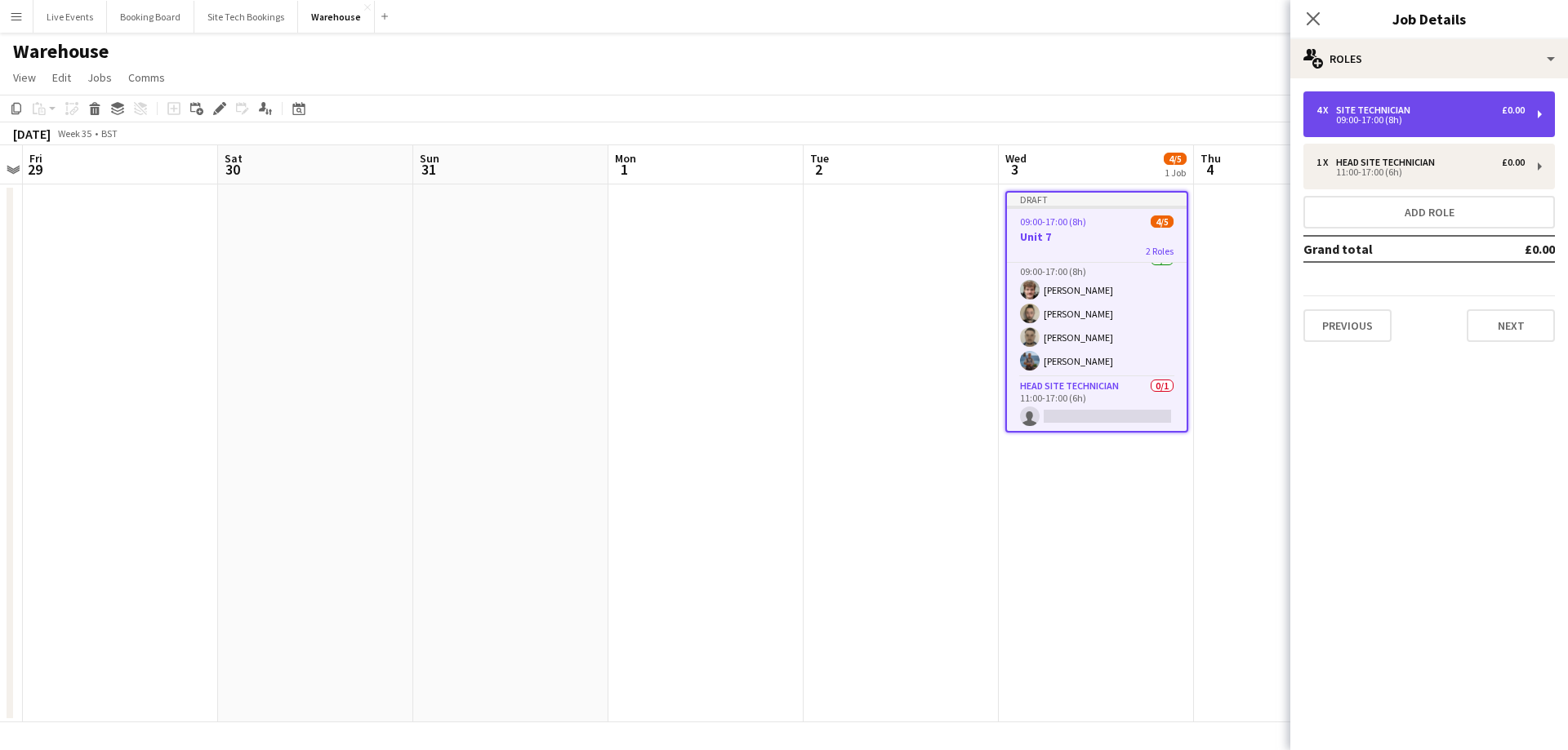
click at [1409, 122] on div "09:00-17:00 (8h)" at bounding box center [1420, 120] width 208 height 8
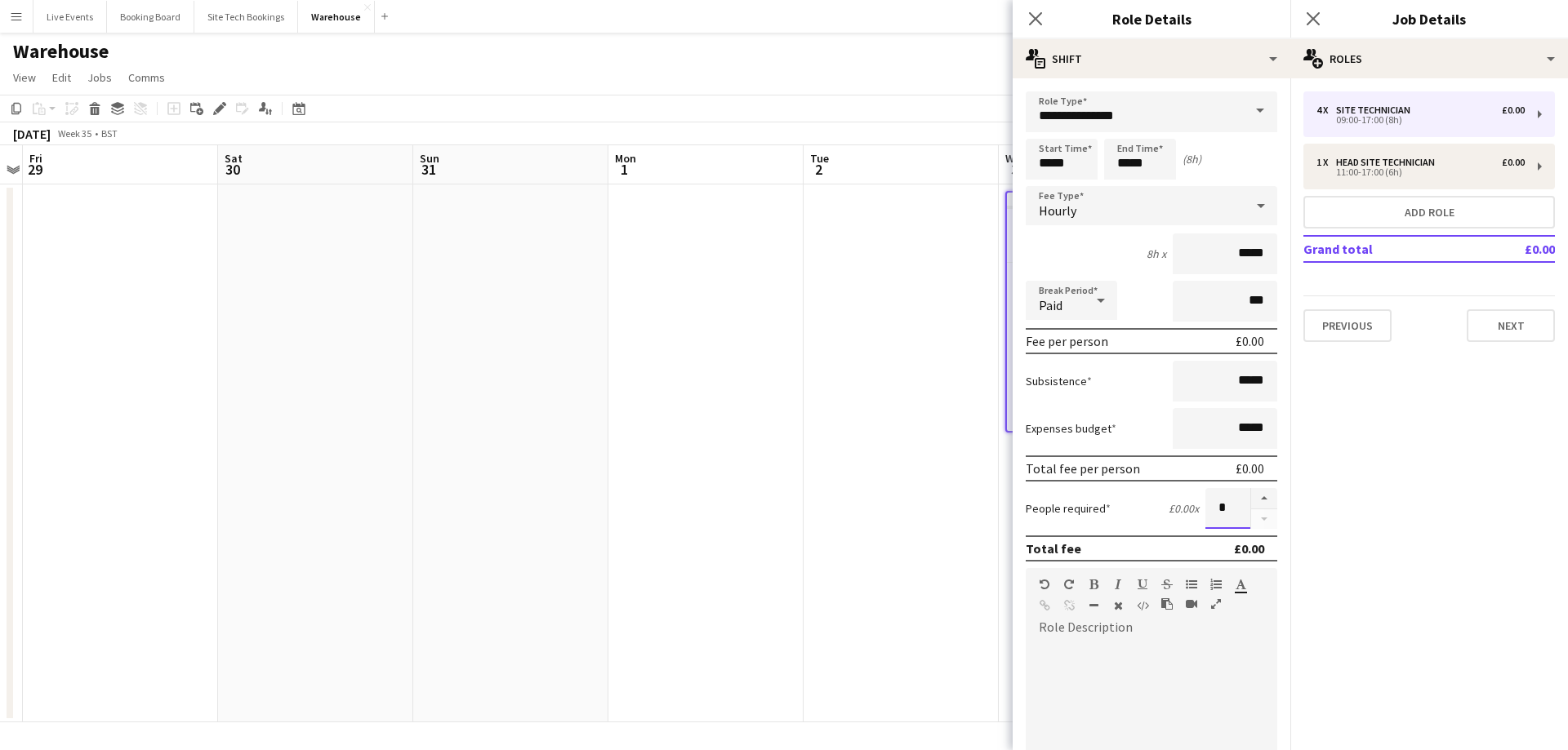
drag, startPoint x: 1213, startPoint y: 511, endPoint x: 1200, endPoint y: 514, distance: 13.3
click at [1205, 512] on input "*" at bounding box center [1227, 509] width 45 height 41
type input "*"
click at [1033, 25] on icon "Close pop-in" at bounding box center [1035, 19] width 16 height 16
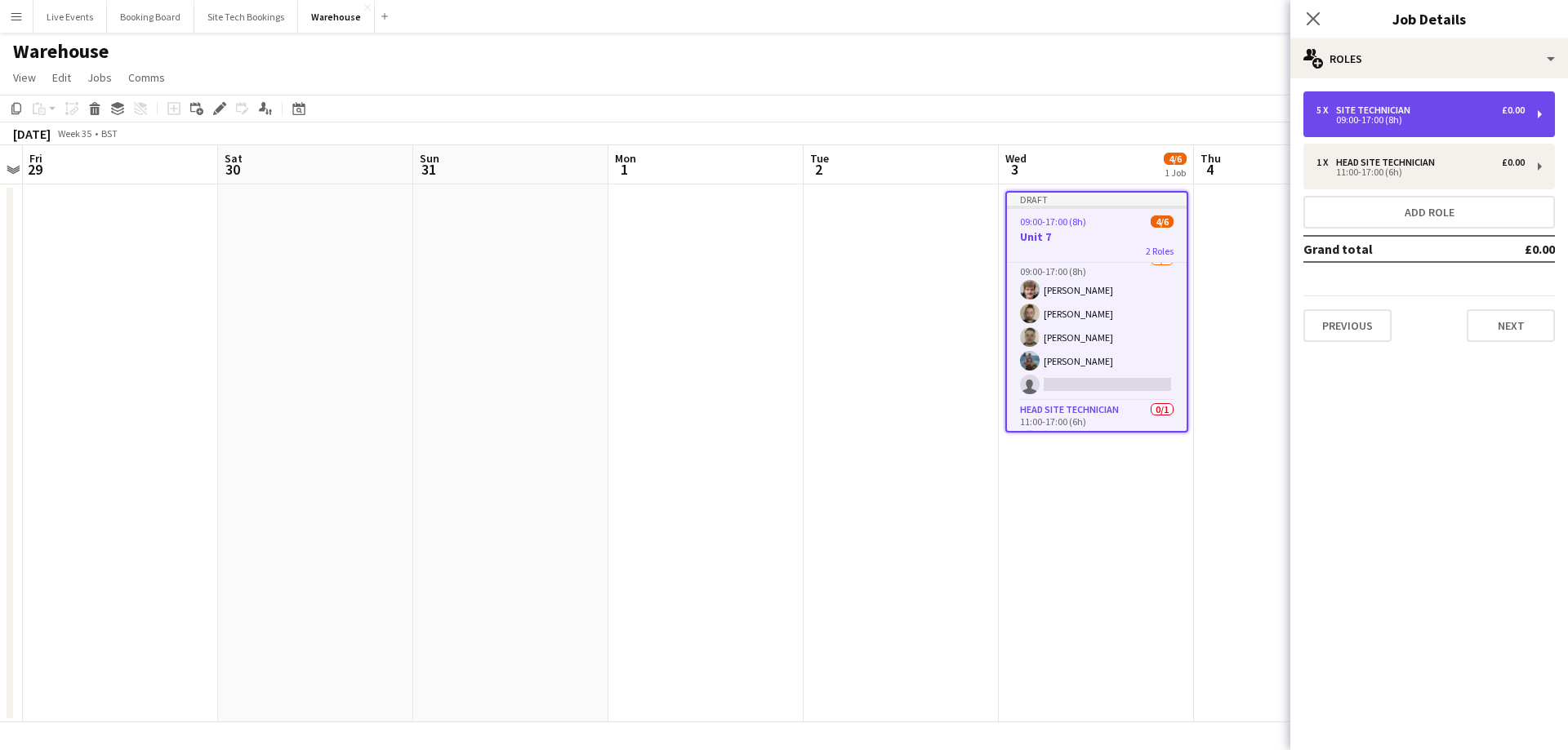
click at [1352, 101] on div "5 x Site Technician £0.00 09:00-17:00 (8h)" at bounding box center [1429, 115] width 251 height 46
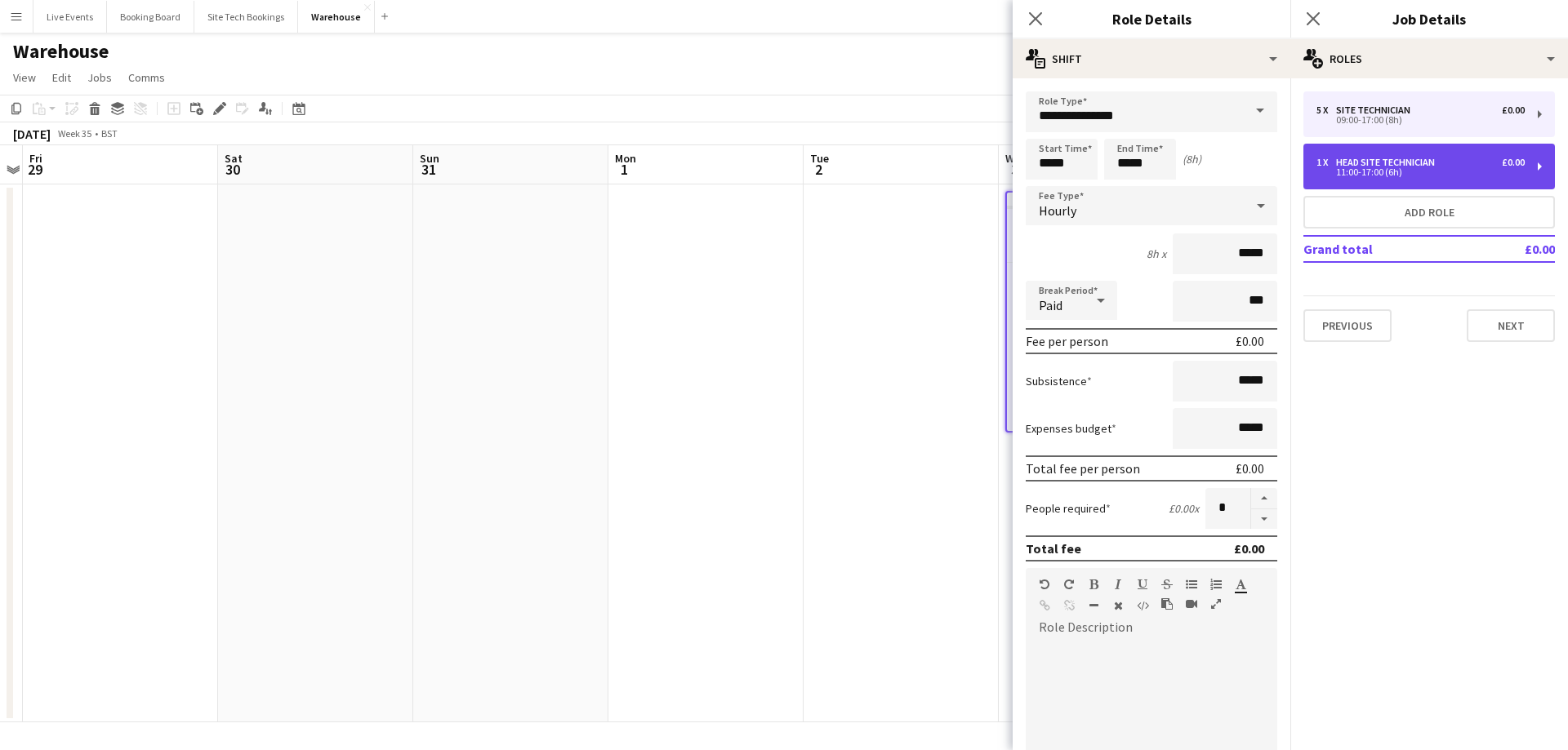
click at [1402, 163] on div "Head Site Technician" at bounding box center [1388, 162] width 106 height 11
type input "**********"
type input "*****"
type input "*"
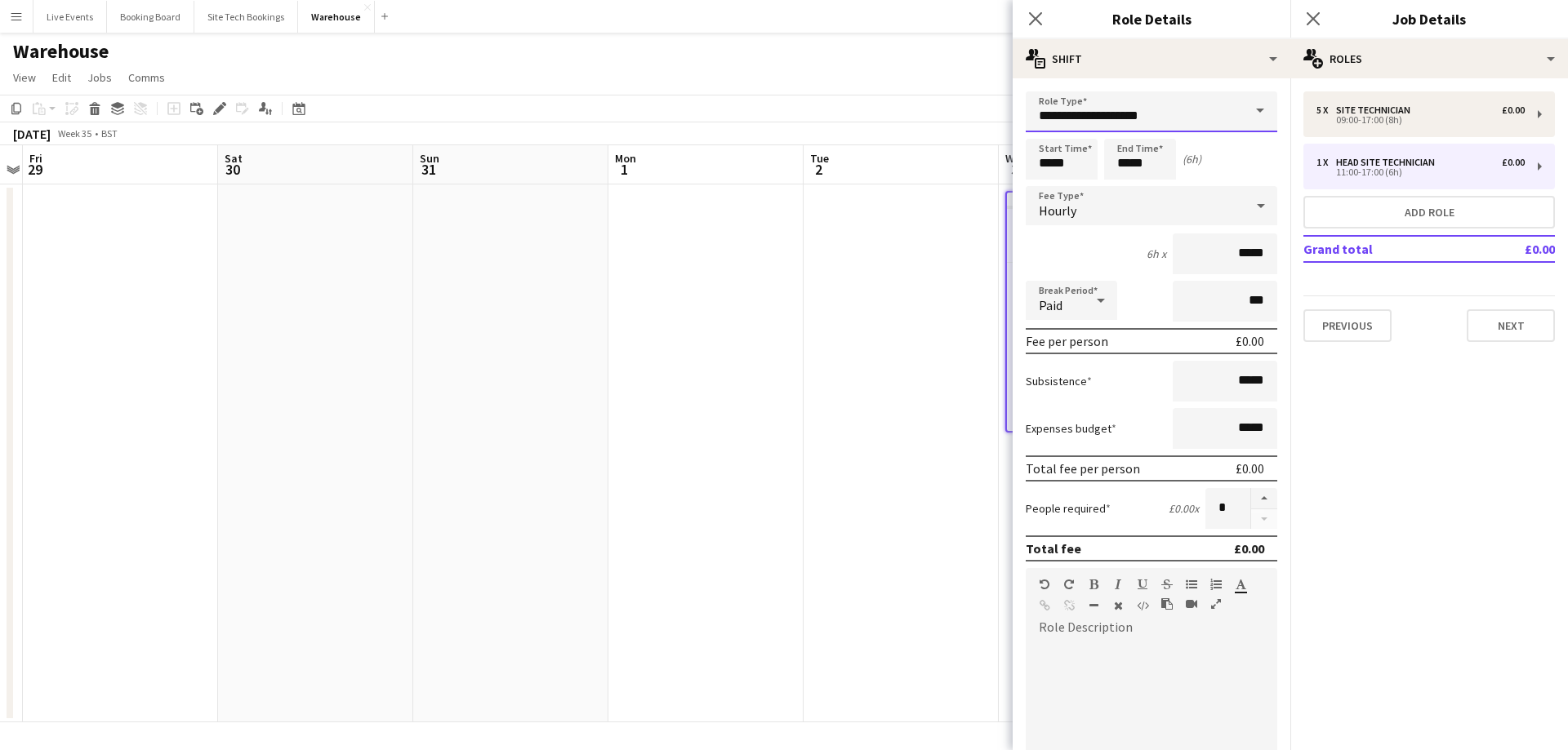
click at [1159, 120] on input "**********" at bounding box center [1151, 112] width 251 height 41
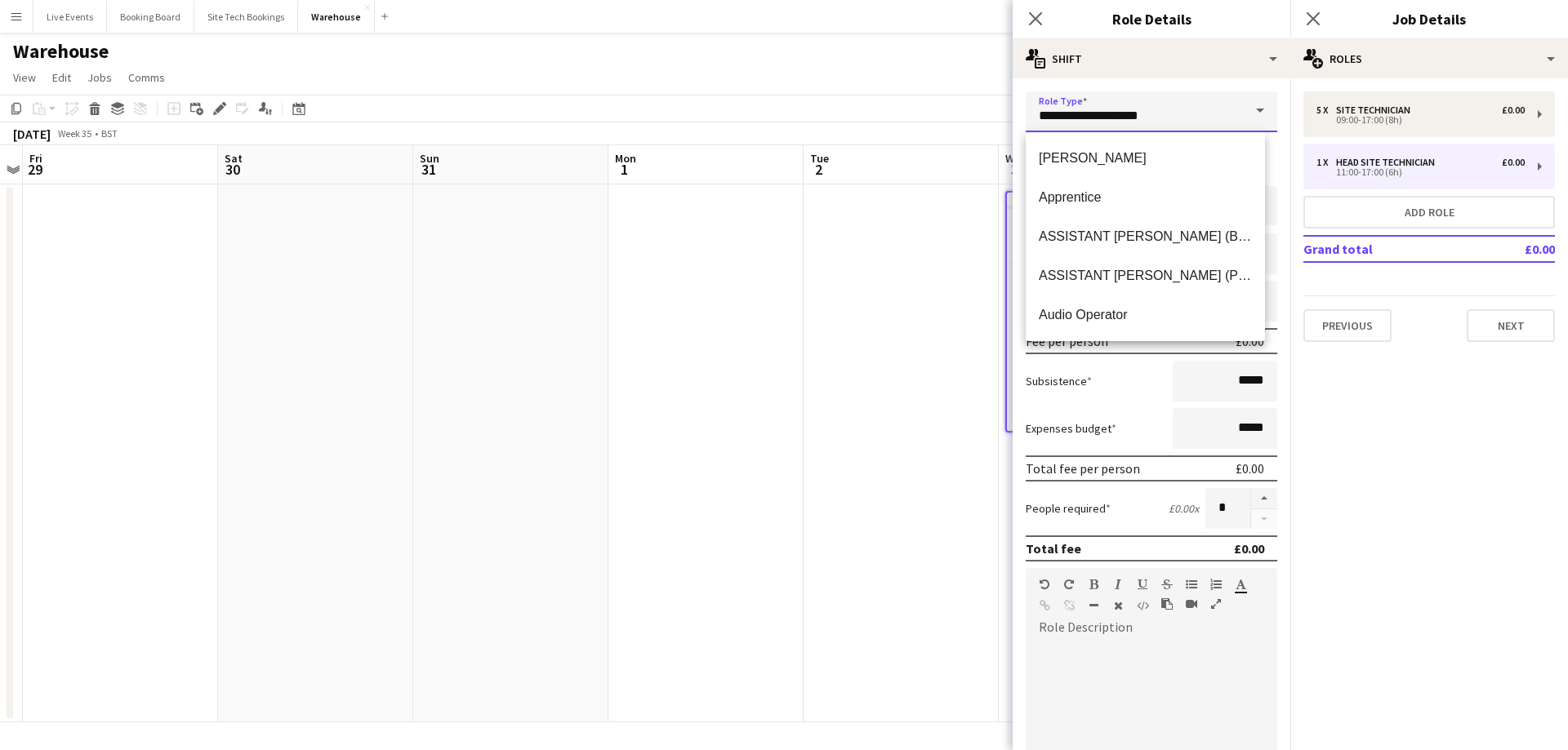
drag, startPoint x: 1159, startPoint y: 120, endPoint x: 1004, endPoint y: 115, distance: 155.1
click at [1004, 115] on body "Menu Boards Boards Boards All jobs Status Workforce Workforce My Workforce Recr…" at bounding box center [784, 375] width 1568 height 750
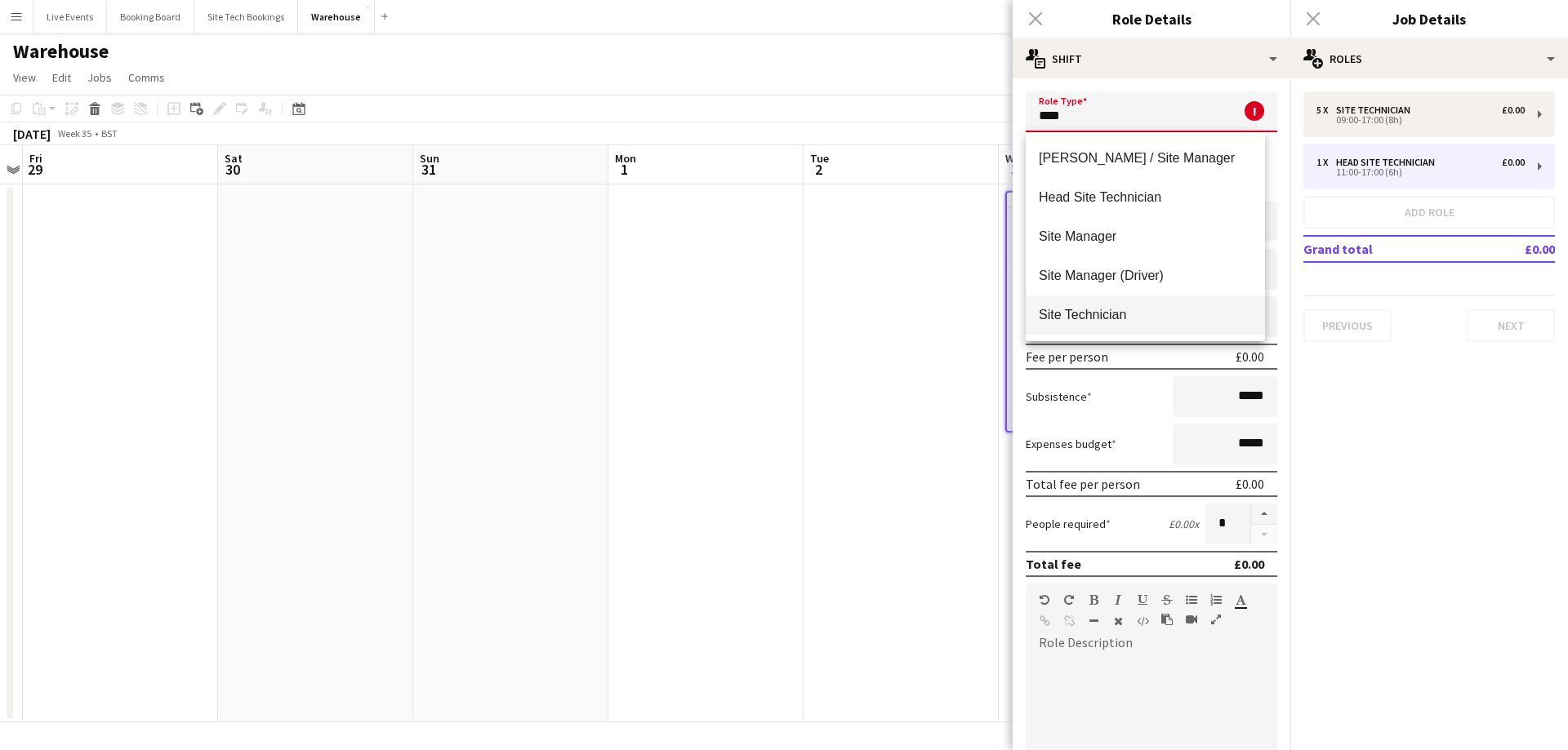
click at [1082, 316] on span "Site Technician" at bounding box center [1145, 315] width 213 height 16
type input "**********"
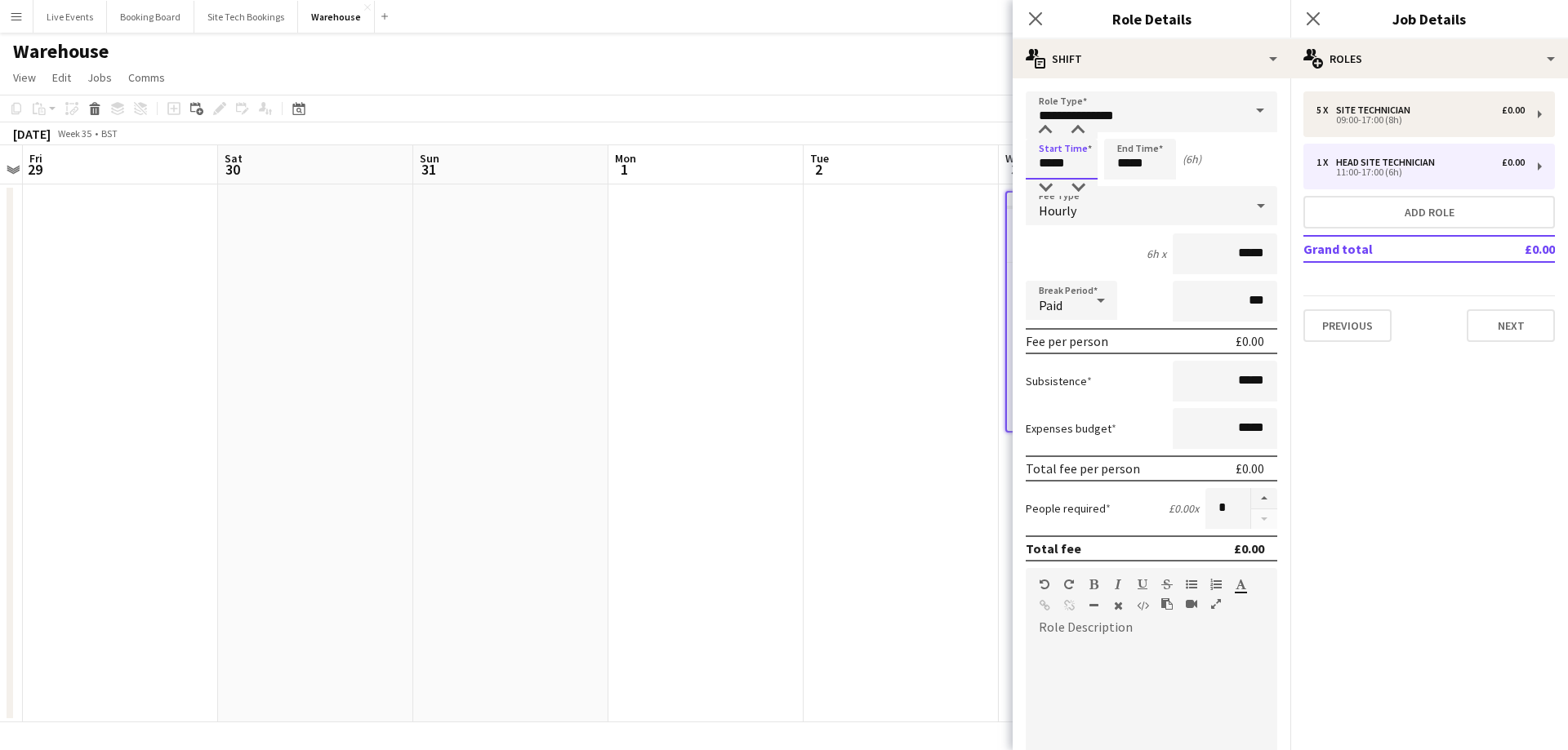
drag, startPoint x: 1022, startPoint y: 170, endPoint x: 1001, endPoint y: 170, distance: 21.0
click at [1003, 170] on body "Menu Boards Boards Boards All jobs Status Workforce Workforce My Workforce Recr…" at bounding box center [784, 375] width 1568 height 750
type input "*****"
click at [1037, 18] on icon "Close pop-in" at bounding box center [1035, 19] width 16 height 16
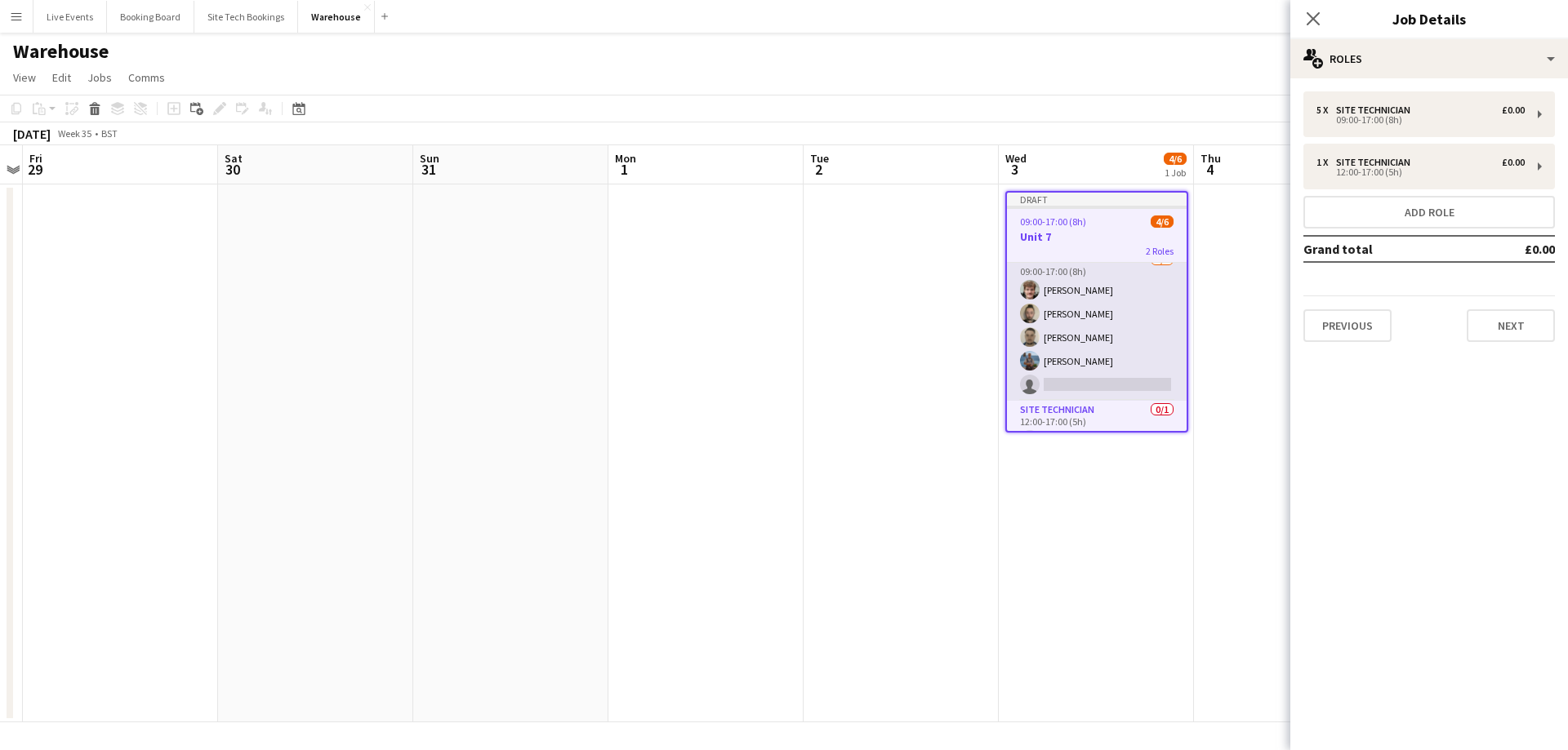
click at [1060, 358] on app-card-role "Site Technician [DATE] 09:00-17:00 (8h) [PERSON_NAME] [PERSON_NAME] [PERSON_NAM…" at bounding box center [1096, 325] width 180 height 151
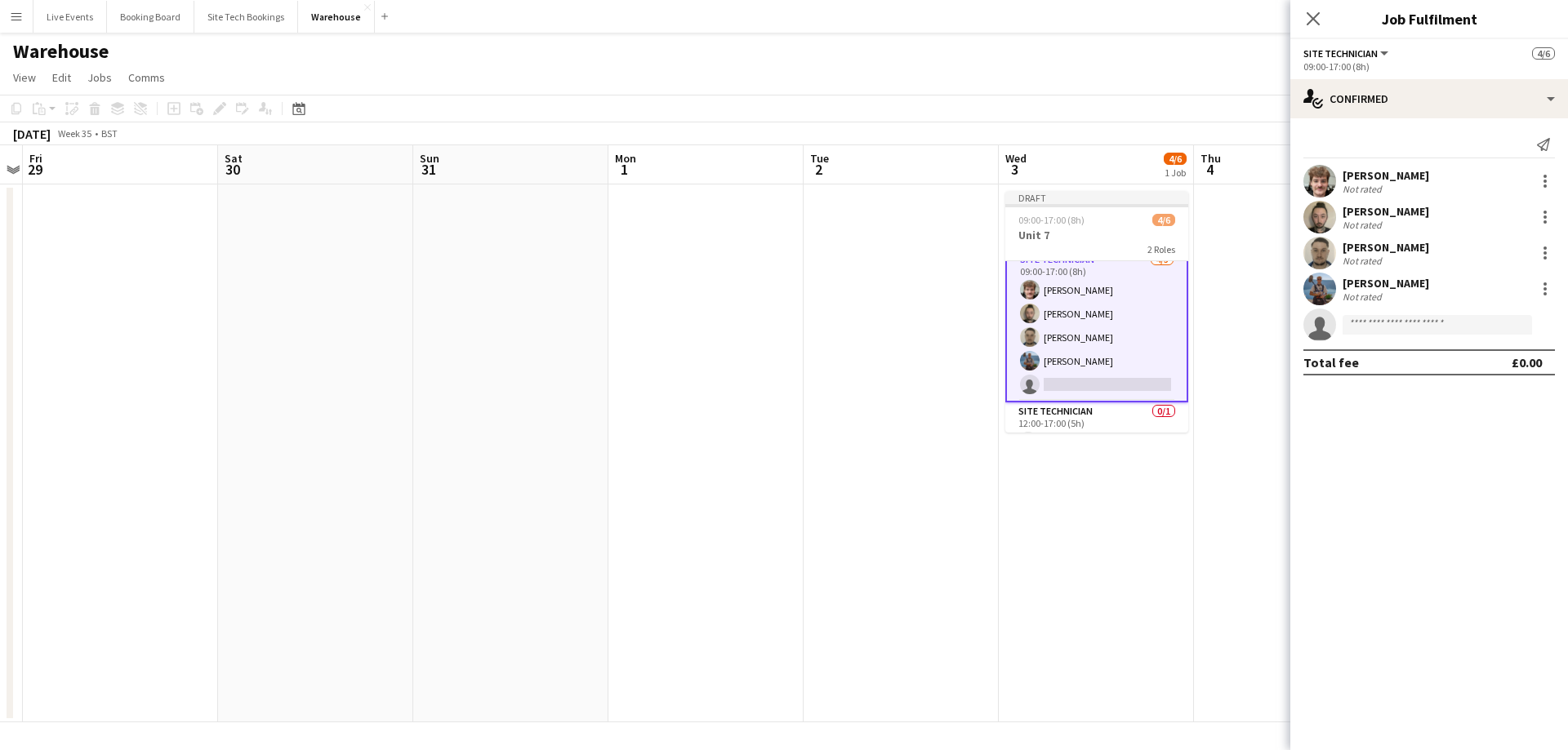
scroll to position [14, 0]
click at [1360, 336] on app-invite-slot "single-neutral-actions" at bounding box center [1428, 324] width 277 height 33
click at [1404, 332] on input at bounding box center [1437, 325] width 190 height 20
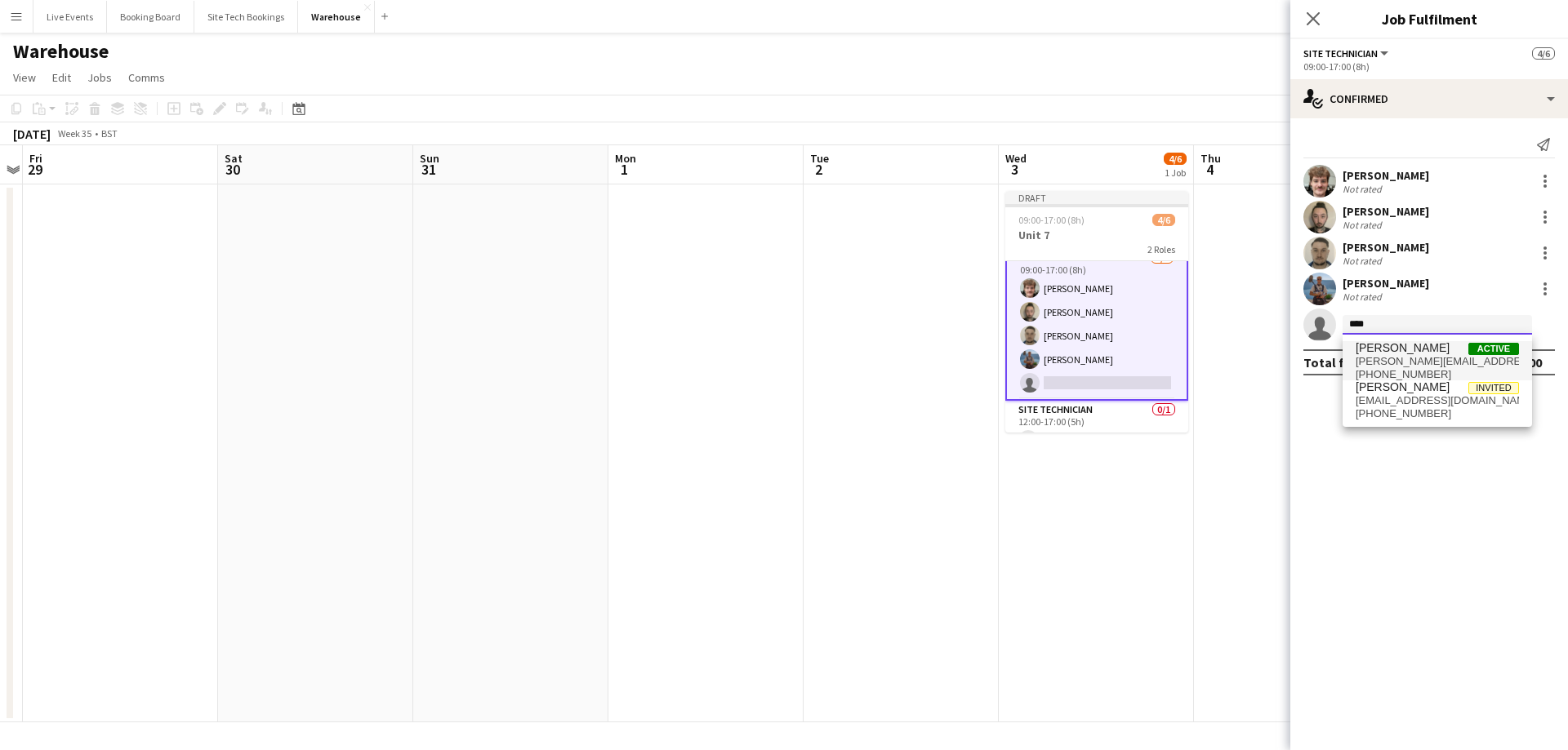
type input "****"
click at [1413, 355] on span "[PERSON_NAME][EMAIL_ADDRESS][DOMAIN_NAME]" at bounding box center [1437, 361] width 164 height 13
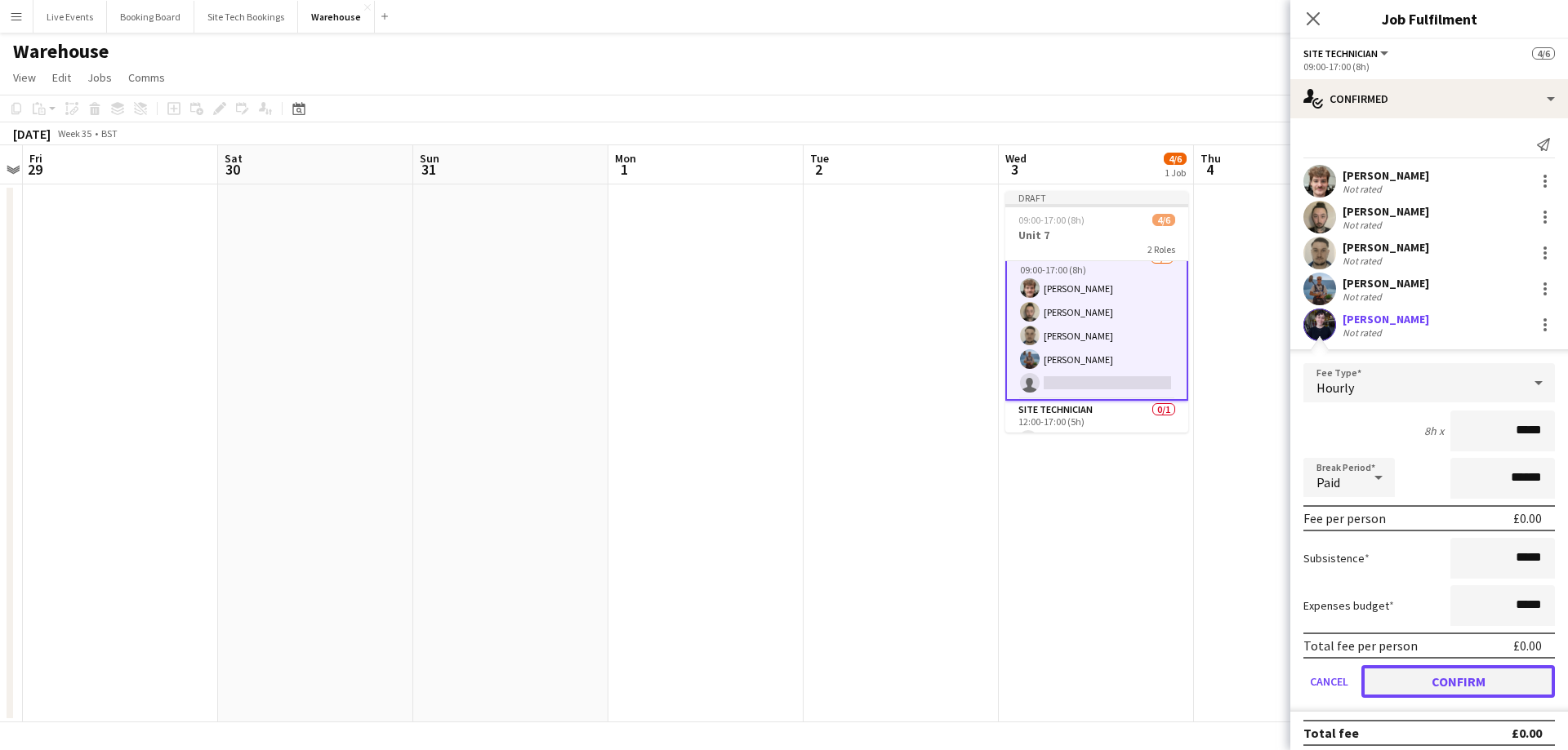
click at [1416, 679] on button "Confirm" at bounding box center [1458, 681] width 194 height 33
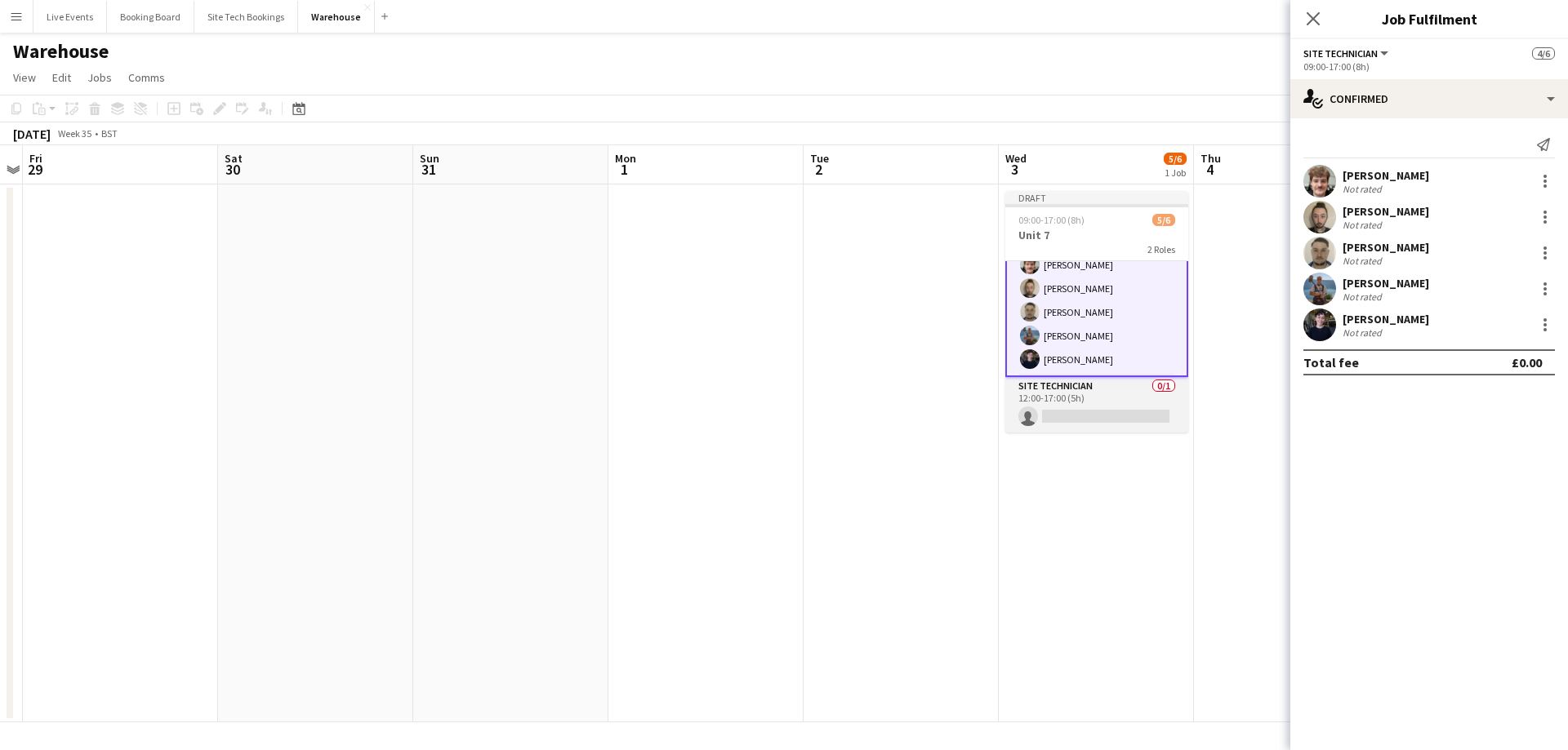
click at [1096, 404] on app-card-role "Site Technician 0/1 12:00-17:00 (5h) single-neutral-actions" at bounding box center [1096, 405] width 183 height 56
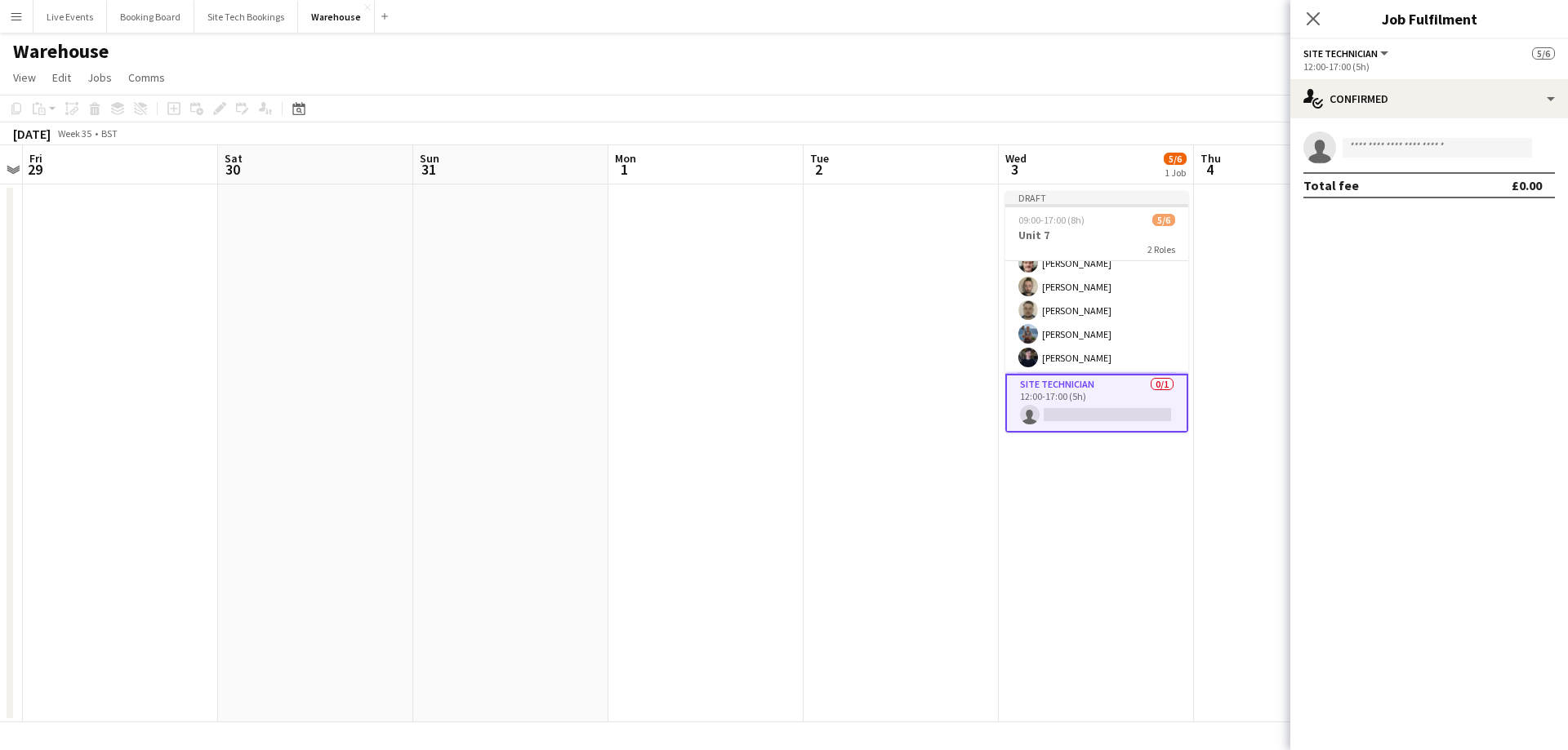
scroll to position [36, 0]
click at [1373, 144] on input at bounding box center [1437, 148] width 190 height 20
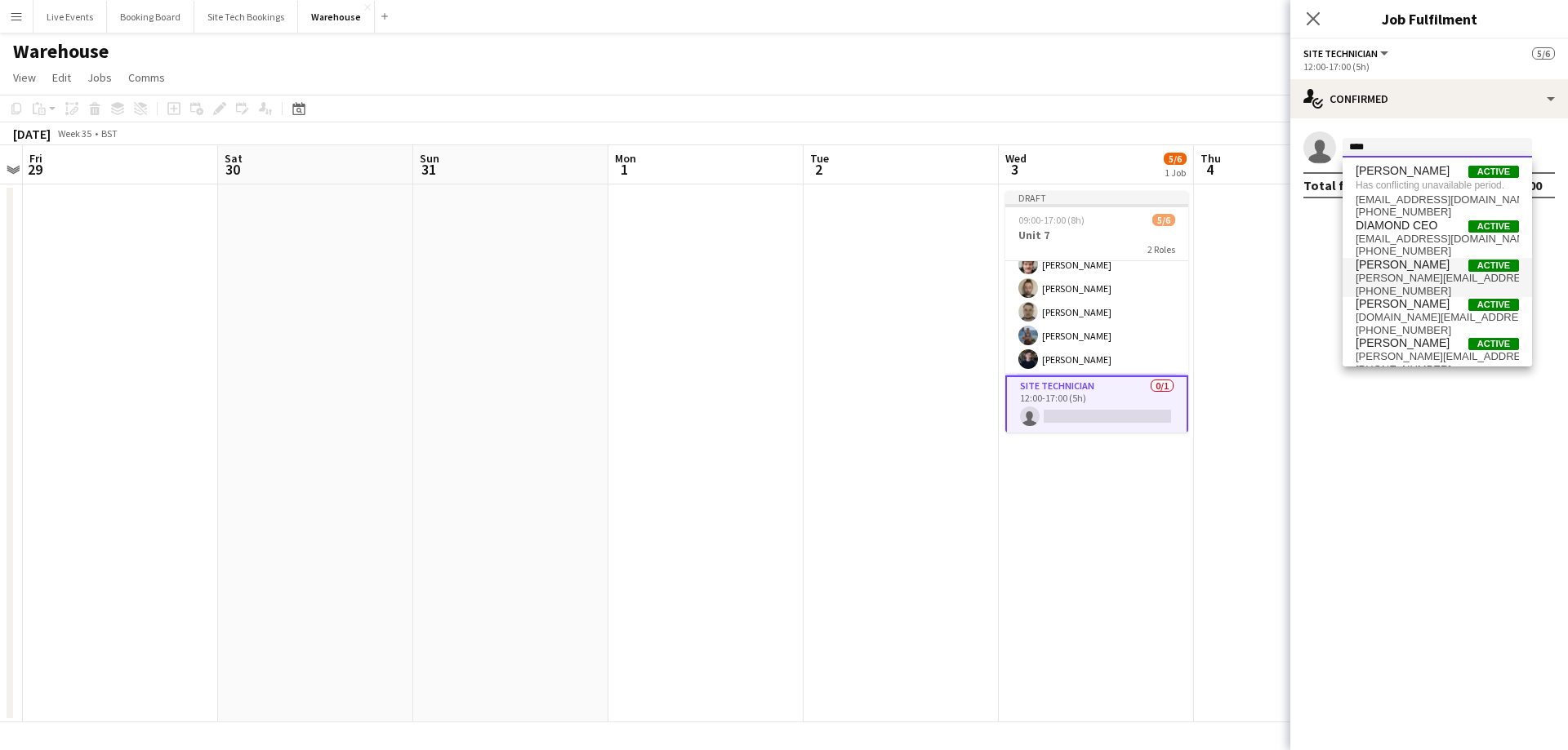
scroll to position [16, 0]
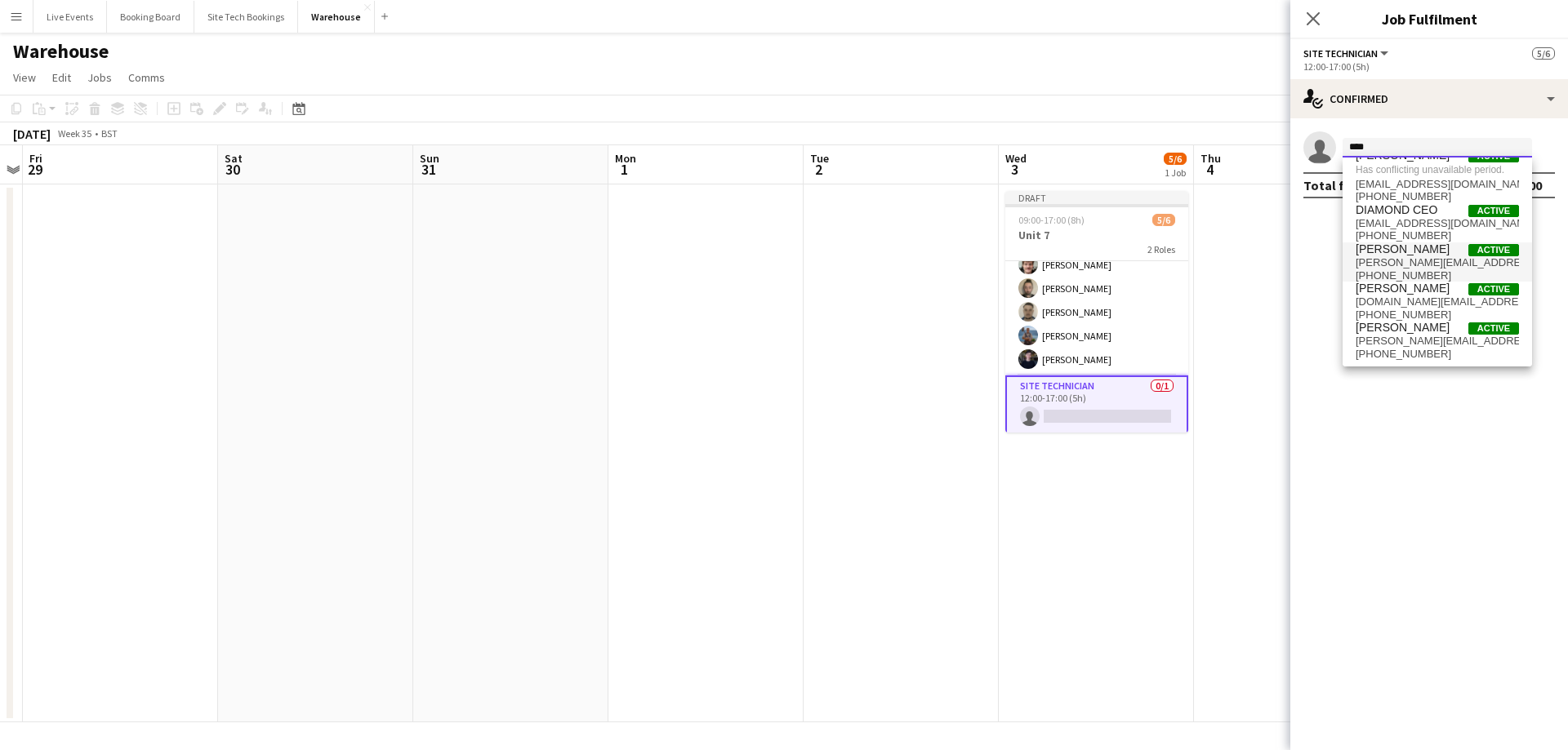
type input "****"
click at [1404, 249] on span "[PERSON_NAME]" at bounding box center [1402, 249] width 94 height 14
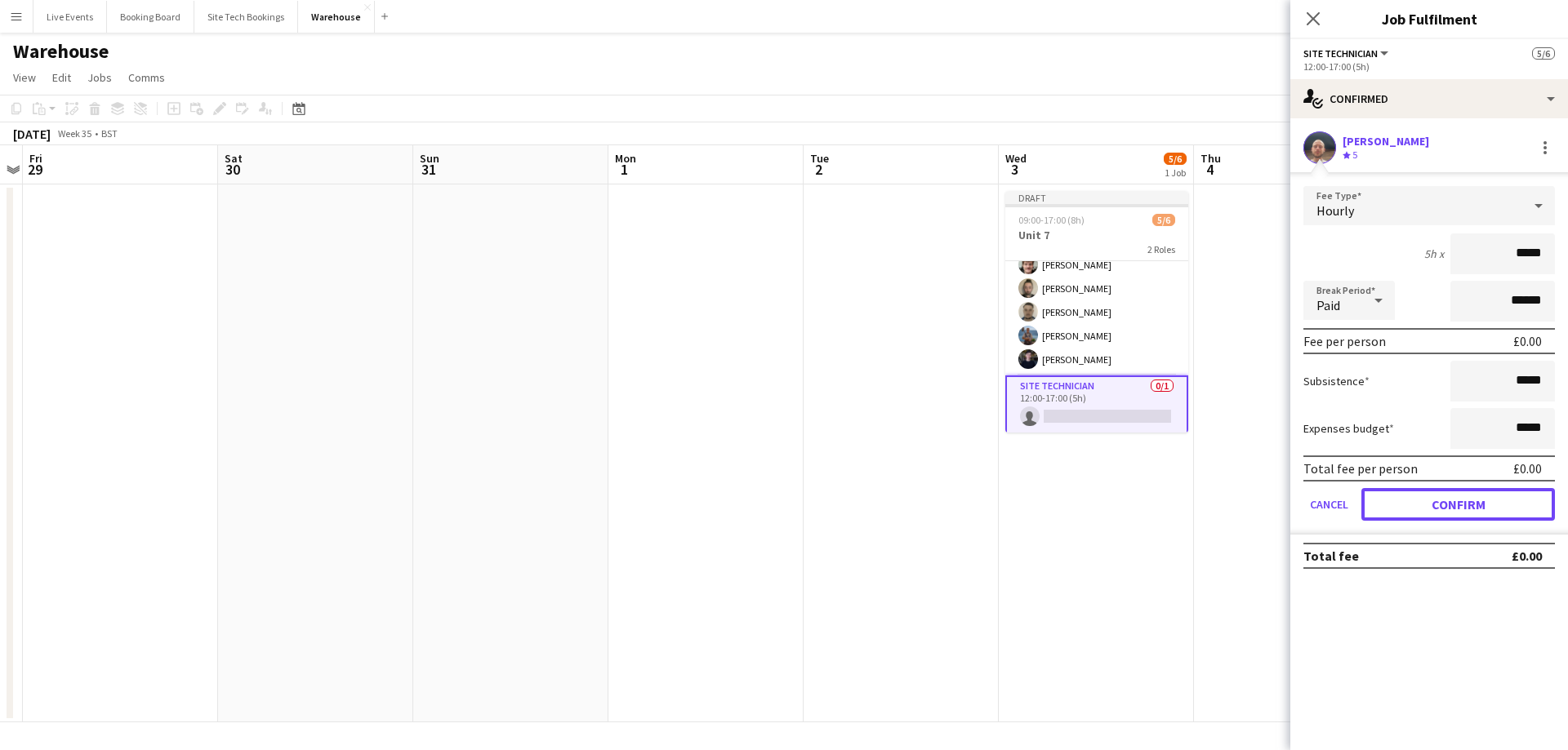
click at [1373, 503] on button "Confirm" at bounding box center [1458, 505] width 194 height 33
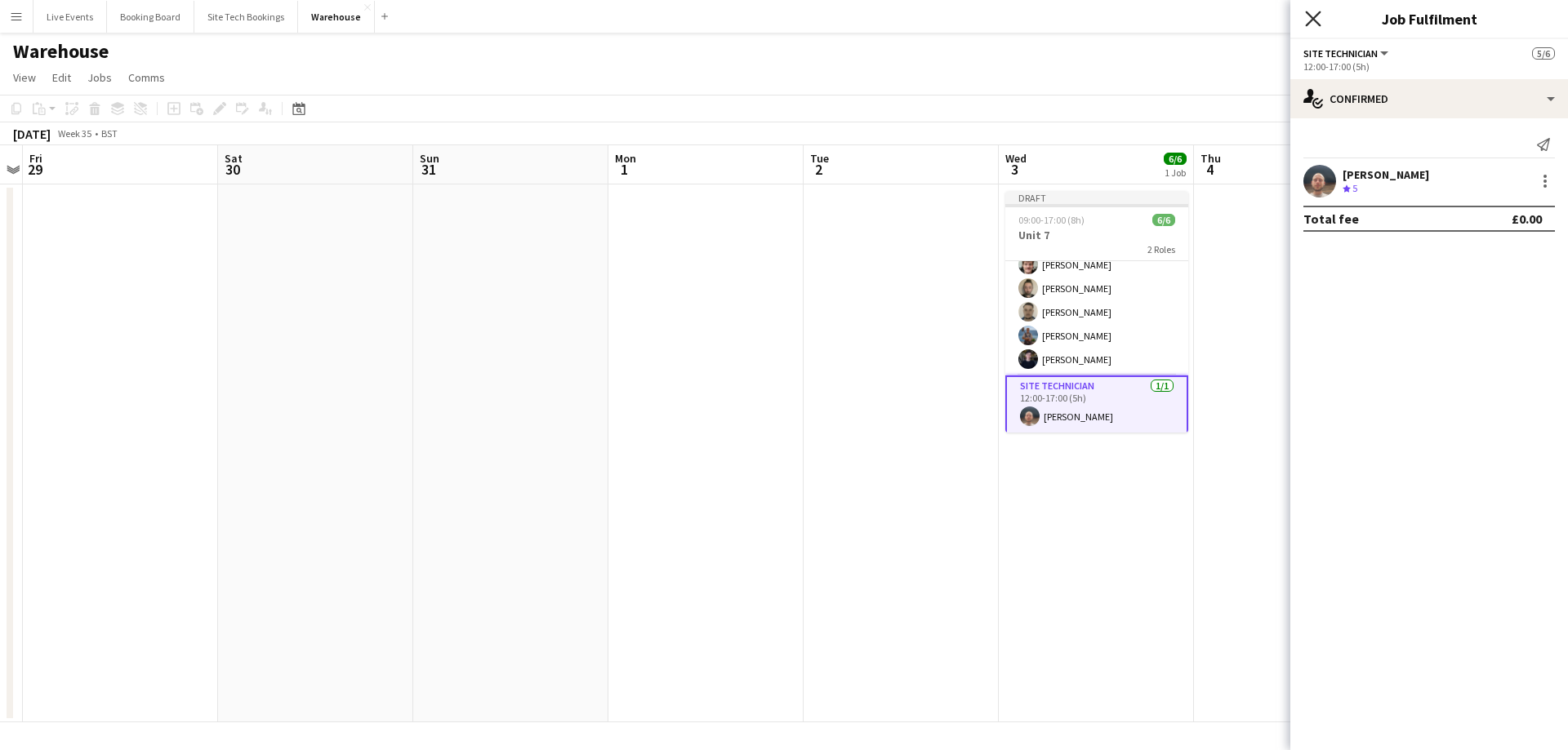
click at [1318, 25] on icon "Close pop-in" at bounding box center [1313, 19] width 16 height 16
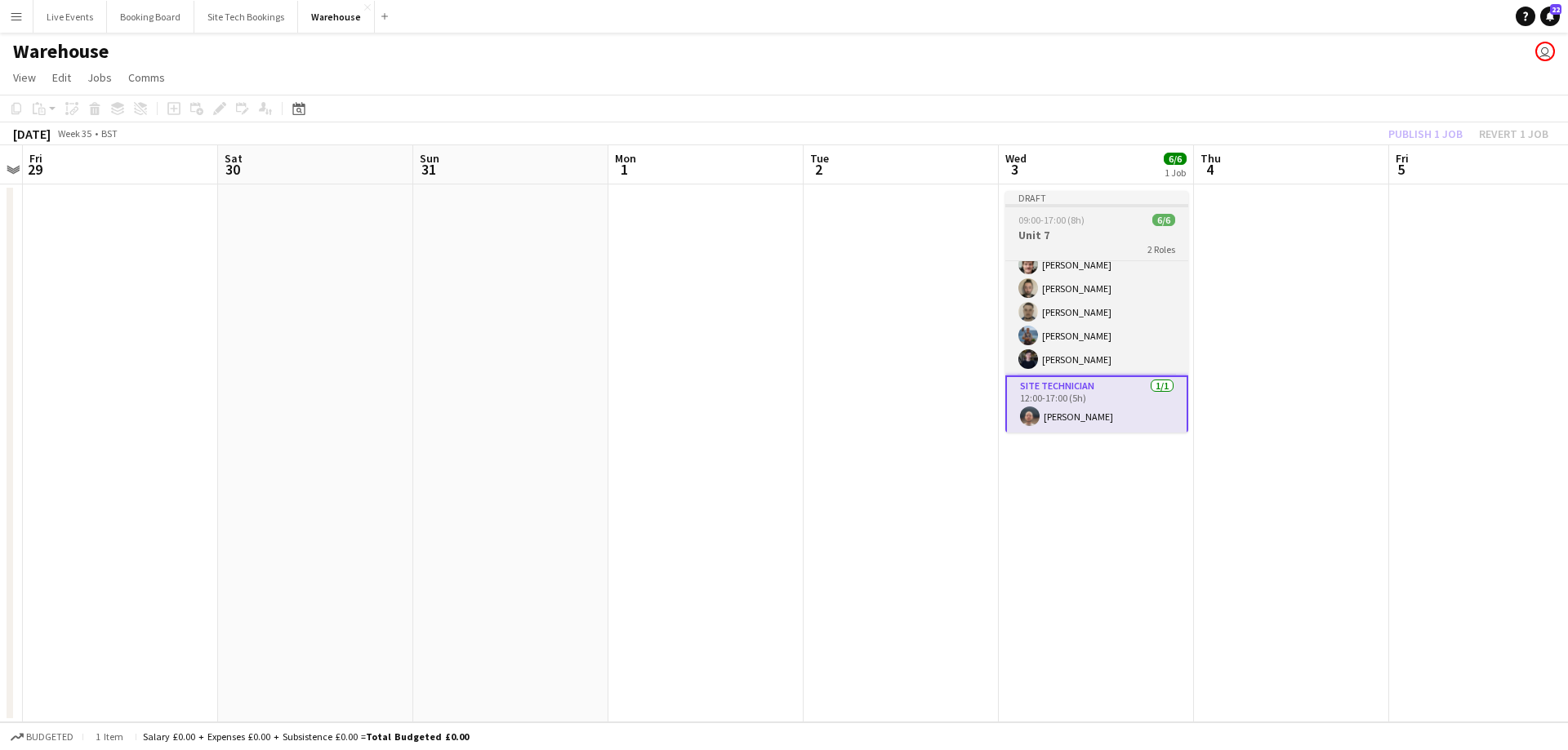
click at [1074, 213] on app-job-card "Draft 09:00-17:00 (8h) 6/6 Unit 7 2 Roles Site Technician [DATE] 09:00-17:00 (8…" at bounding box center [1096, 312] width 183 height 241
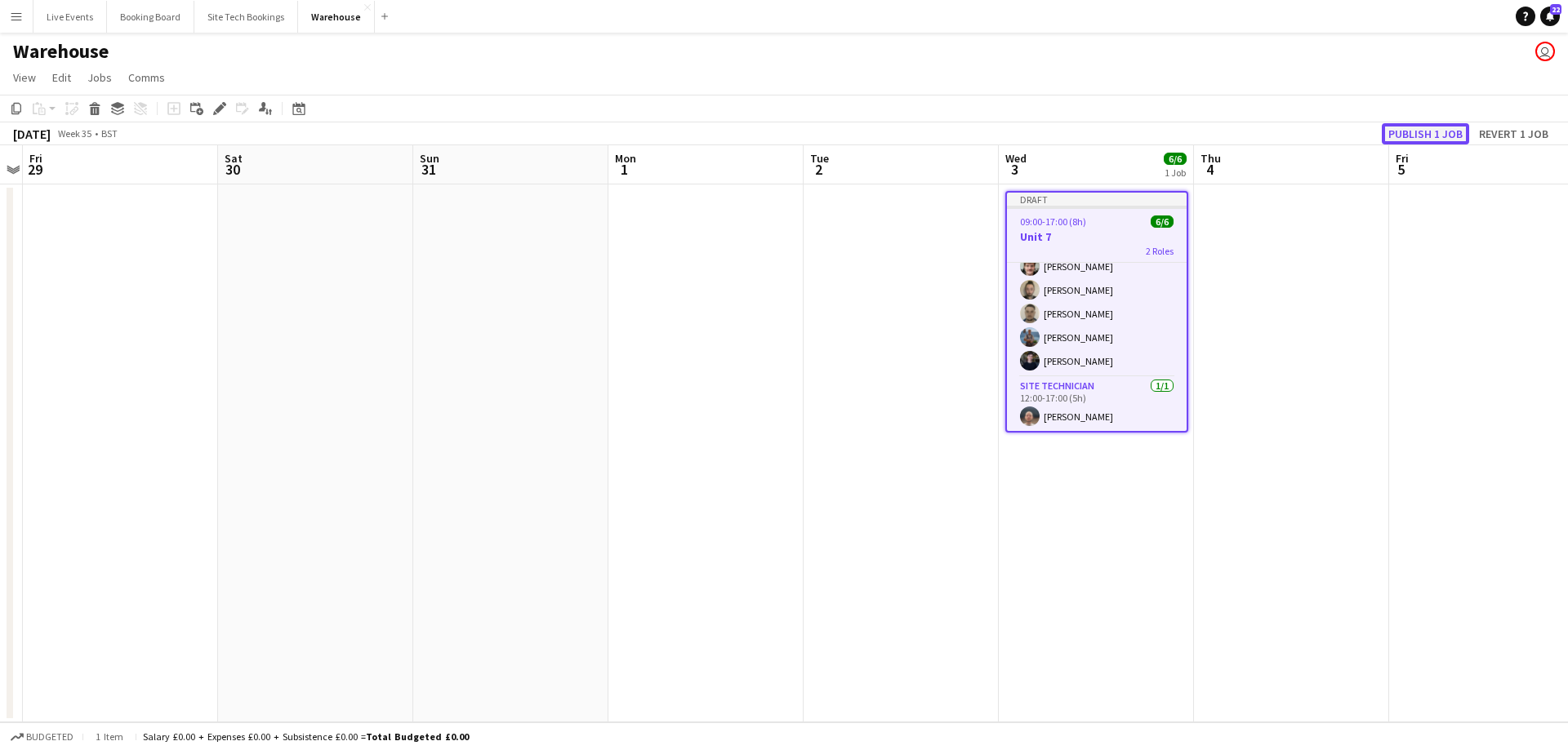
click at [1419, 133] on button "Publish 1 job" at bounding box center [1425, 134] width 88 height 21
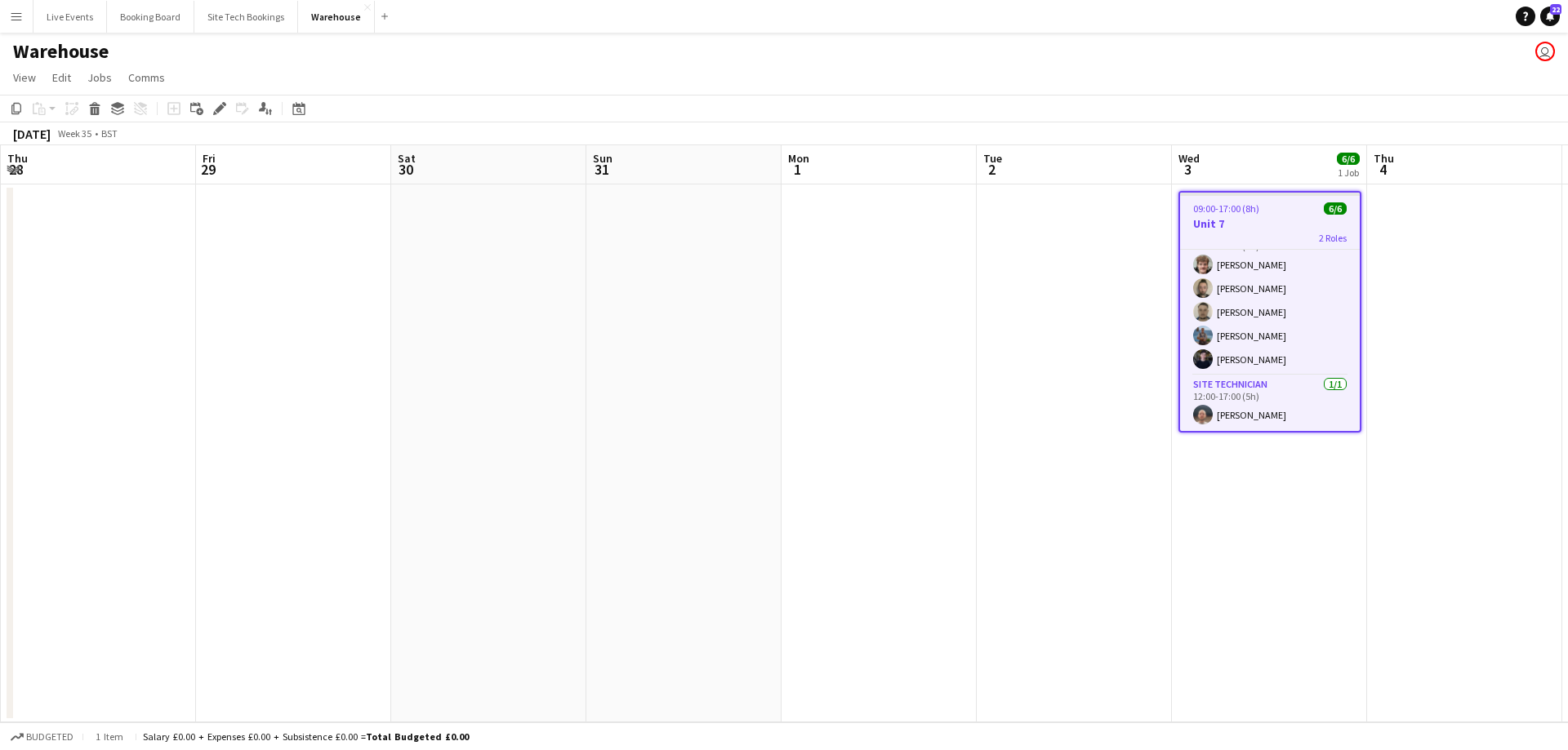
drag, startPoint x: 1067, startPoint y: 439, endPoint x: 1191, endPoint y: 456, distance: 125.2
click at [1120, 443] on app-calendar-viewport "Tue 26 Wed 27 Thu 28 Fri 29 Sat 30 Sun 31 Mon 1 Tue 2 Wed 3 6/6 1 Job Thu 4 Fri…" at bounding box center [784, 434] width 1568 height 577
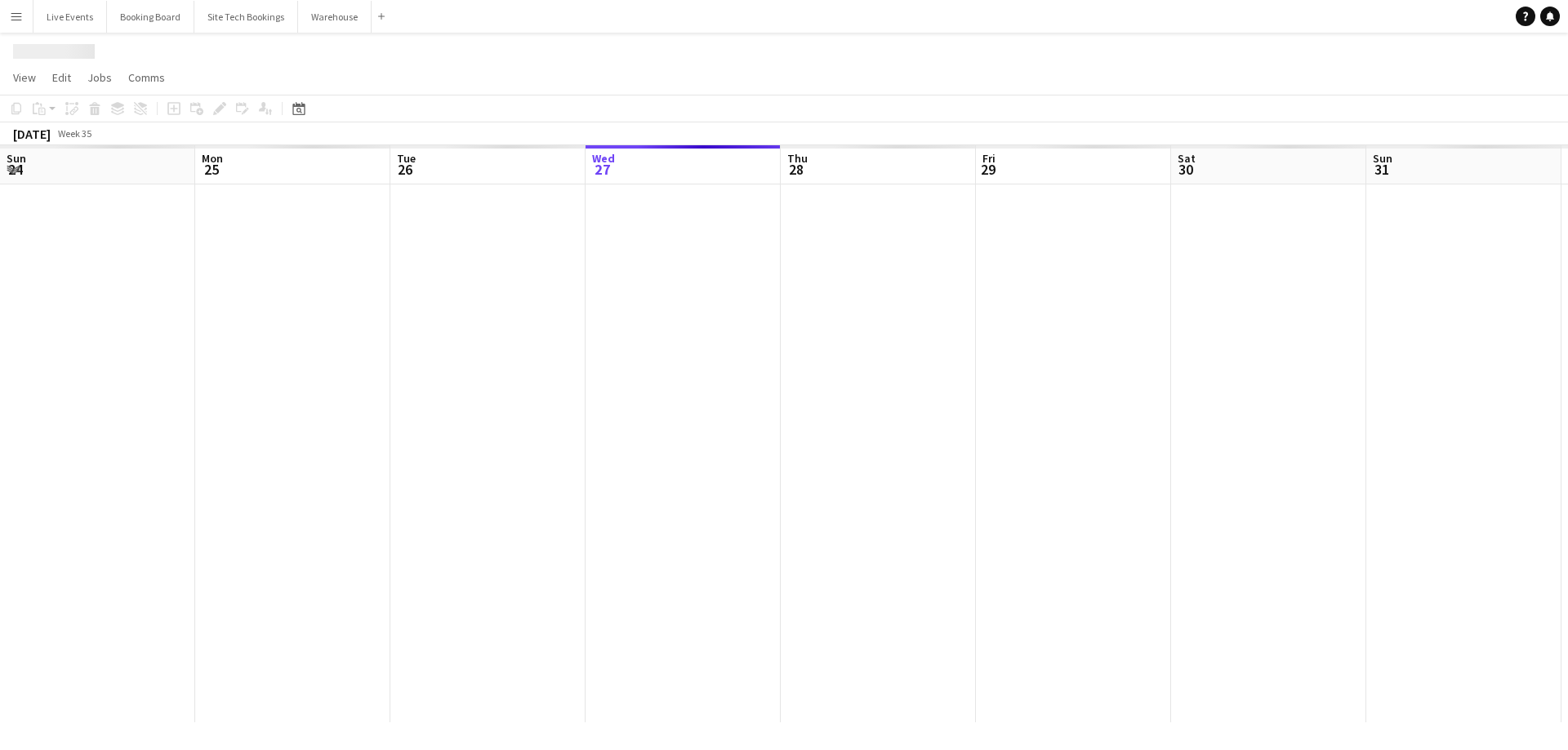
scroll to position [0, 390]
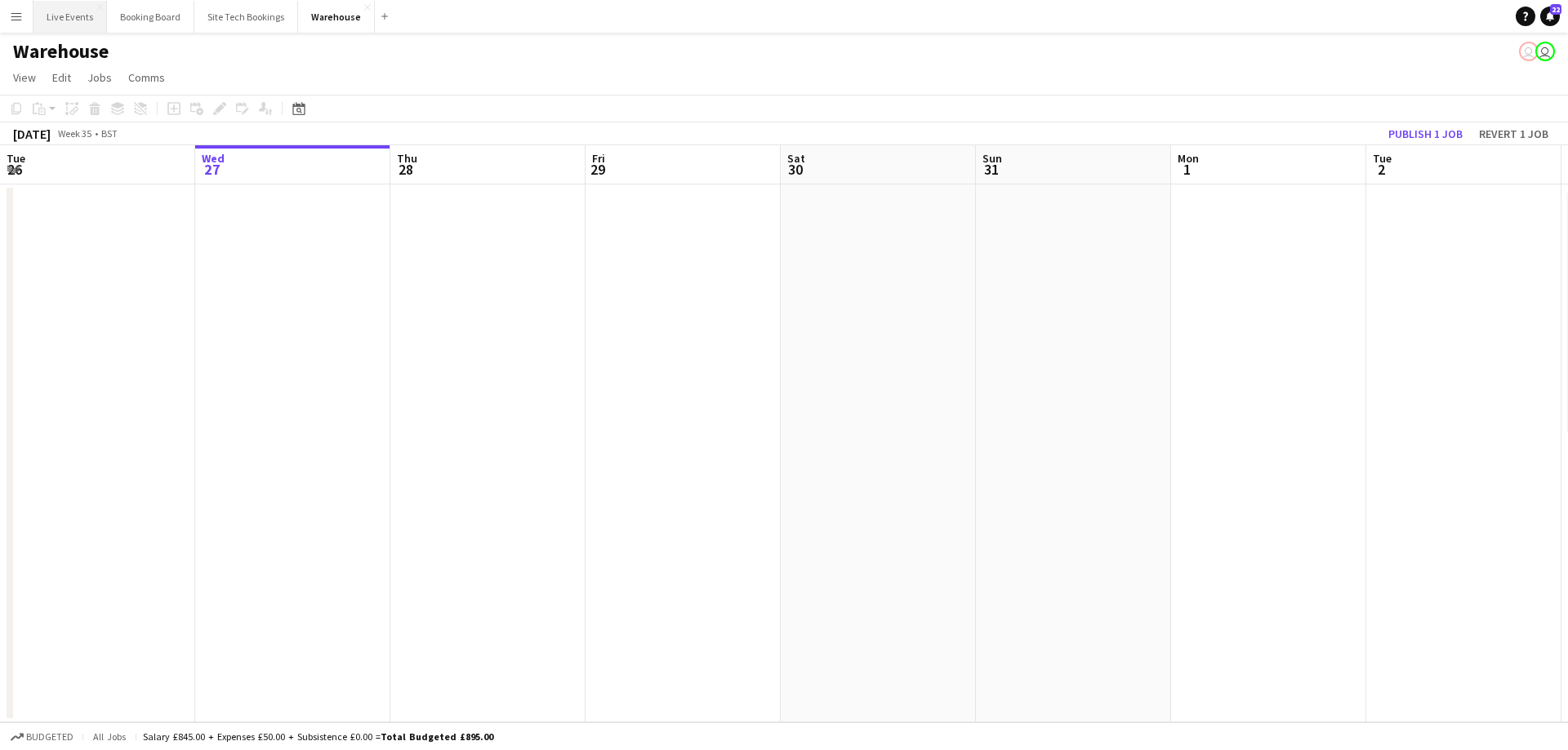
click at [74, 18] on button "Live Events Close" at bounding box center [71, 17] width 74 height 32
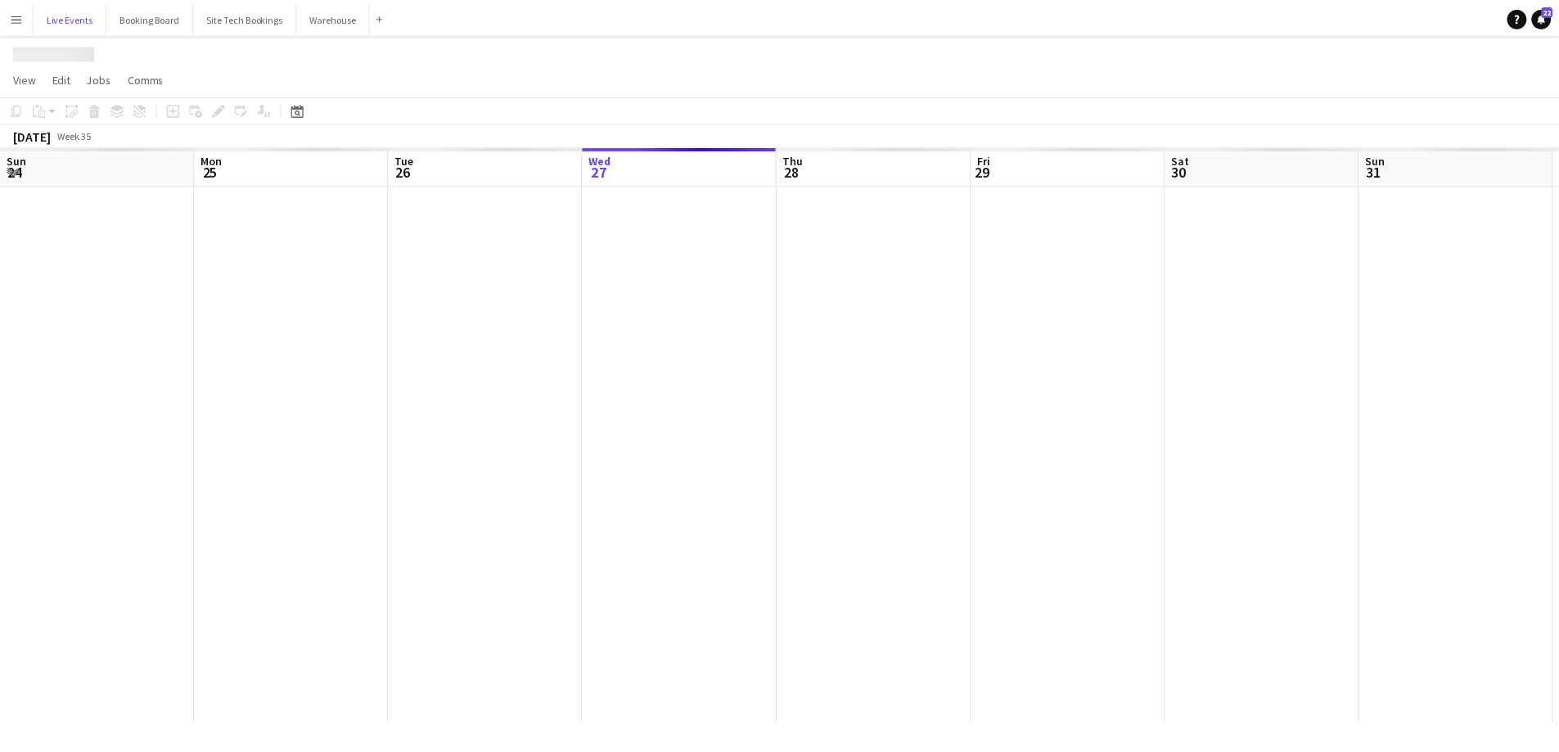
scroll to position [0, 391]
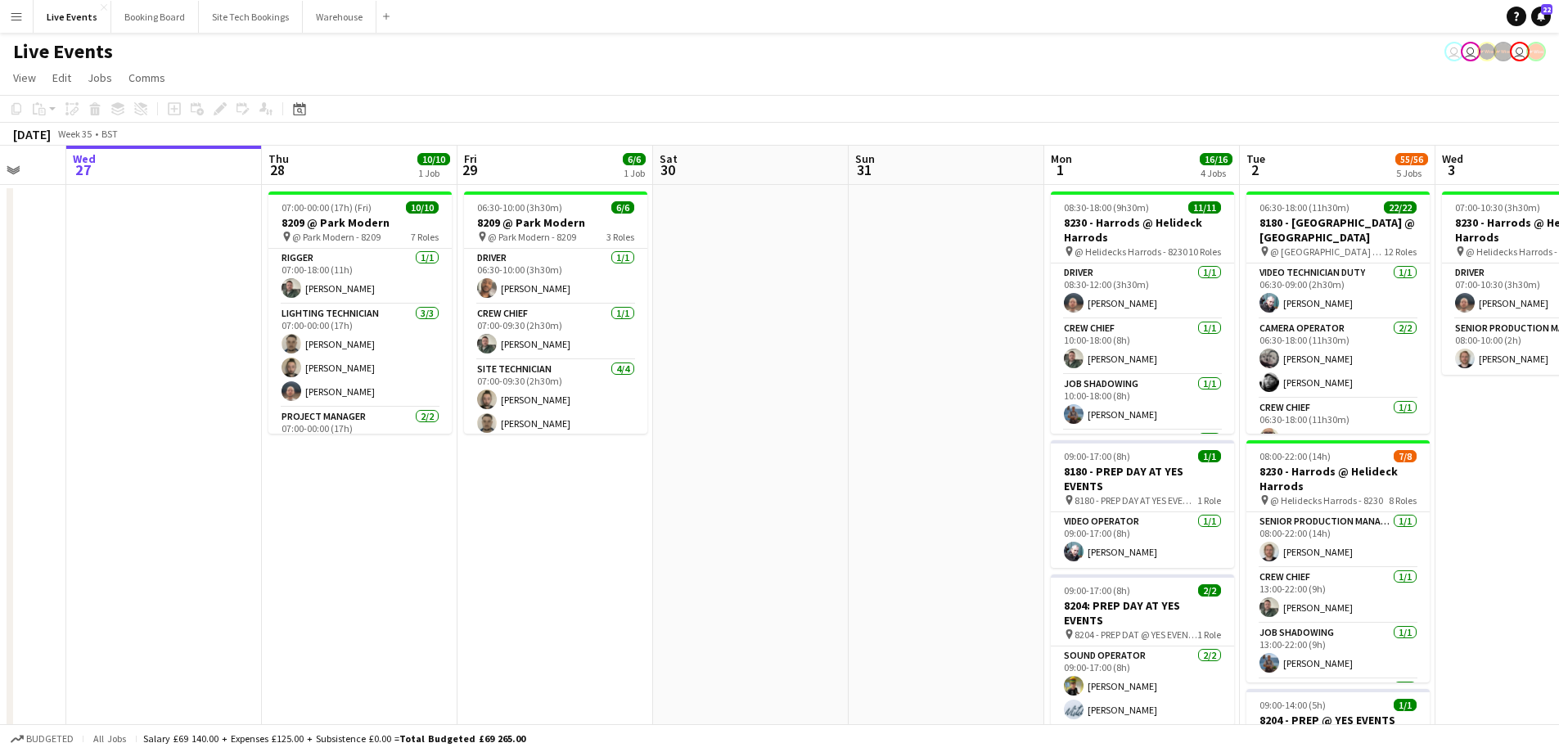
drag, startPoint x: 934, startPoint y: 490, endPoint x: 408, endPoint y: 465, distance: 527.0
click at [433, 467] on app-calendar-viewport "Sun 24 7/7 1 Job Mon 25 Tue 26 Wed 27 Thu 28 10/10 1 Job Fri 29 6/6 1 Job Sat 3…" at bounding box center [779, 747] width 1559 height 1203
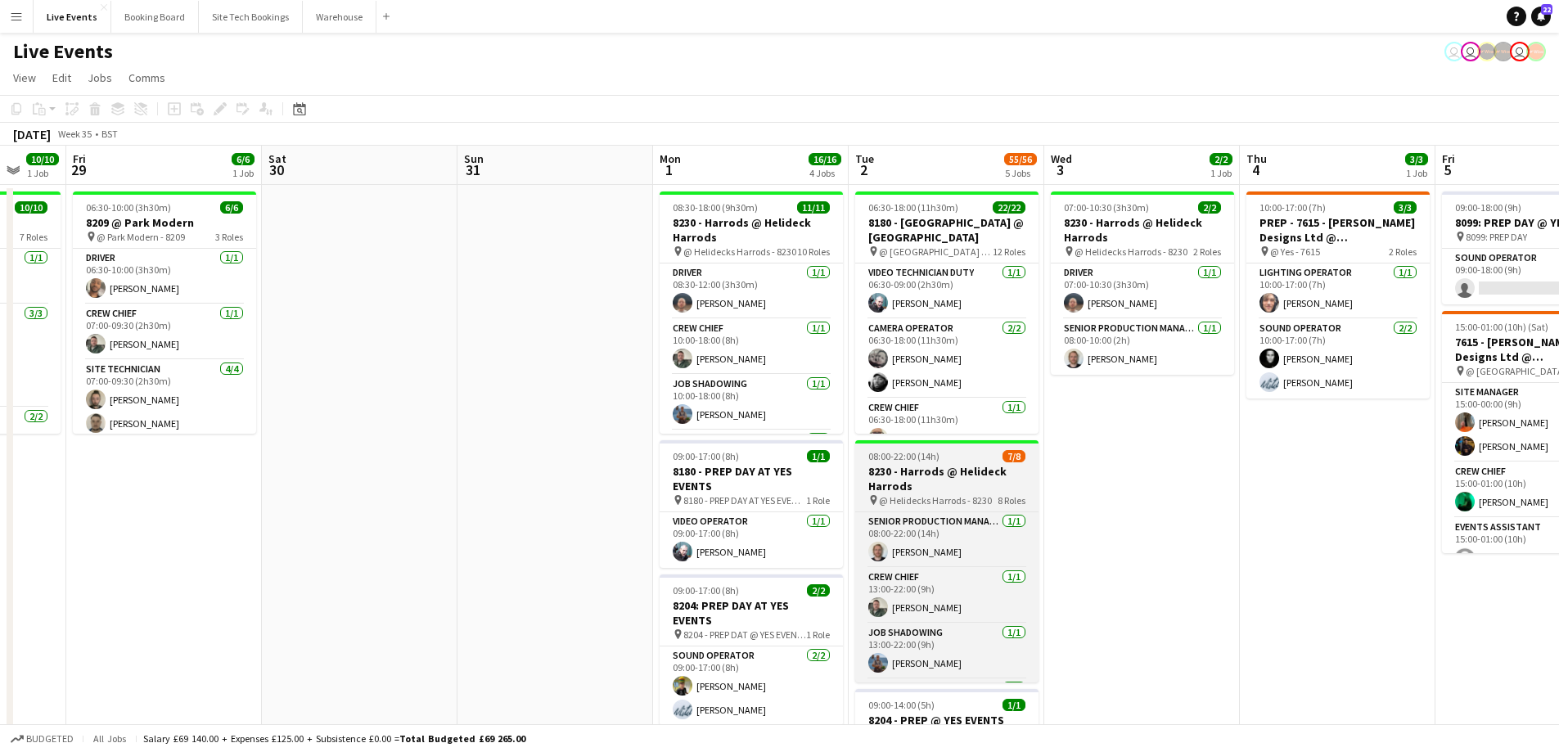
scroll to position [0, 588]
